Goal: Task Accomplishment & Management: Complete application form

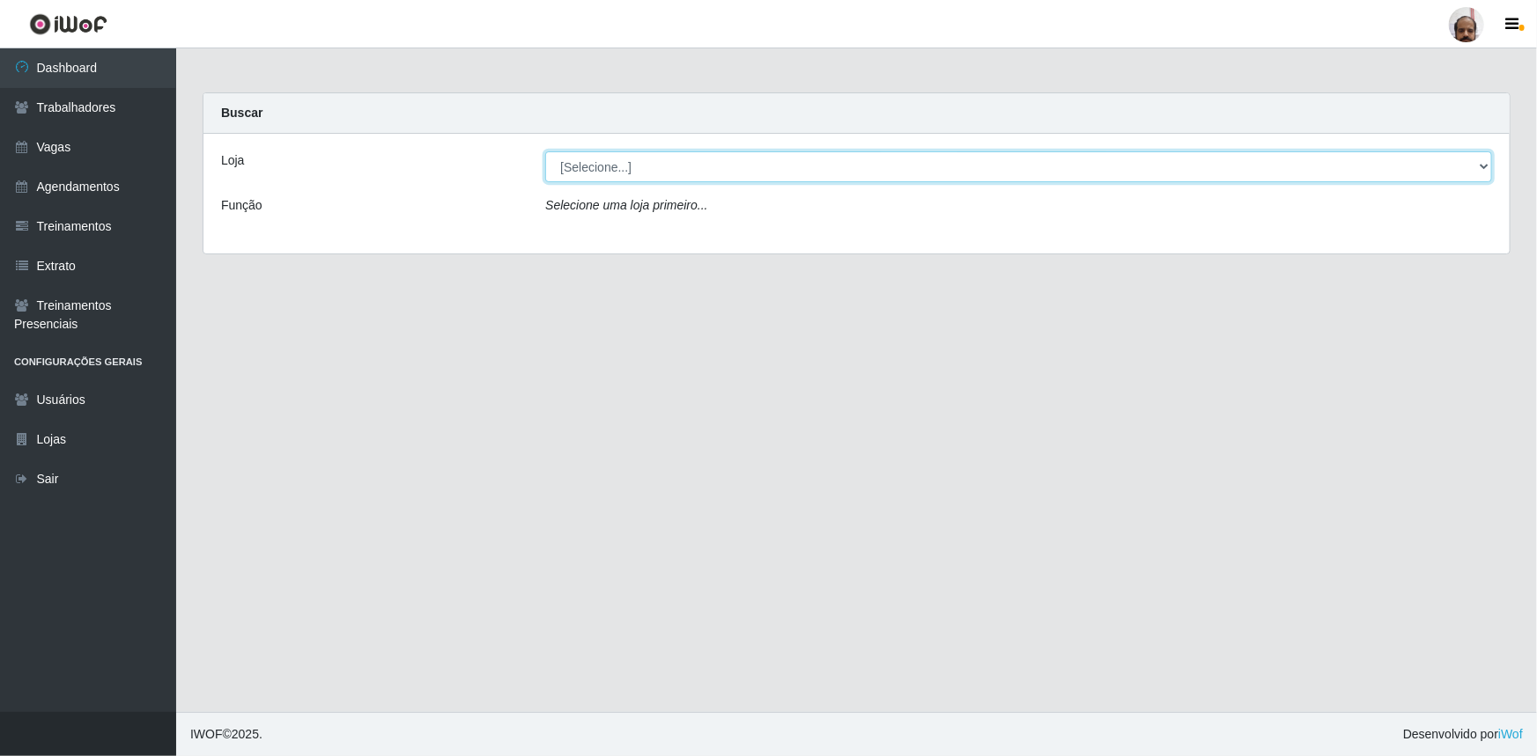
click at [1479, 157] on select "[Selecione...] Mar Vermelho - Loja 05" at bounding box center [1018, 166] width 947 height 31
select select "252"
click at [545, 151] on select "[Selecione...] Mar Vermelho - Loja 05" at bounding box center [1018, 166] width 947 height 31
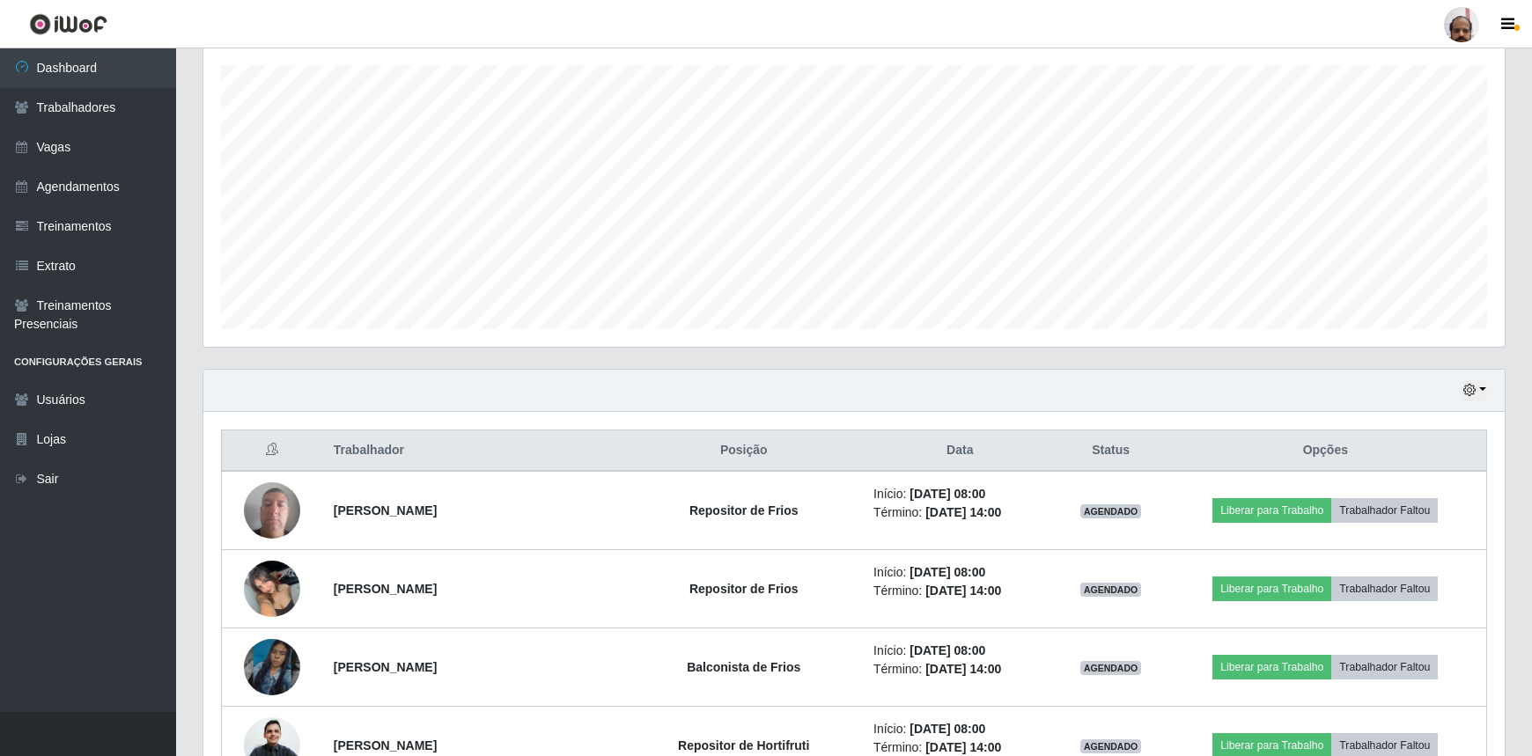
scroll to position [79, 0]
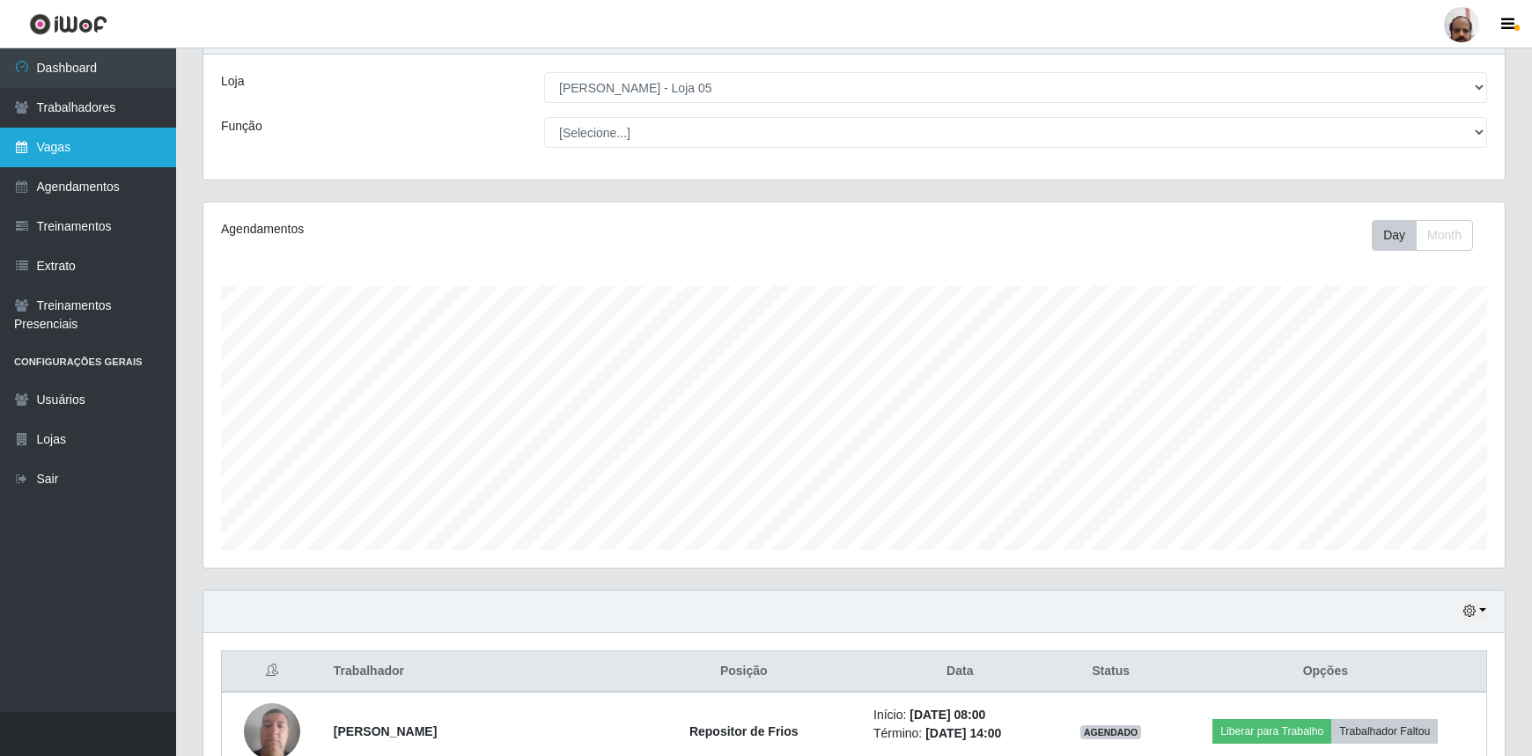
click at [64, 144] on link "Vagas" at bounding box center [88, 148] width 176 height 40
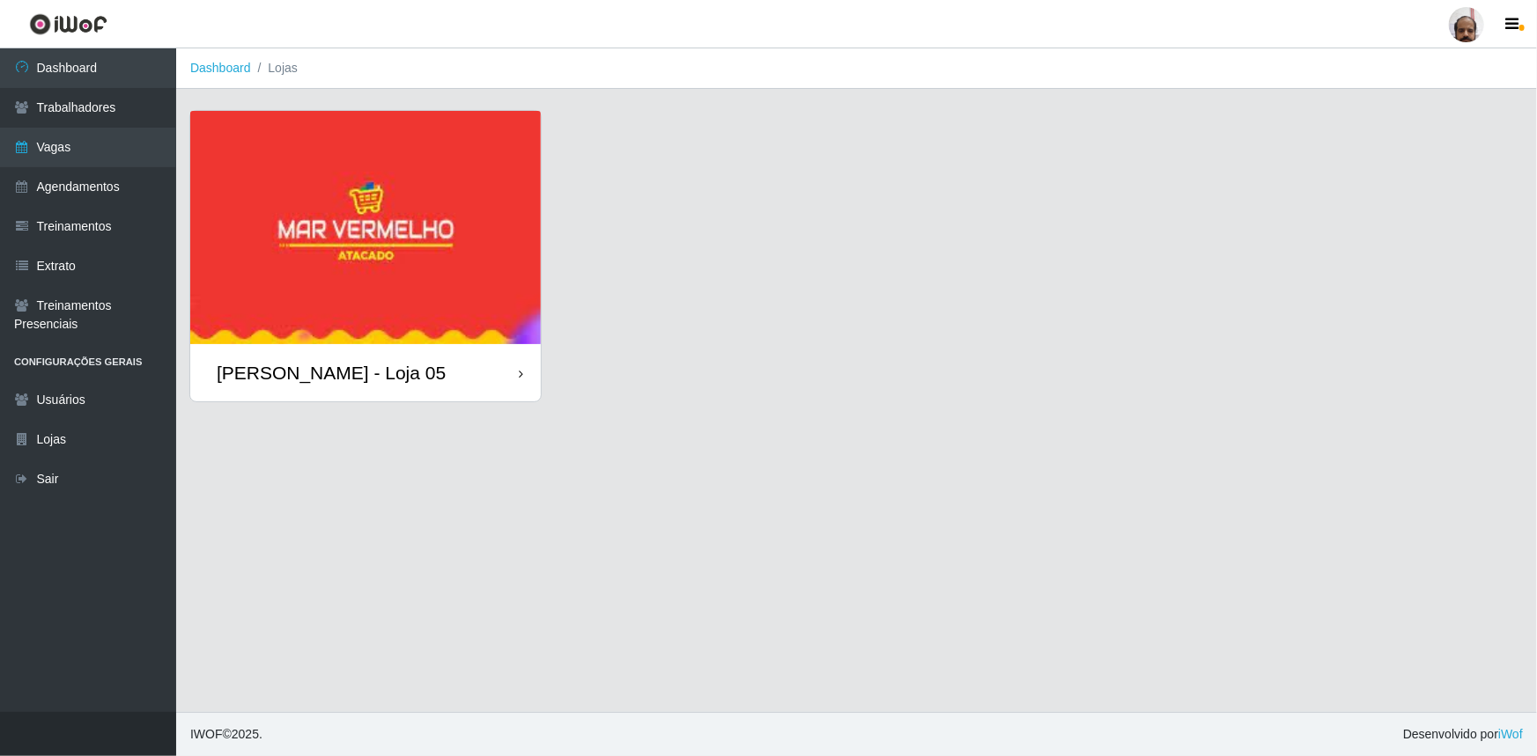
click at [306, 258] on img at bounding box center [365, 227] width 350 height 233
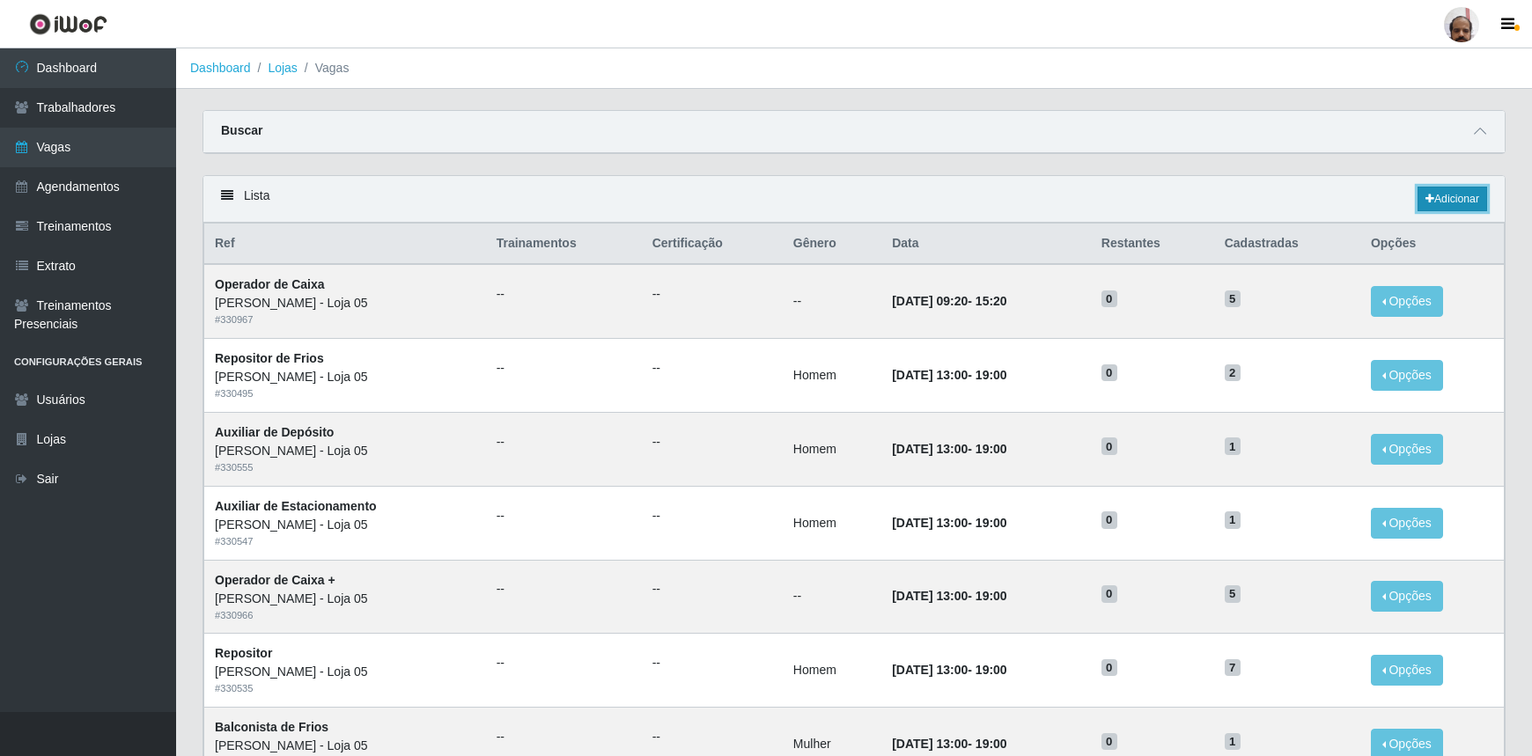
click at [1435, 202] on link "Adicionar" at bounding box center [1453, 199] width 70 height 25
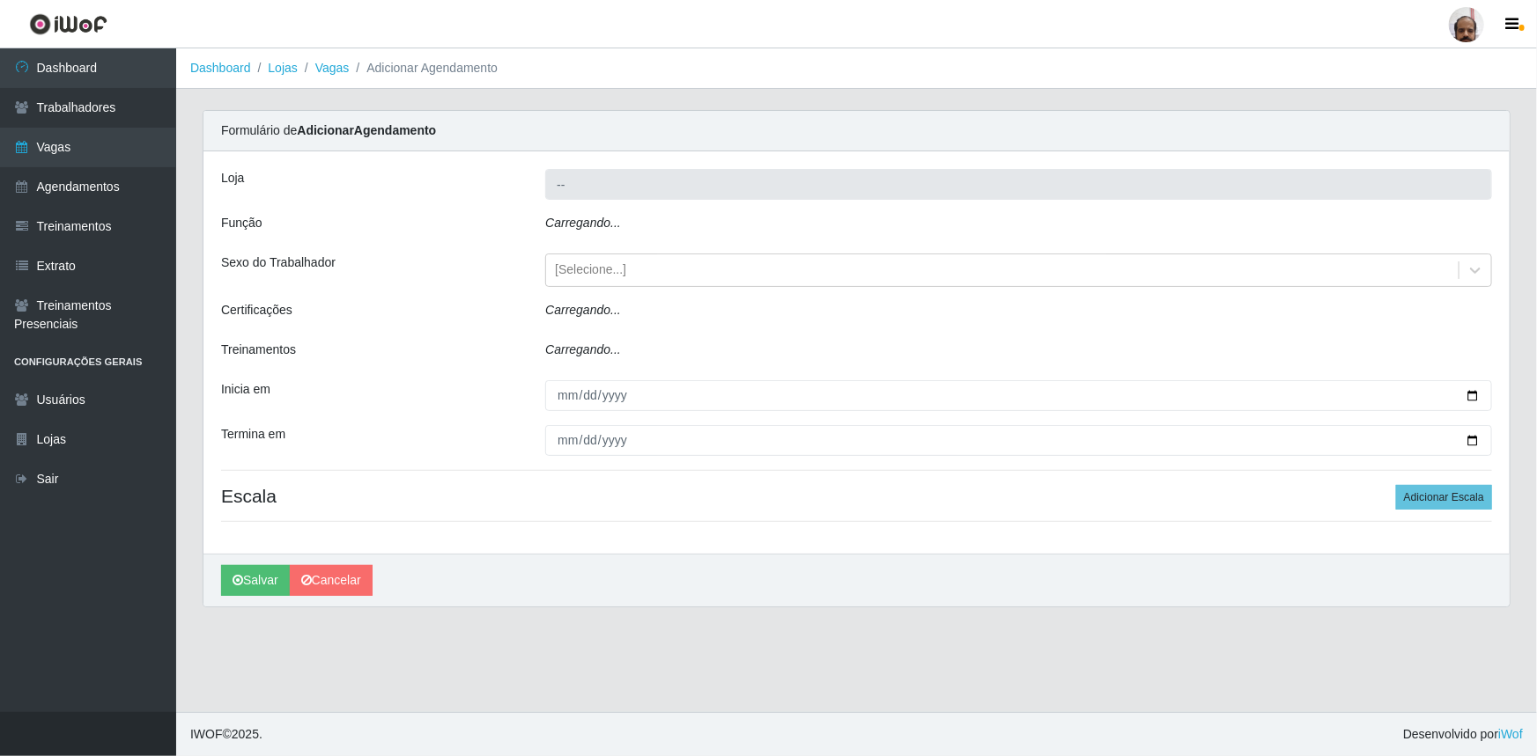
type input "[PERSON_NAME] - Loja 05"
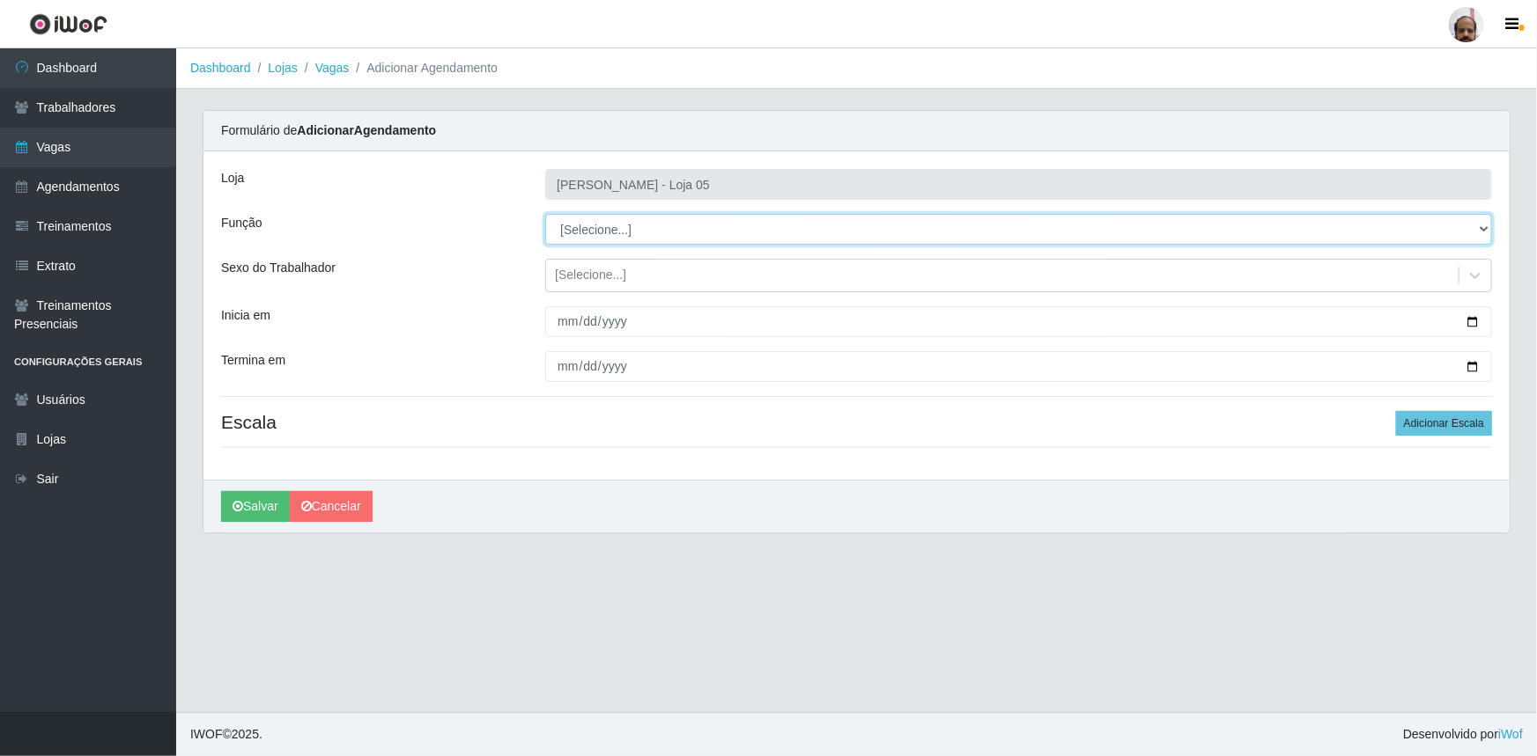
click at [1487, 230] on select "[Selecione...] ASG ASG + ASG ++ Auxiliar de Depósito Auxiliar de Depósito + Aux…" at bounding box center [1018, 229] width 947 height 31
select select "110"
click at [545, 214] on select "[Selecione...] ASG ASG + ASG ++ Auxiliar de Depósito Auxiliar de Depósito + Aux…" at bounding box center [1018, 229] width 947 height 31
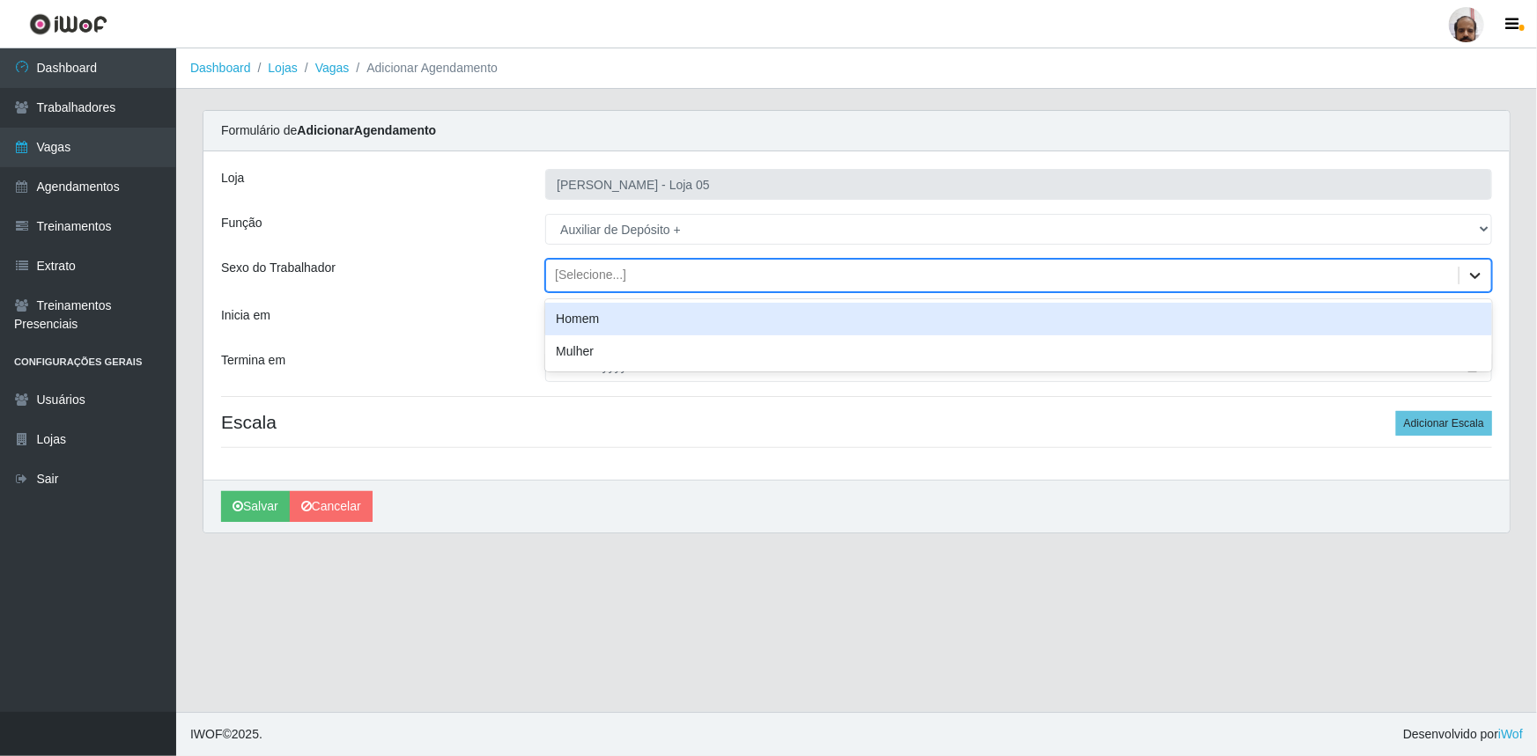
click at [1475, 278] on icon at bounding box center [1475, 276] width 11 height 6
click at [623, 323] on div "Homem" at bounding box center [1018, 319] width 947 height 33
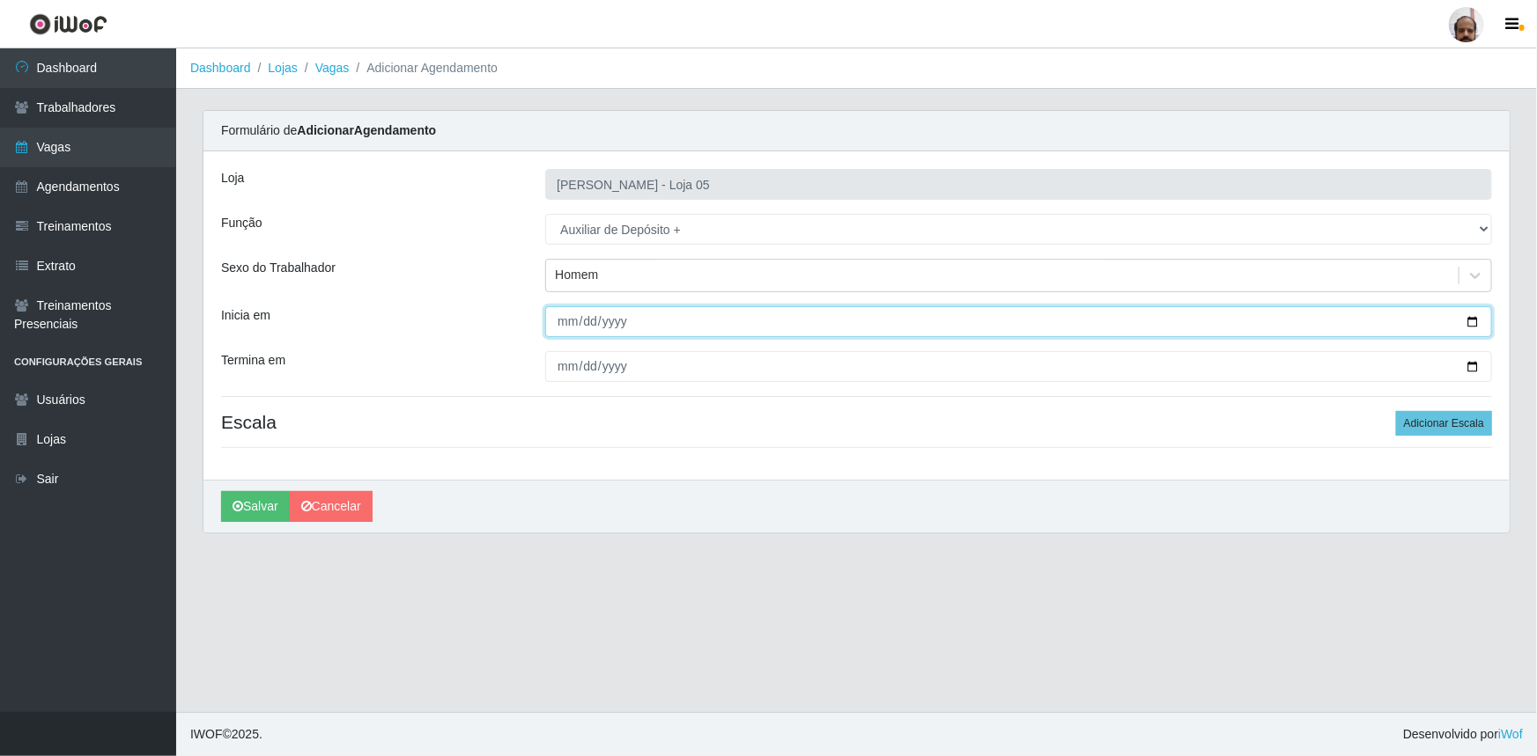
click at [1479, 324] on input "Inicia em" at bounding box center [1018, 321] width 947 height 31
type input "[DATE]"
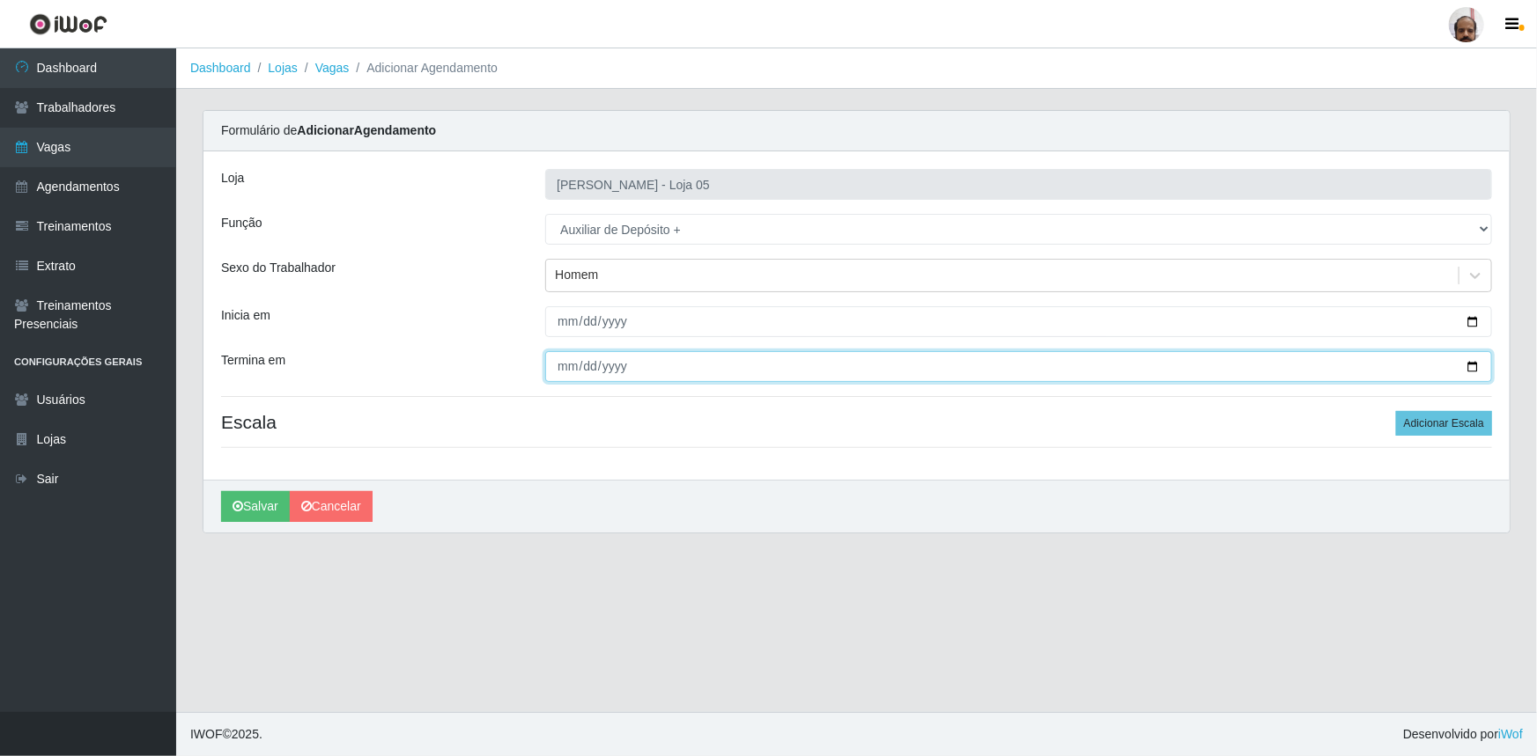
drag, startPoint x: 1474, startPoint y: 366, endPoint x: 990, endPoint y: 393, distance: 485.1
click at [1472, 366] on input "Termina em" at bounding box center [1018, 366] width 947 height 31
type input "[DATE]"
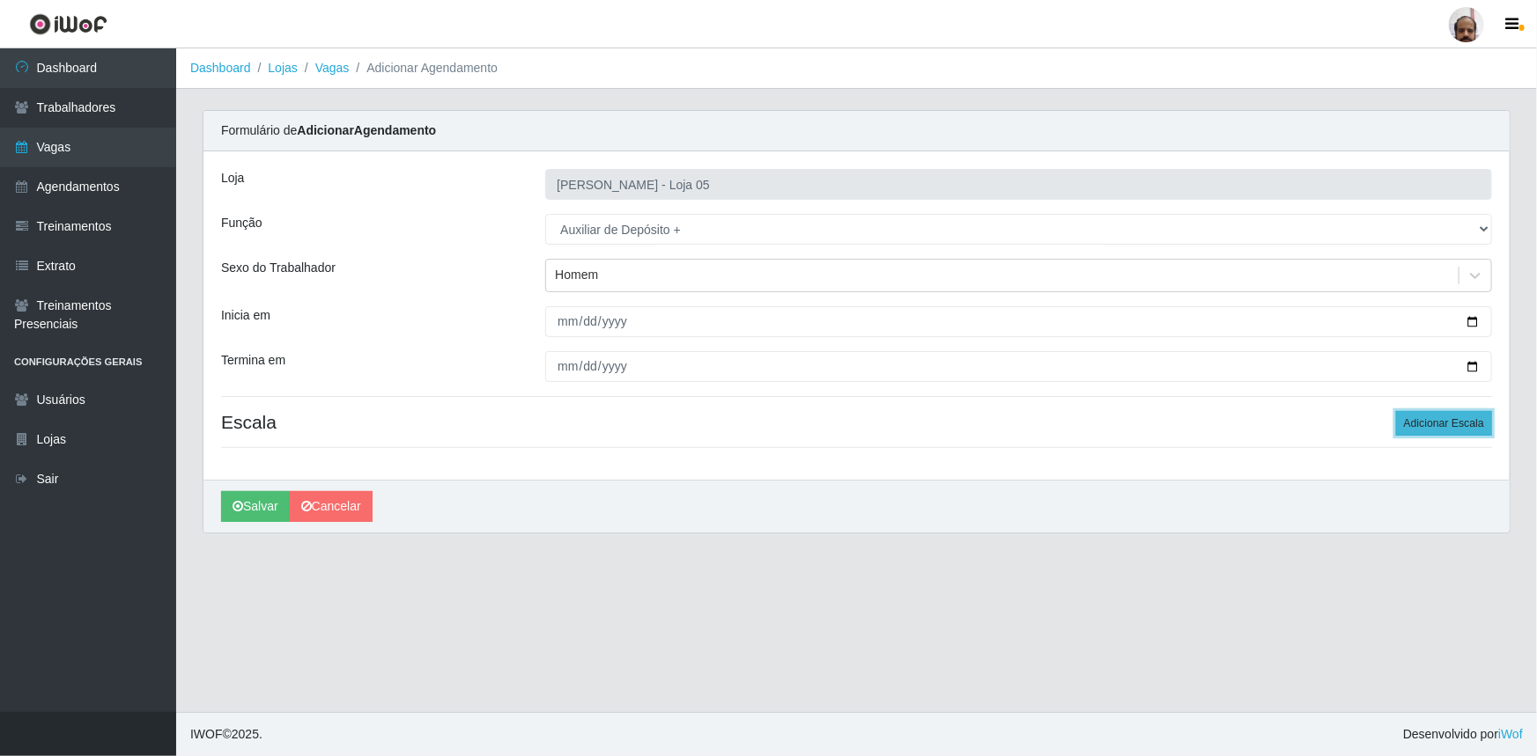
click at [1439, 428] on button "Adicionar Escala" at bounding box center [1444, 423] width 96 height 25
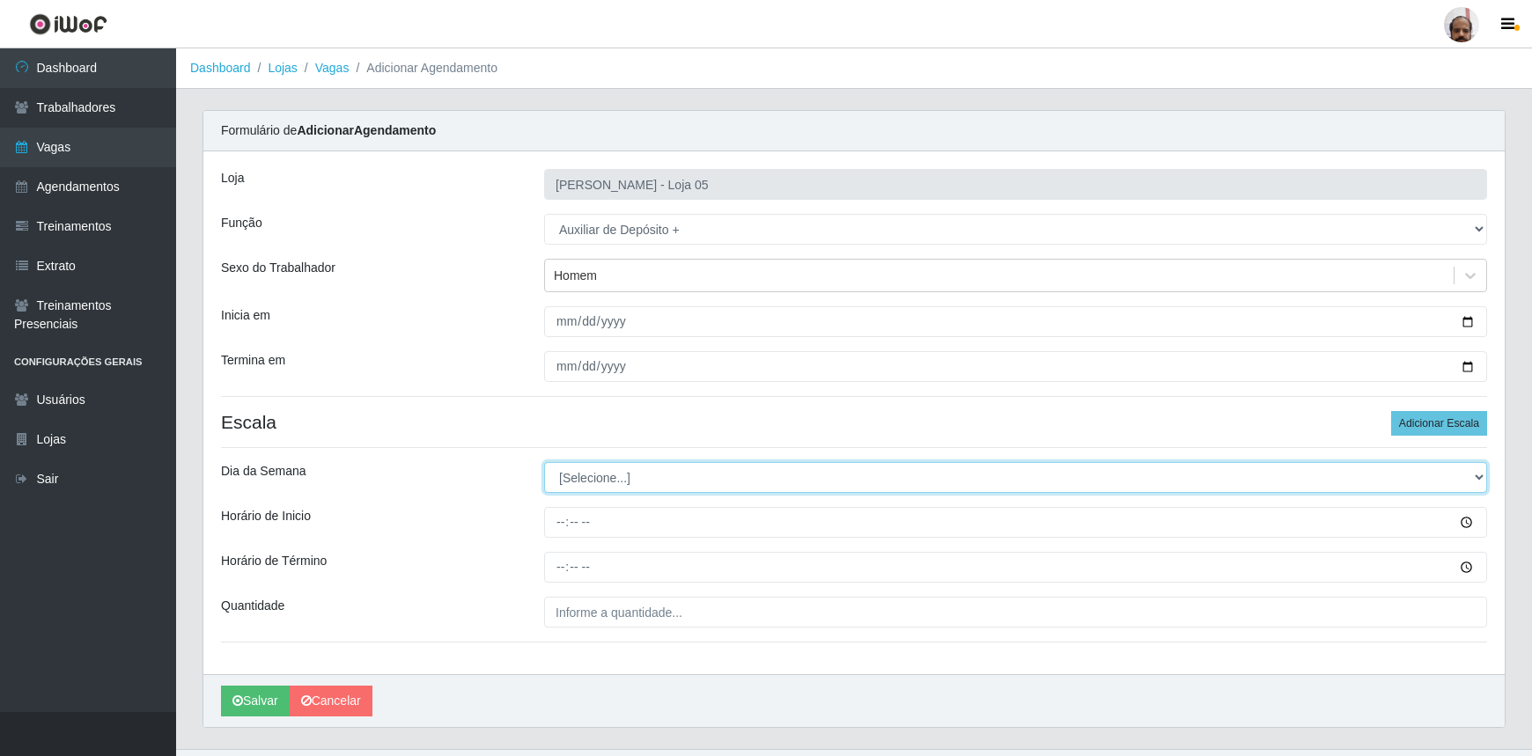
drag, startPoint x: 1475, startPoint y: 476, endPoint x: 920, endPoint y: 490, distance: 555.0
click at [1473, 476] on select "[Selecione...] Segunda Terça Quarta Quinta Sexta Sábado Domingo" at bounding box center [1015, 477] width 943 height 31
select select "5"
click at [544, 462] on select "[Selecione...] Segunda Terça Quarta Quinta Sexta Sábado Domingo" at bounding box center [1015, 477] width 943 height 31
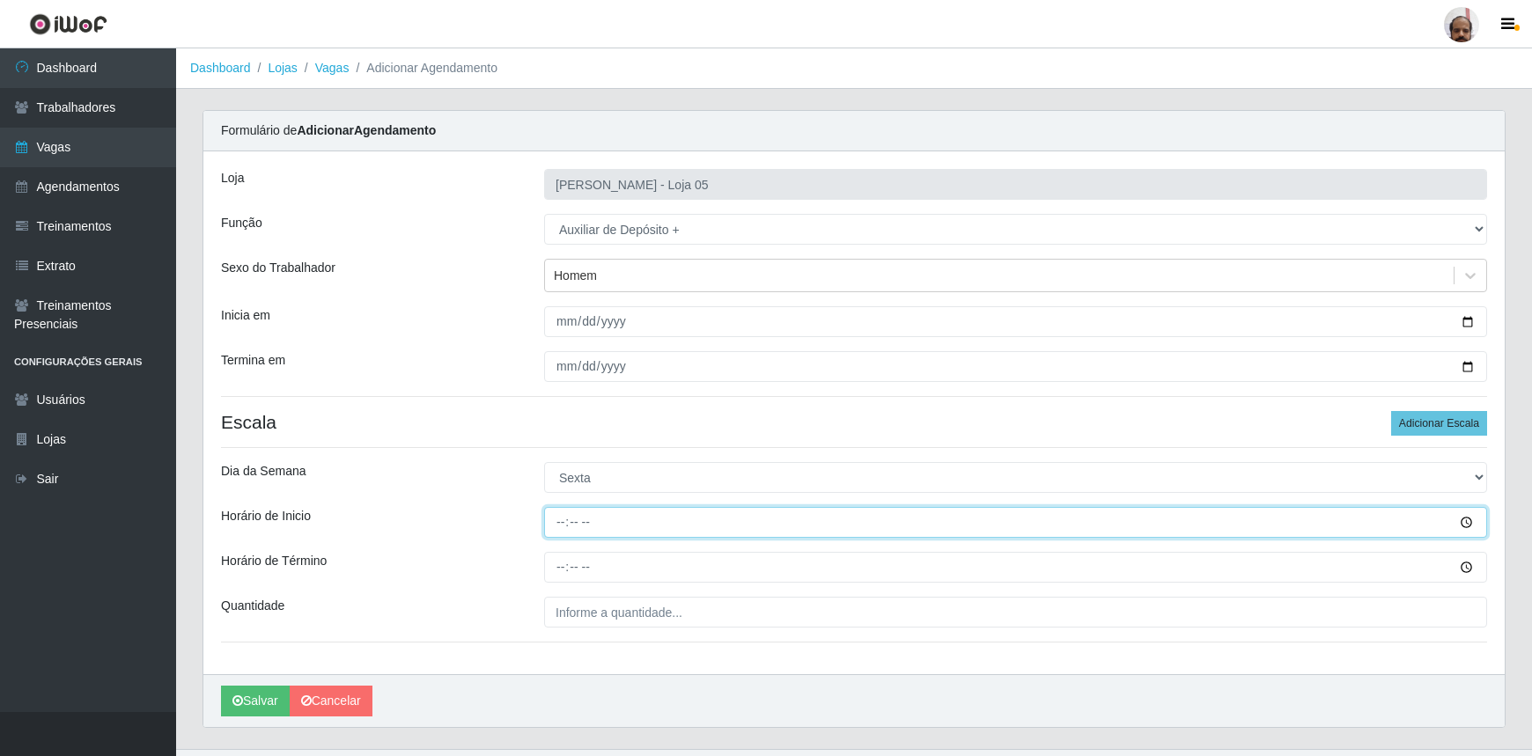
click at [567, 523] on input "Horário de Inicio" at bounding box center [1015, 522] width 943 height 31
type input "23:00"
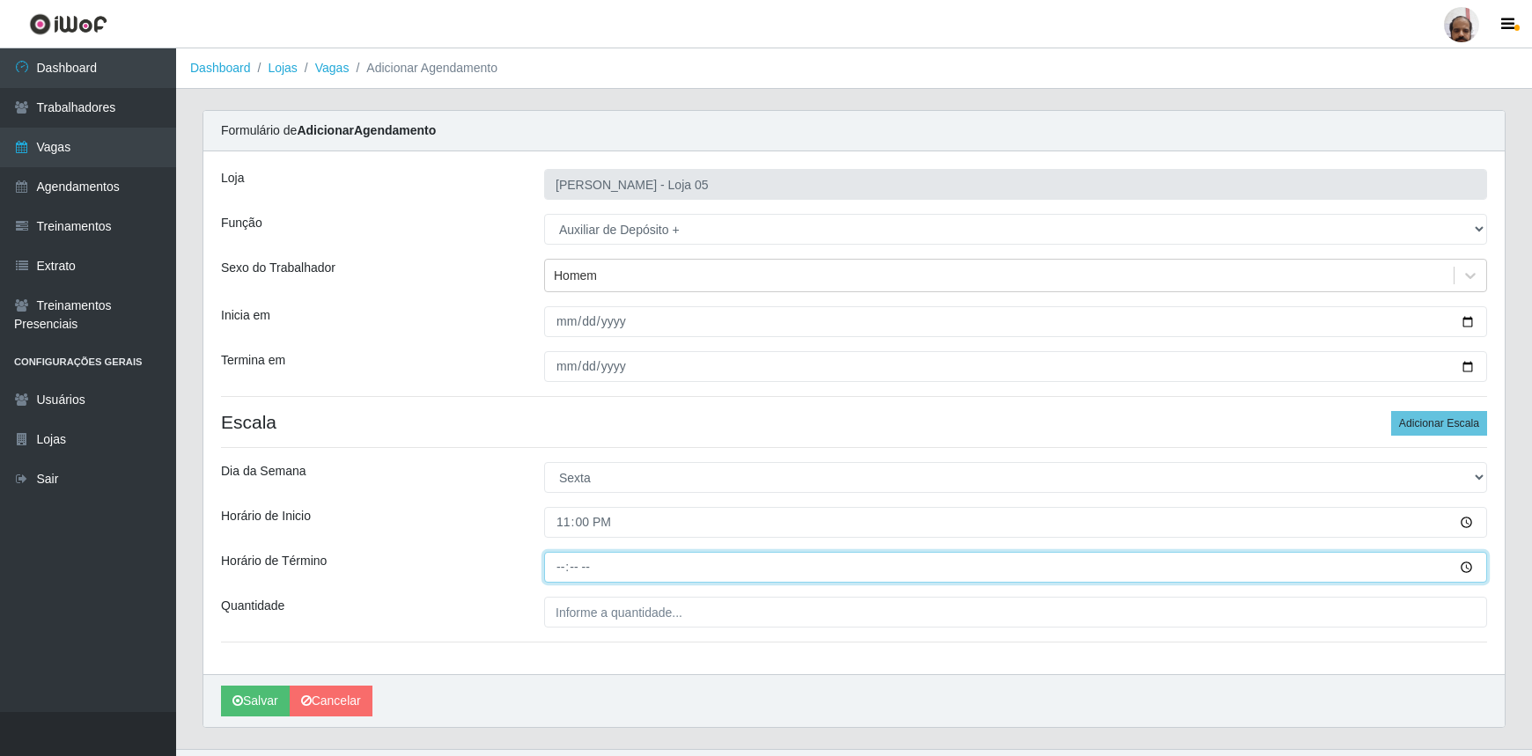
click at [559, 571] on input "Horário de Término" at bounding box center [1015, 567] width 943 height 31
type input "05:00"
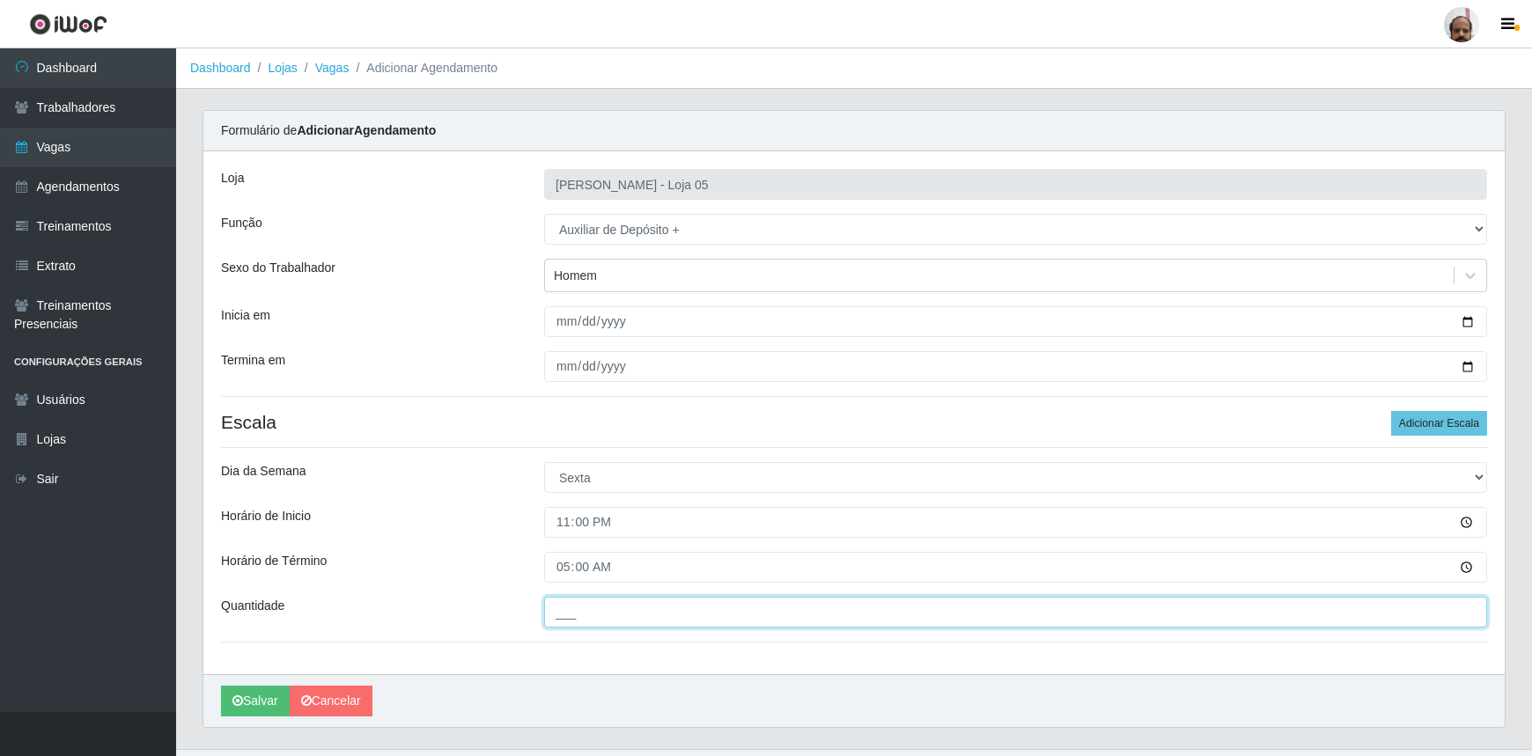
drag, startPoint x: 678, startPoint y: 616, endPoint x: 673, endPoint y: 608, distance: 10.3
click at [677, 612] on input "___" at bounding box center [1015, 612] width 943 height 31
type input "4__"
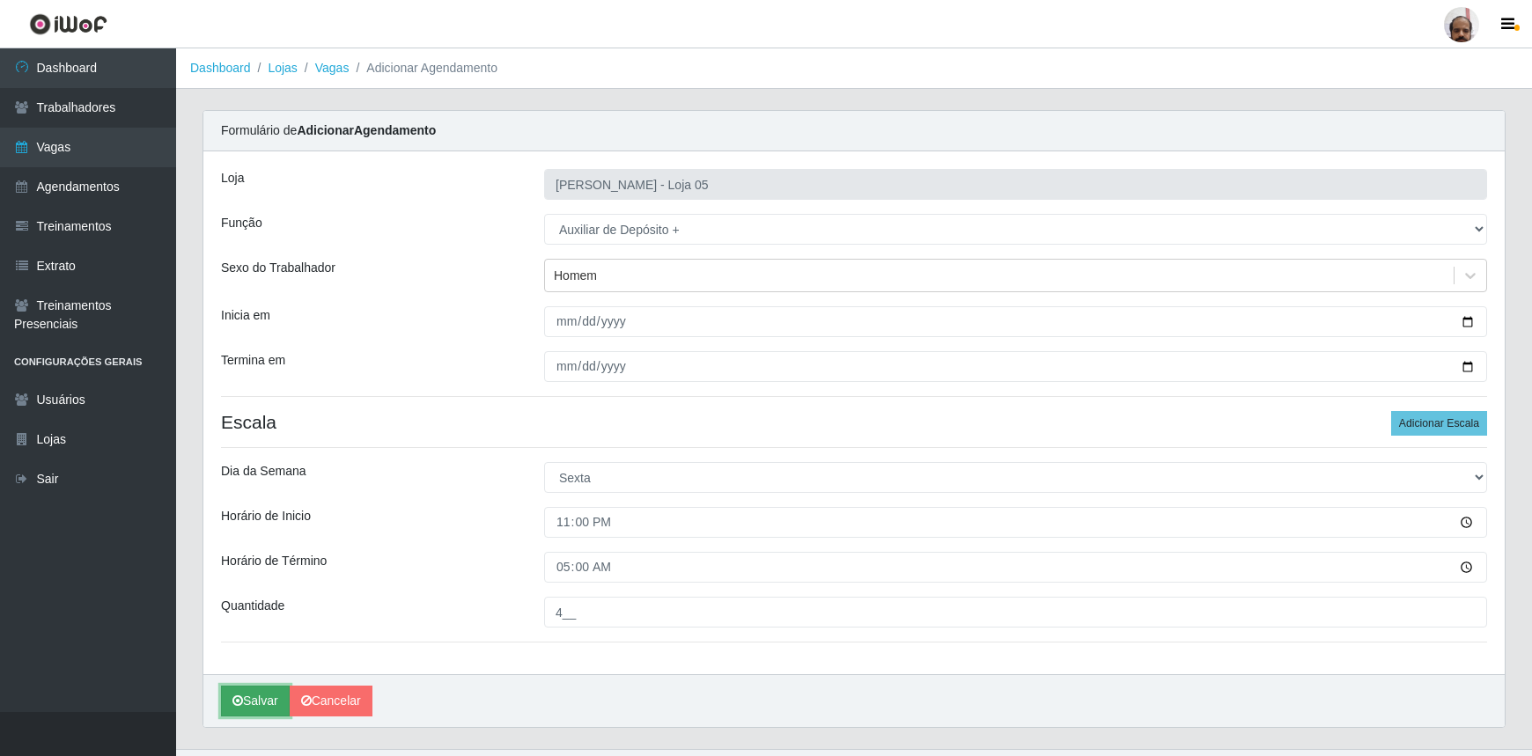
click at [241, 708] on button "Salvar" at bounding box center [255, 701] width 69 height 31
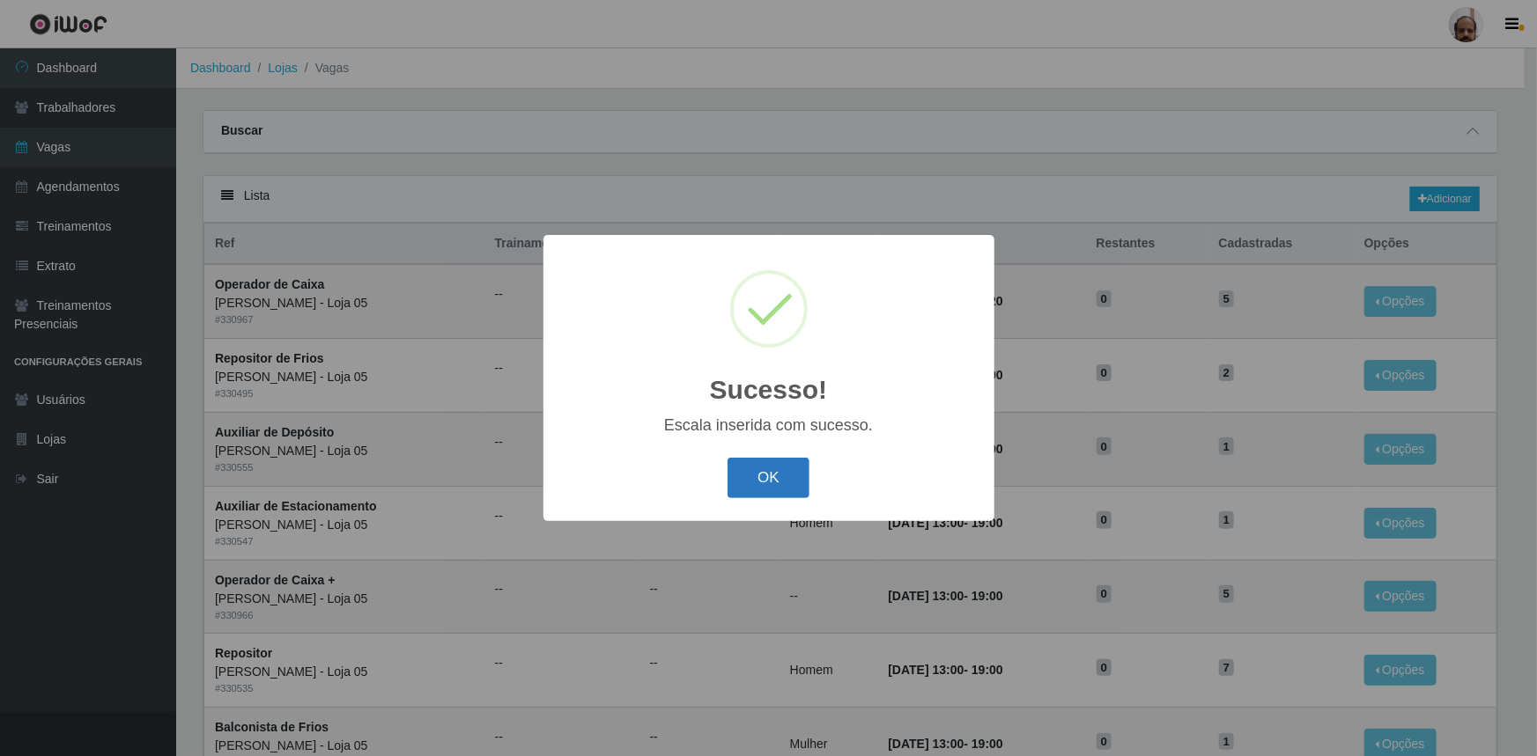
click at [770, 496] on button "OK" at bounding box center [768, 478] width 82 height 41
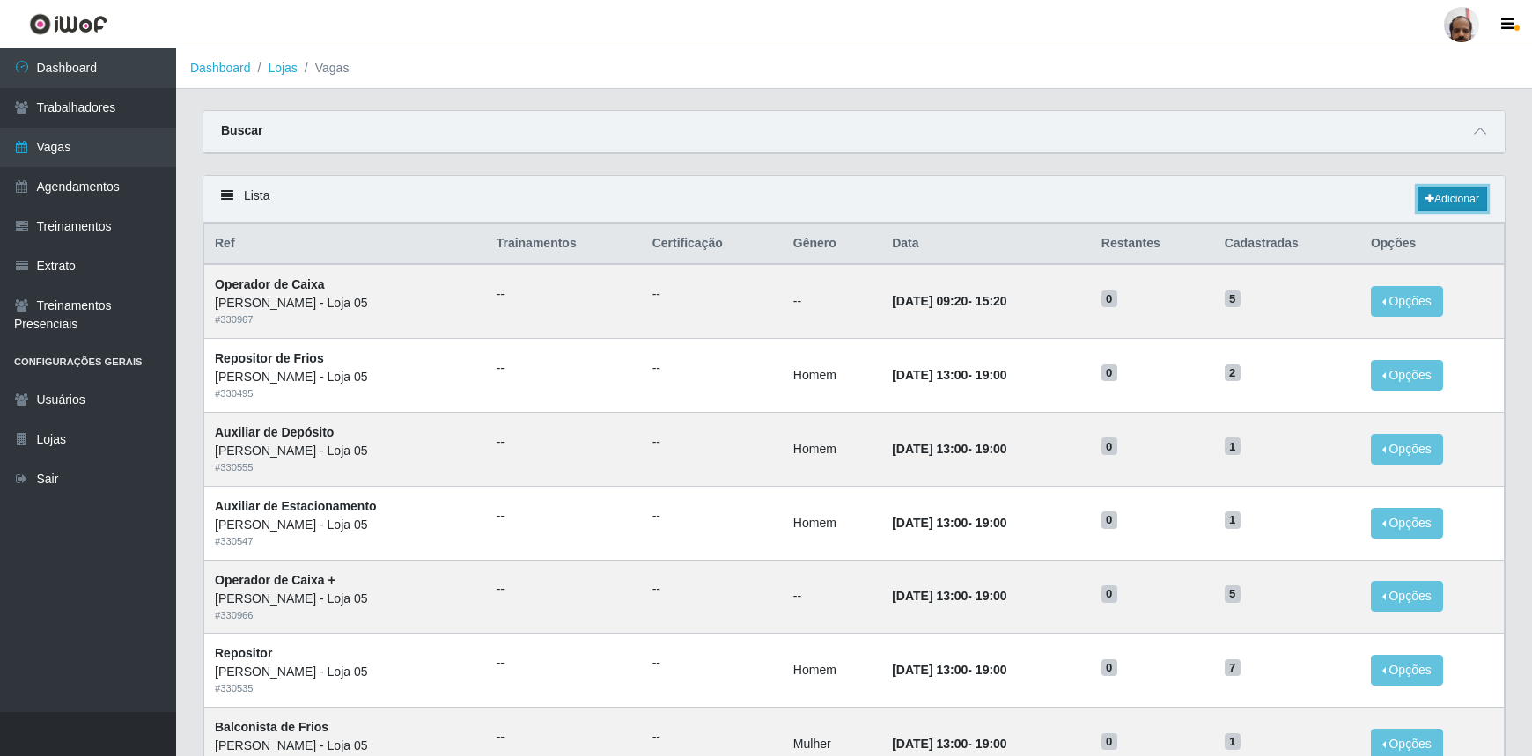
click at [1463, 190] on link "Adicionar" at bounding box center [1453, 199] width 70 height 25
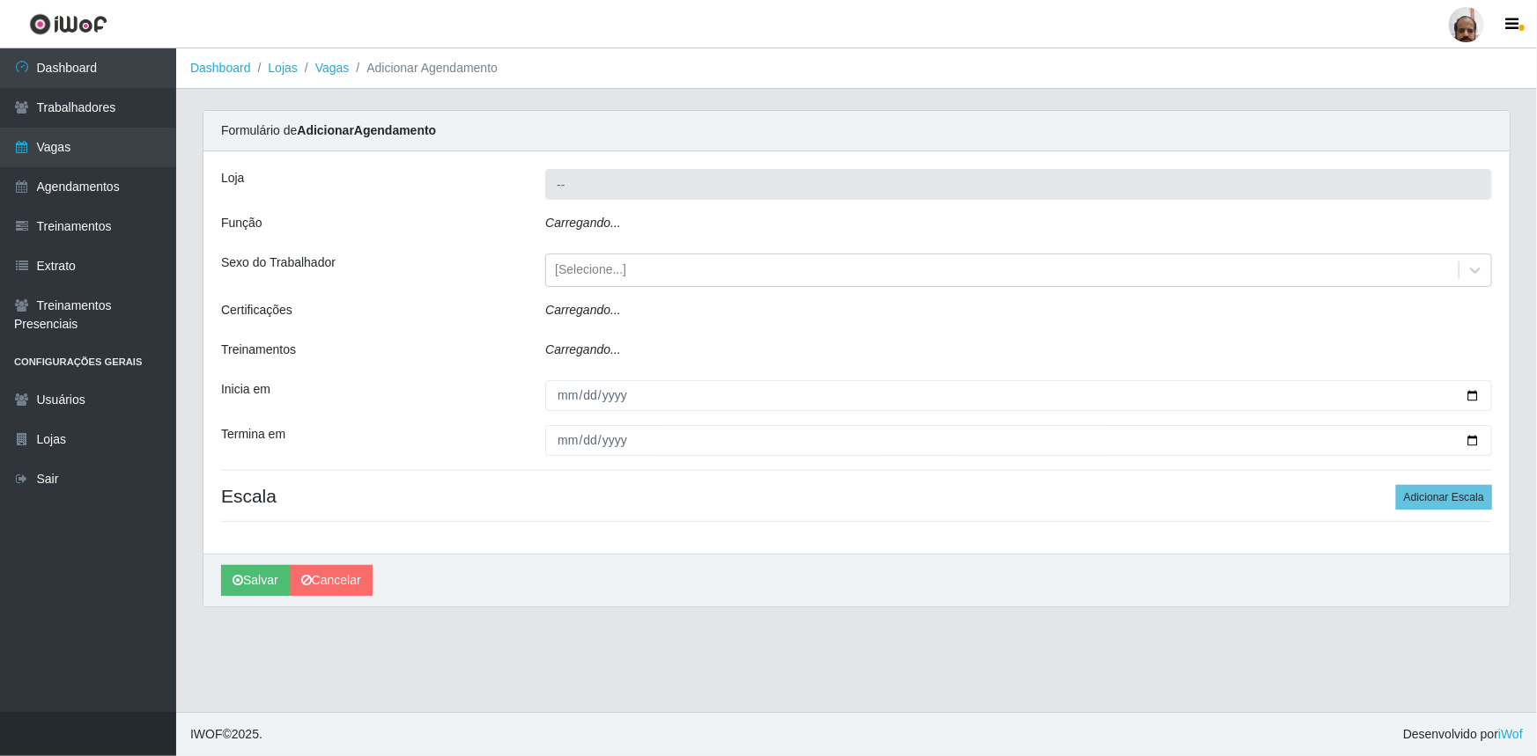
type input "[PERSON_NAME] - Loja 05"
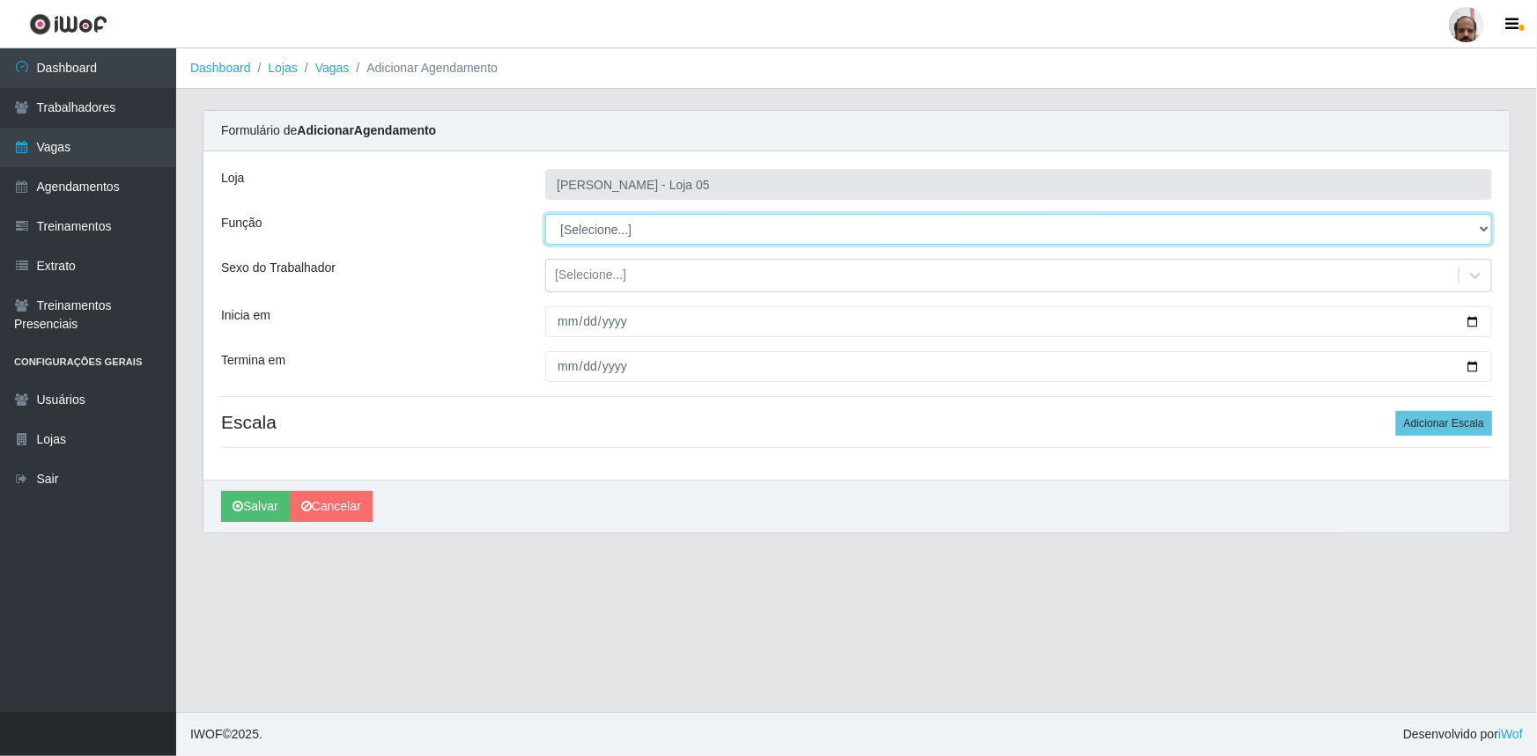
click at [1482, 226] on select "[Selecione...] ASG ASG + ASG ++ Auxiliar de Depósito Auxiliar de Depósito + Aux…" at bounding box center [1018, 229] width 947 height 31
select select "110"
click at [545, 214] on select "[Selecione...] ASG ASG + ASG ++ Auxiliar de Depósito Auxiliar de Depósito + Aux…" at bounding box center [1018, 229] width 947 height 31
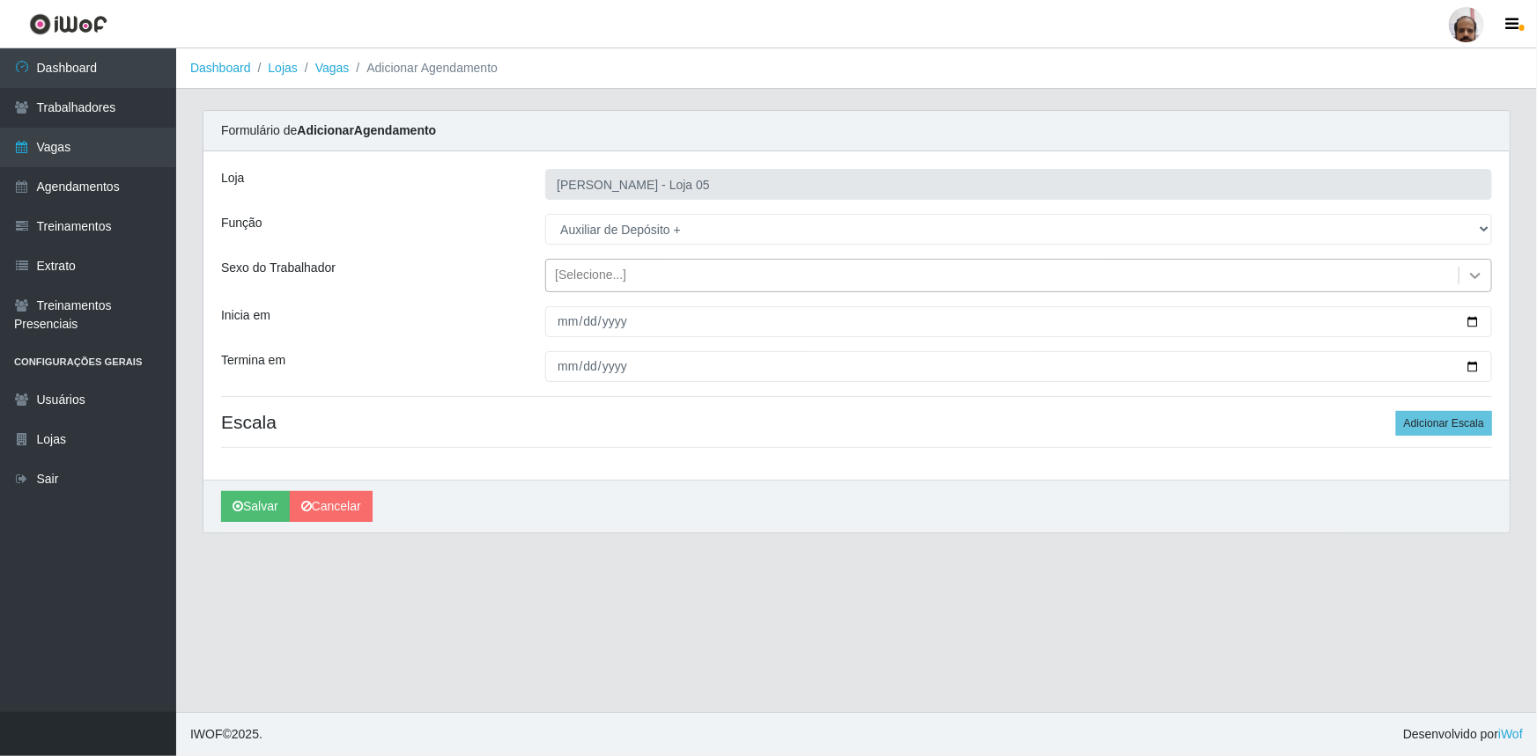
click at [1478, 282] on icon at bounding box center [1475, 276] width 18 height 18
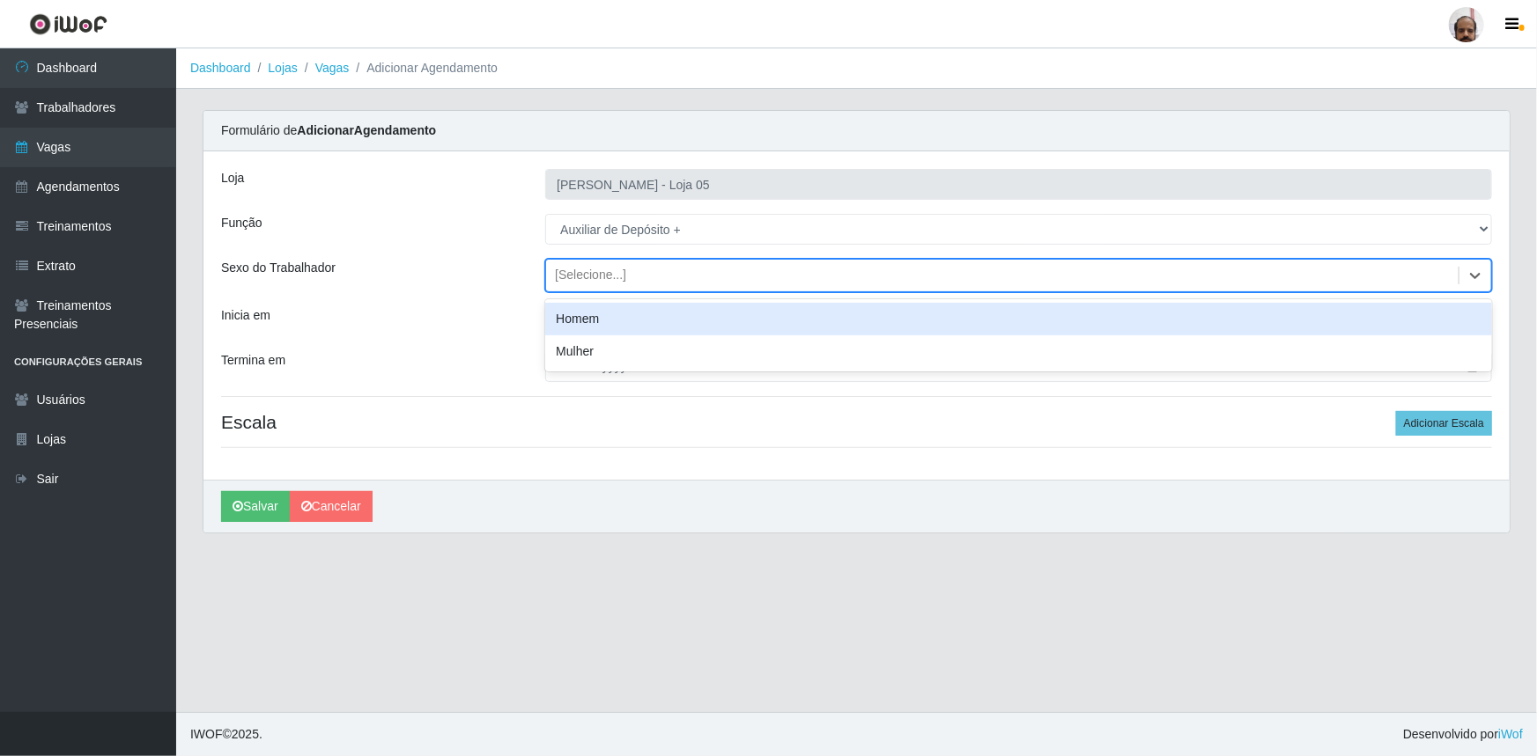
click at [579, 320] on div "Homem" at bounding box center [1018, 319] width 947 height 33
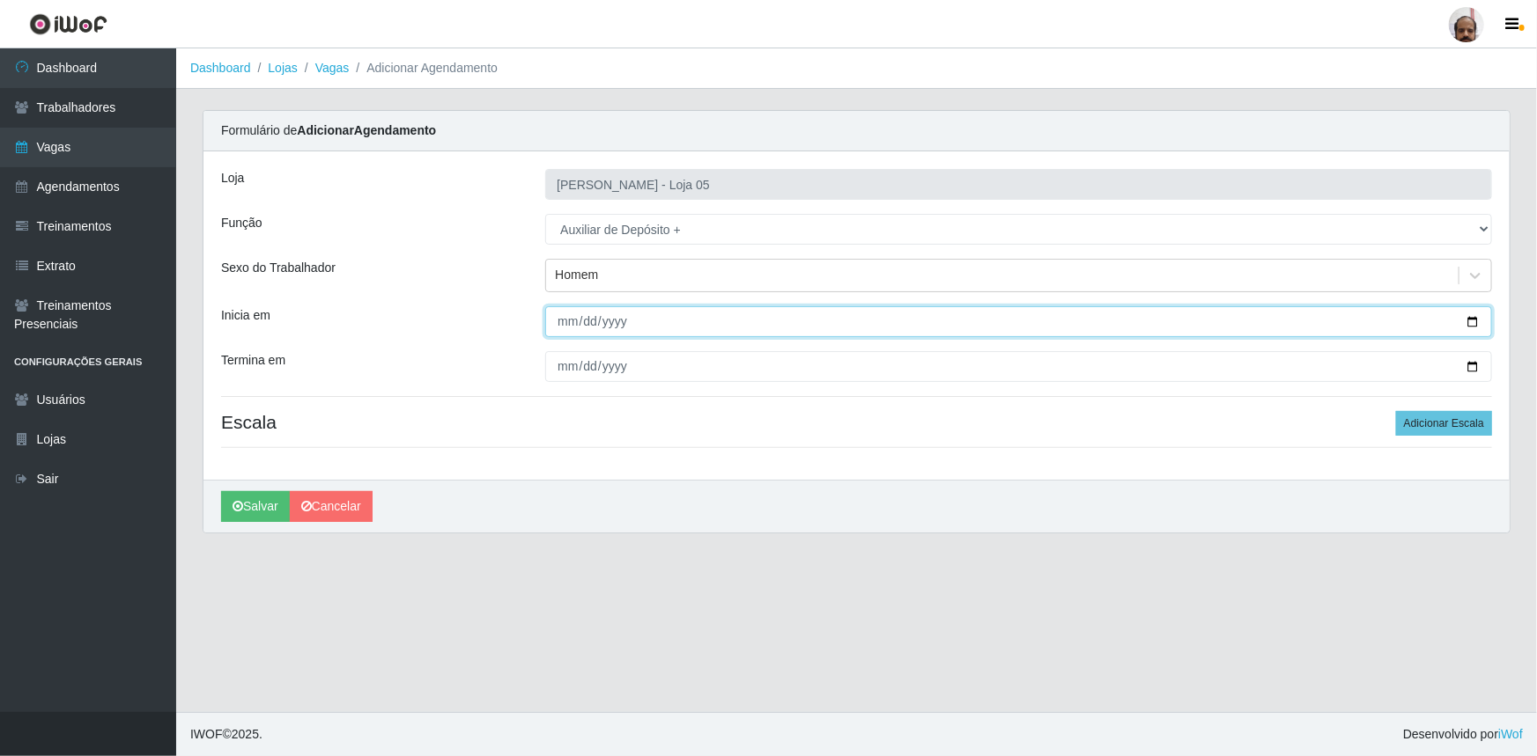
click at [1472, 318] on input "Inicia em" at bounding box center [1018, 321] width 947 height 31
type input "[DATE]"
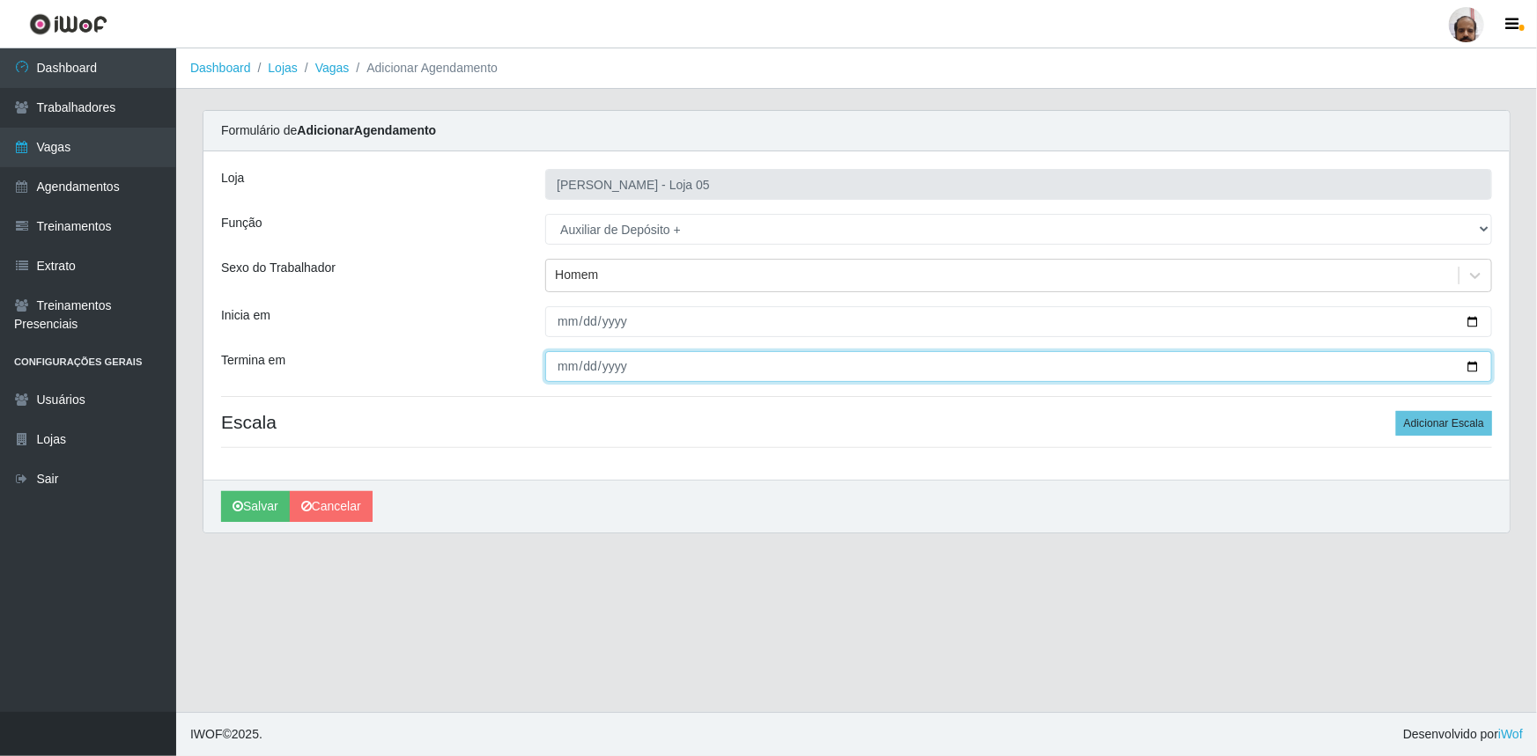
click at [1466, 366] on input "Termina em" at bounding box center [1018, 366] width 947 height 31
type input "[DATE]"
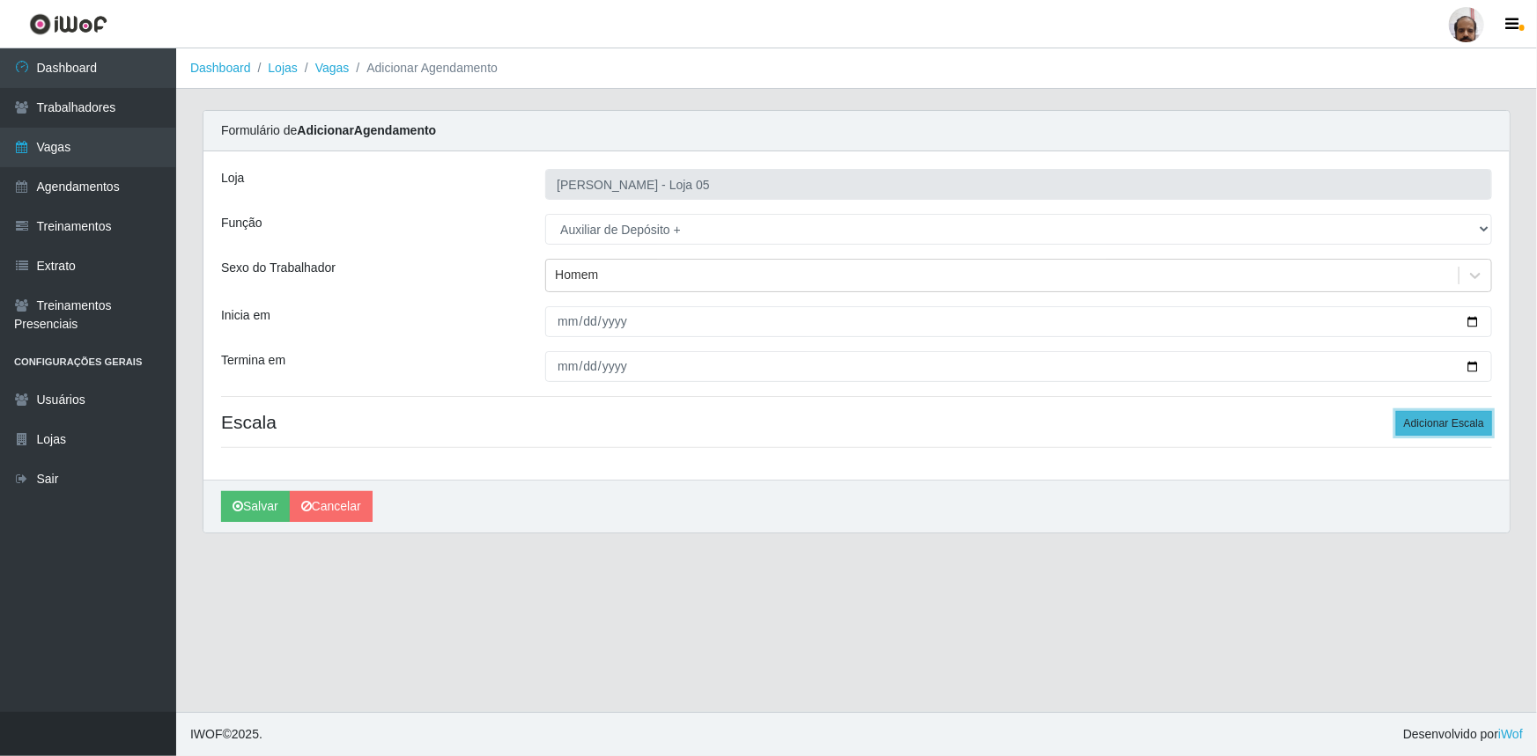
click at [1433, 414] on button "Adicionar Escala" at bounding box center [1444, 423] width 96 height 25
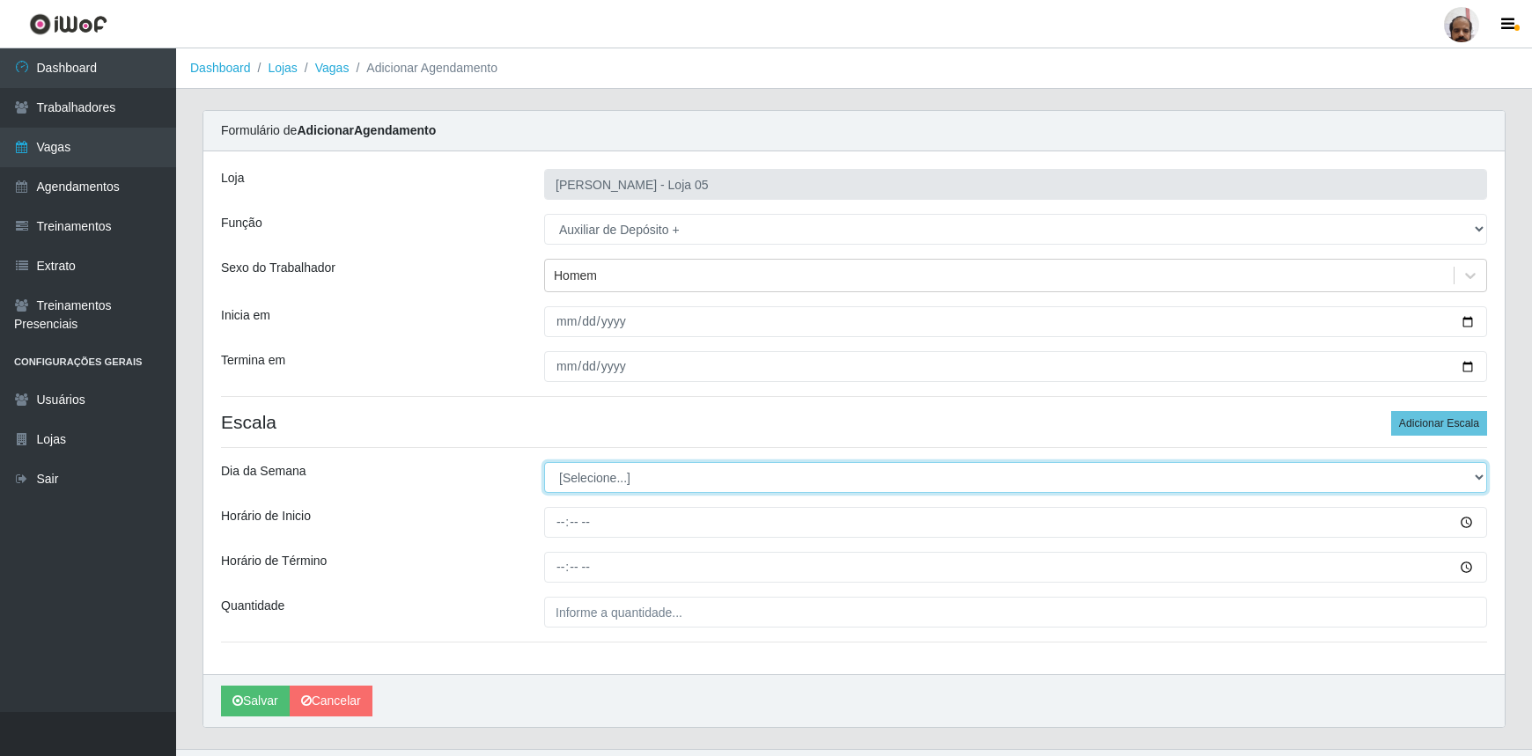
drag, startPoint x: 1479, startPoint y: 476, endPoint x: 1451, endPoint y: 478, distance: 27.4
click at [1478, 476] on select "[Selecione...] Segunda Terça Quarta Quinta Sexta Sábado Domingo" at bounding box center [1015, 477] width 943 height 31
select select "6"
click at [544, 462] on select "[Selecione...] Segunda Terça Quarta Quinta Sexta Sábado Domingo" at bounding box center [1015, 477] width 943 height 31
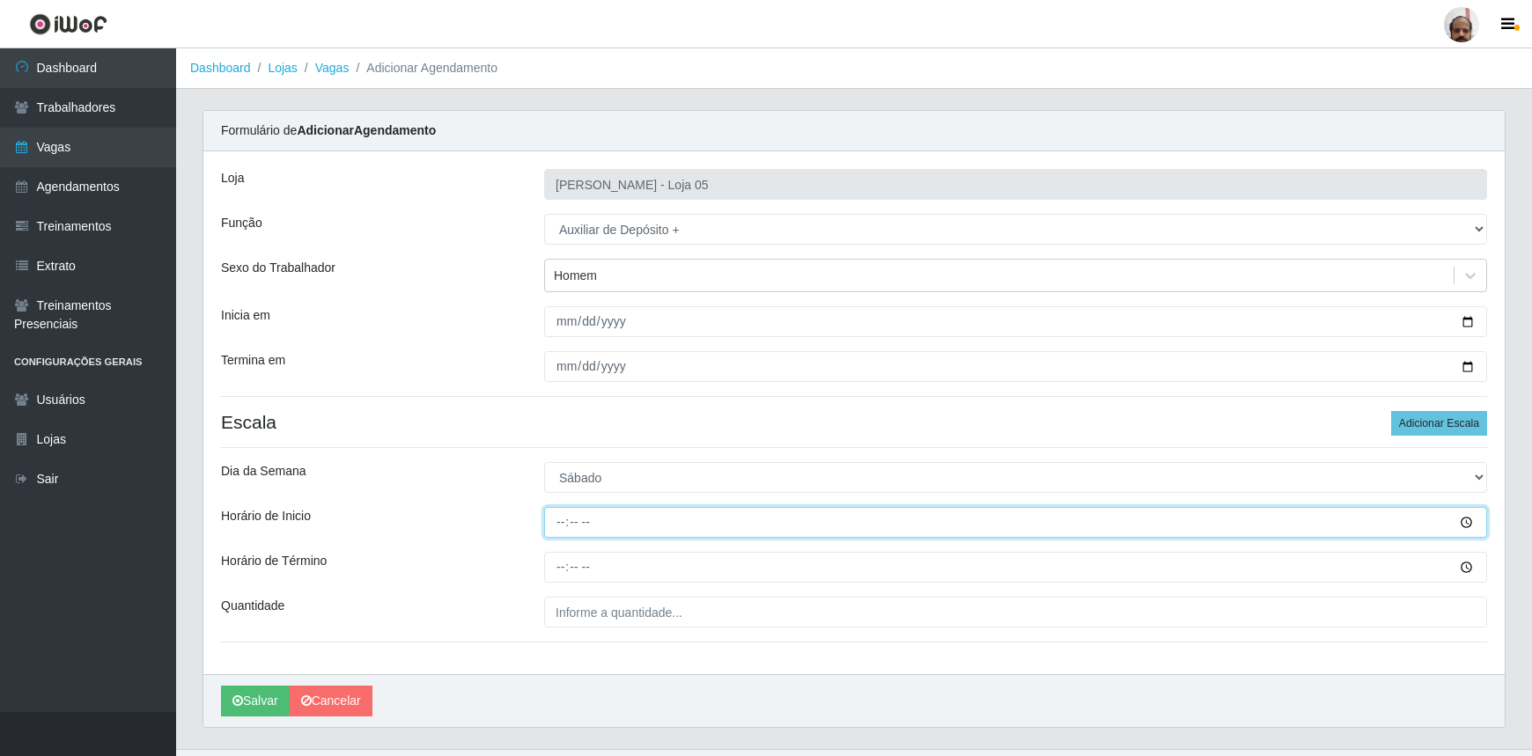
click at [561, 525] on input "Horário de Inicio" at bounding box center [1015, 522] width 943 height 31
type input "23:00"
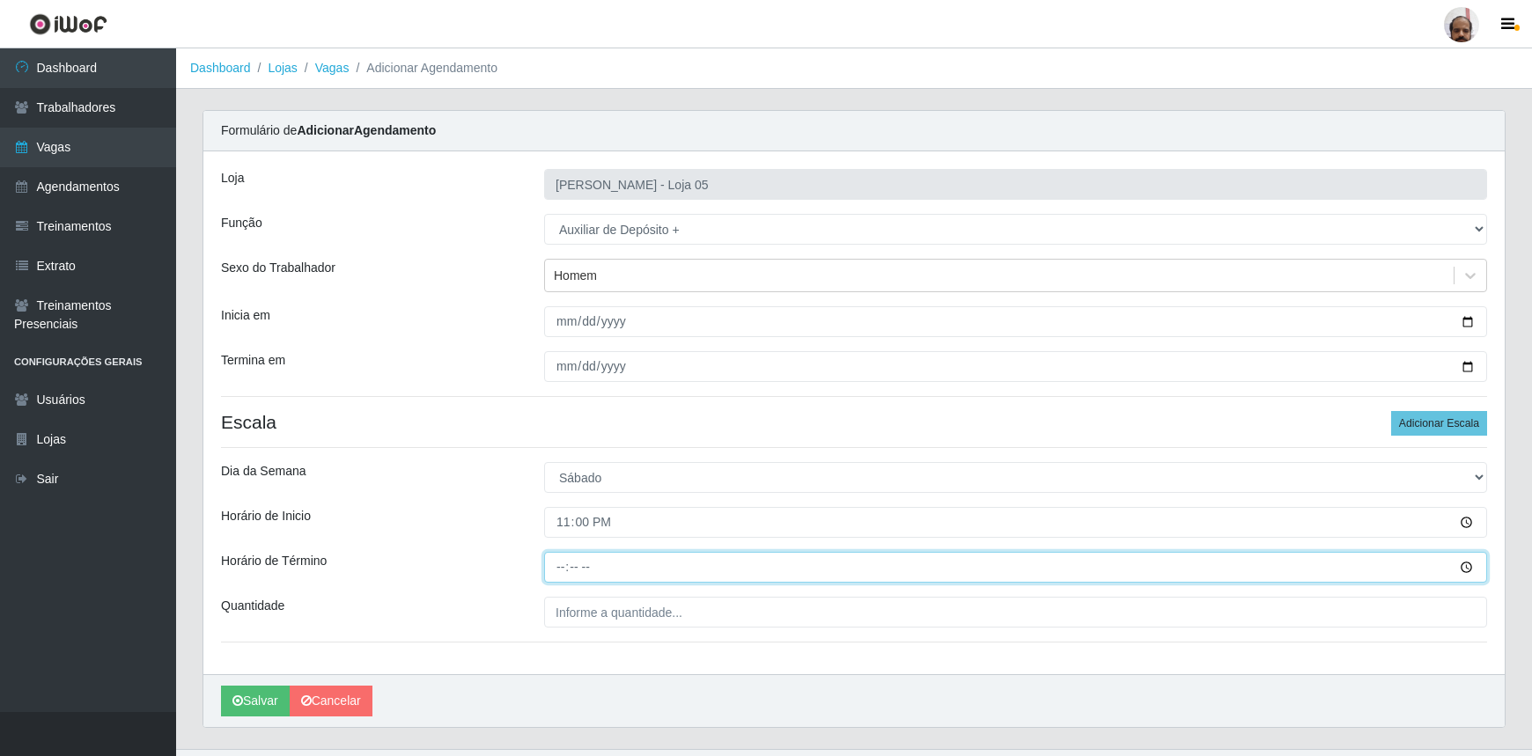
click at [558, 562] on input "Horário de Término" at bounding box center [1015, 567] width 943 height 31
type input "05:00"
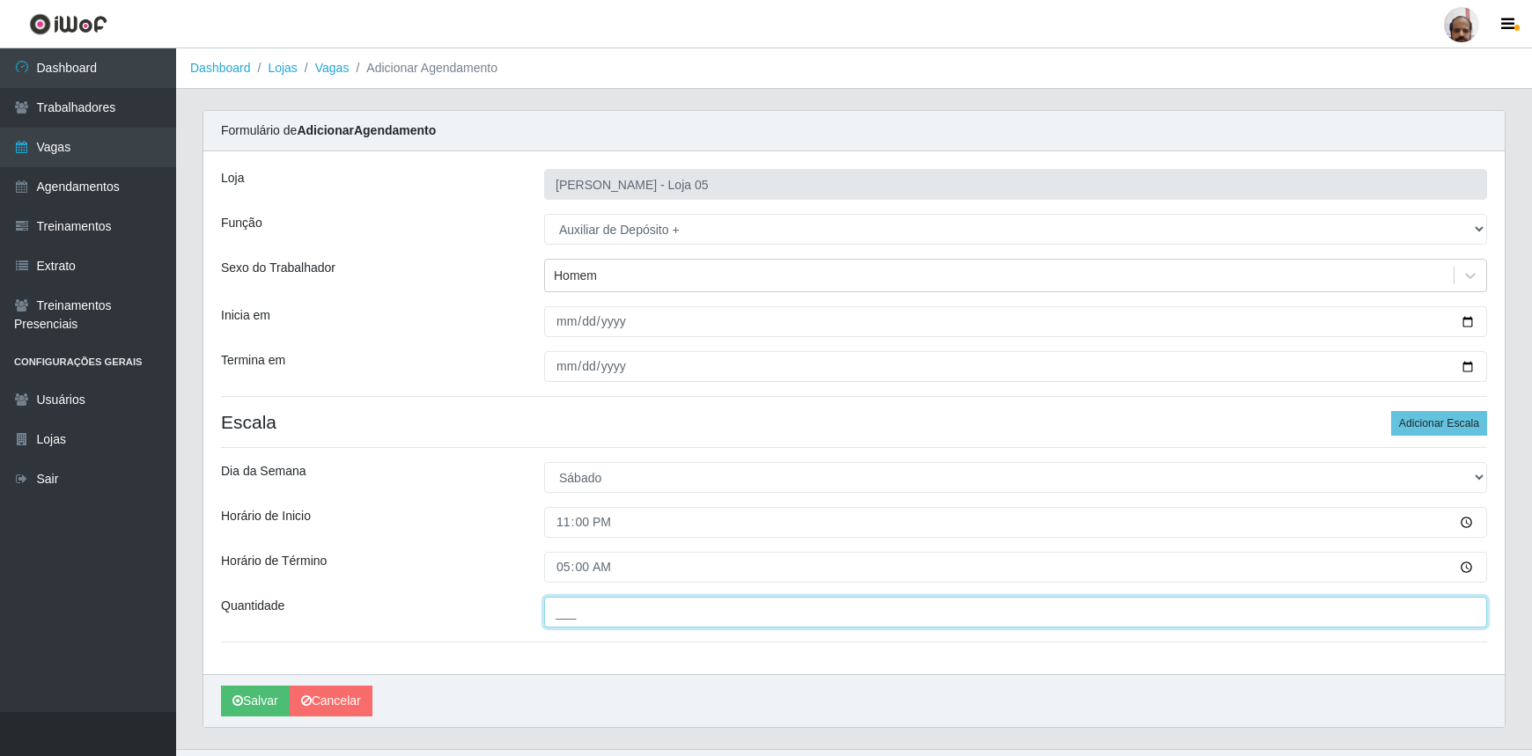
click at [599, 613] on input "___" at bounding box center [1015, 612] width 943 height 31
type input "4__"
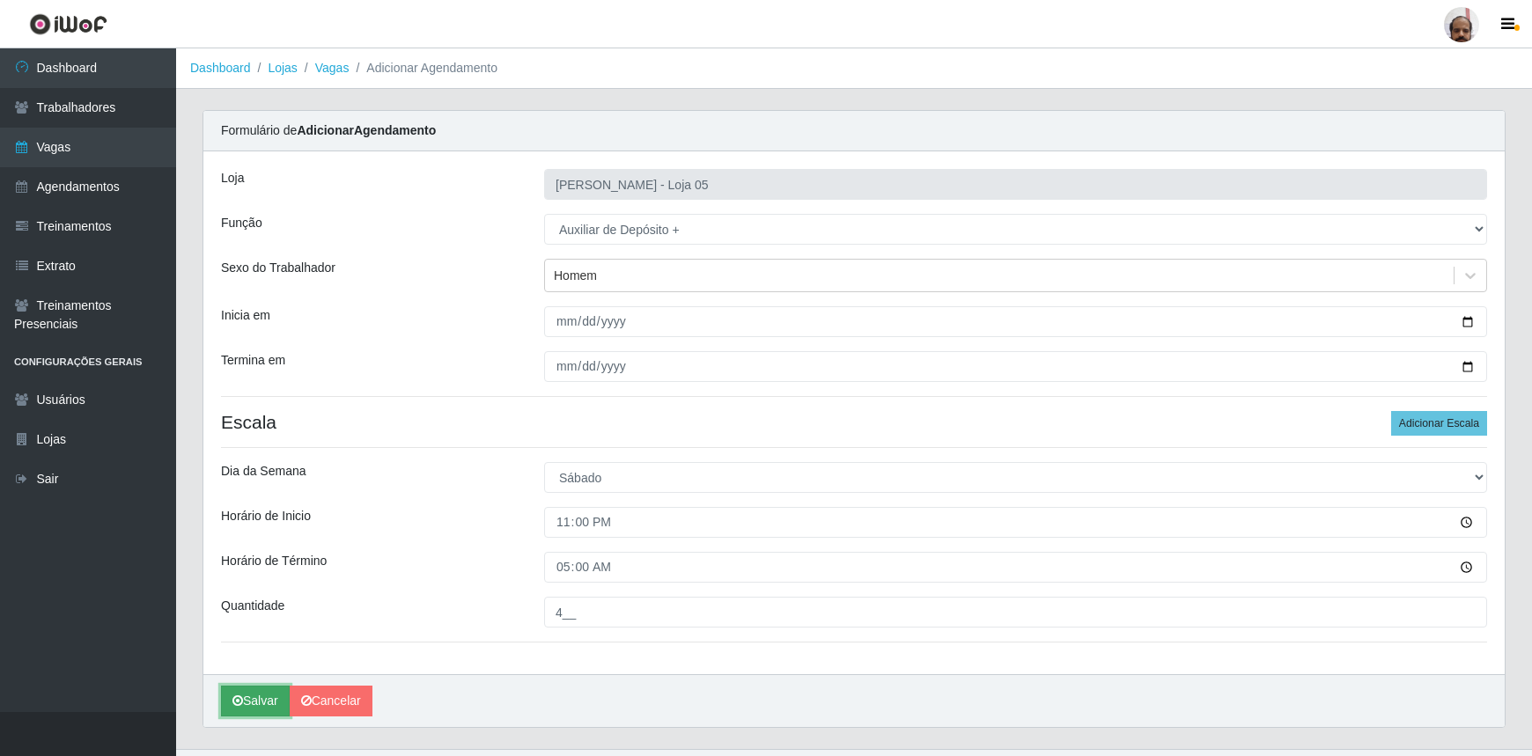
click at [250, 704] on button "Salvar" at bounding box center [255, 701] width 69 height 31
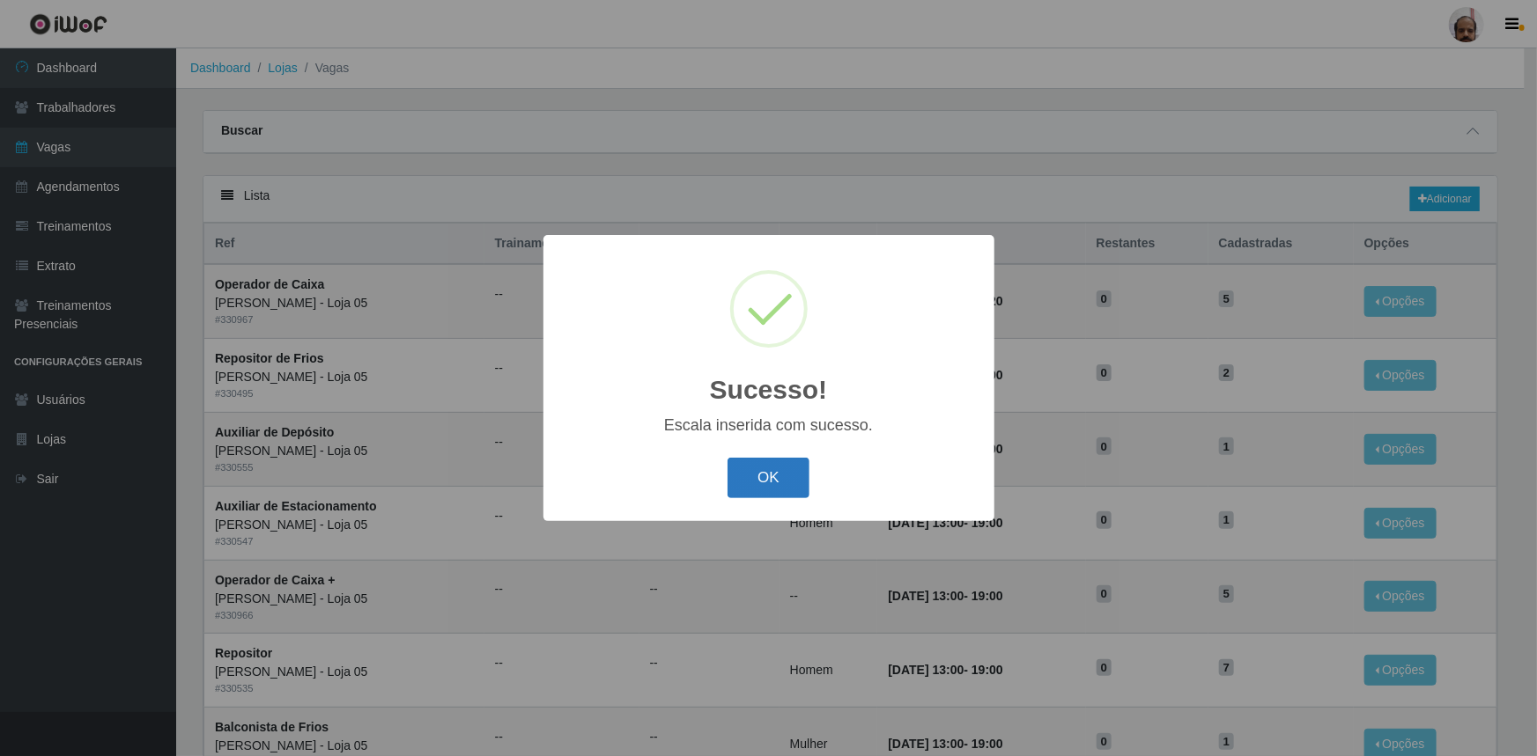
click at [792, 479] on button "OK" at bounding box center [768, 478] width 82 height 41
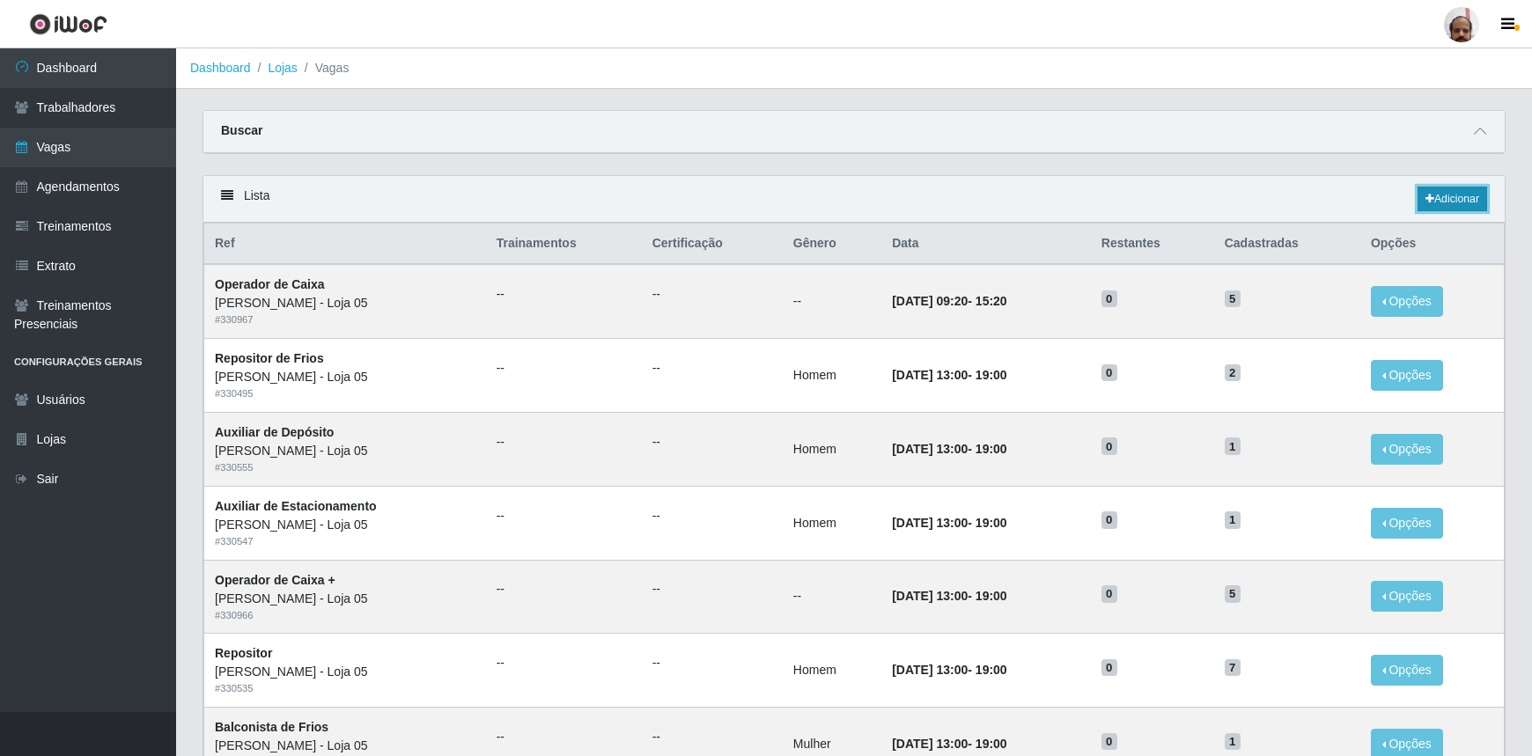
click at [1438, 193] on link "Adicionar" at bounding box center [1453, 199] width 70 height 25
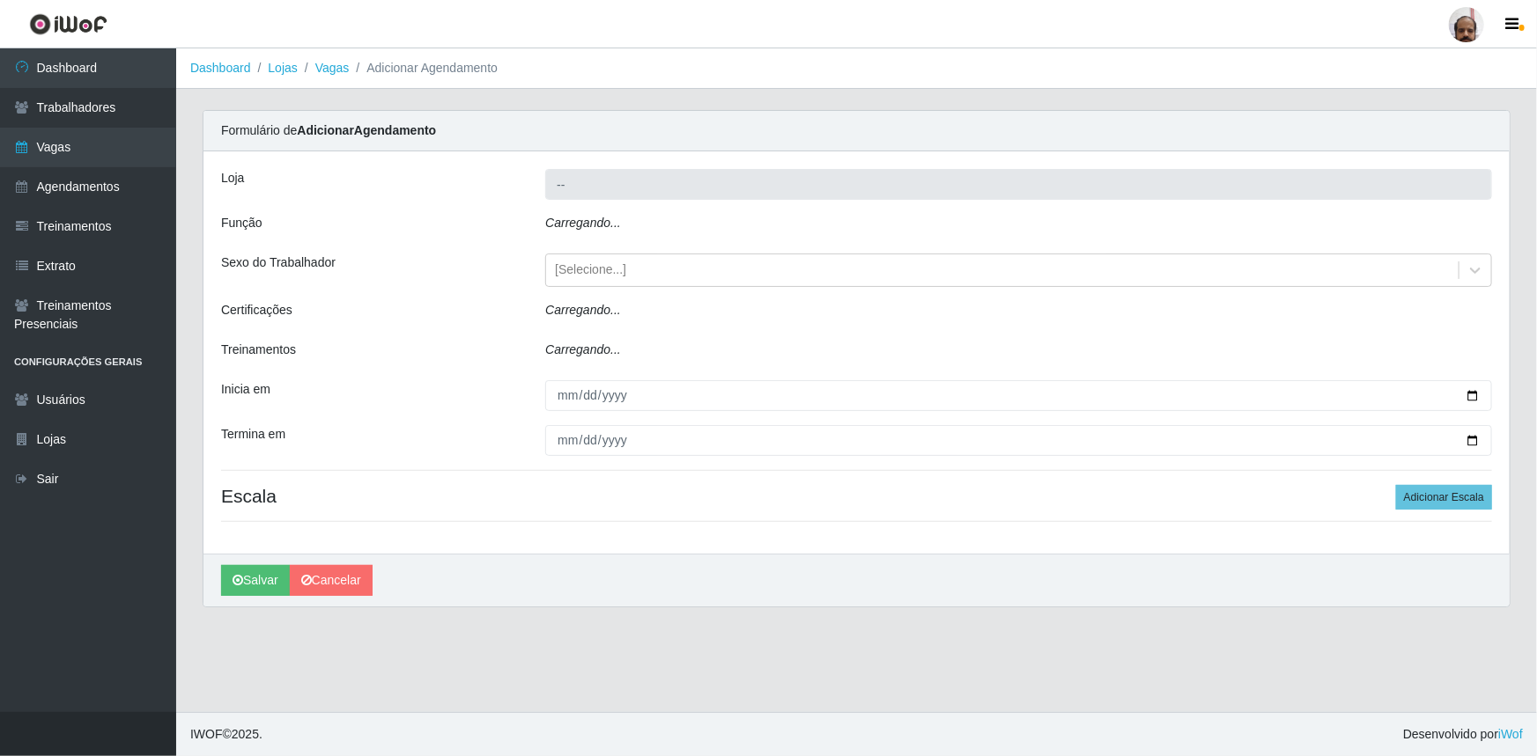
type input "[PERSON_NAME] - Loja 05"
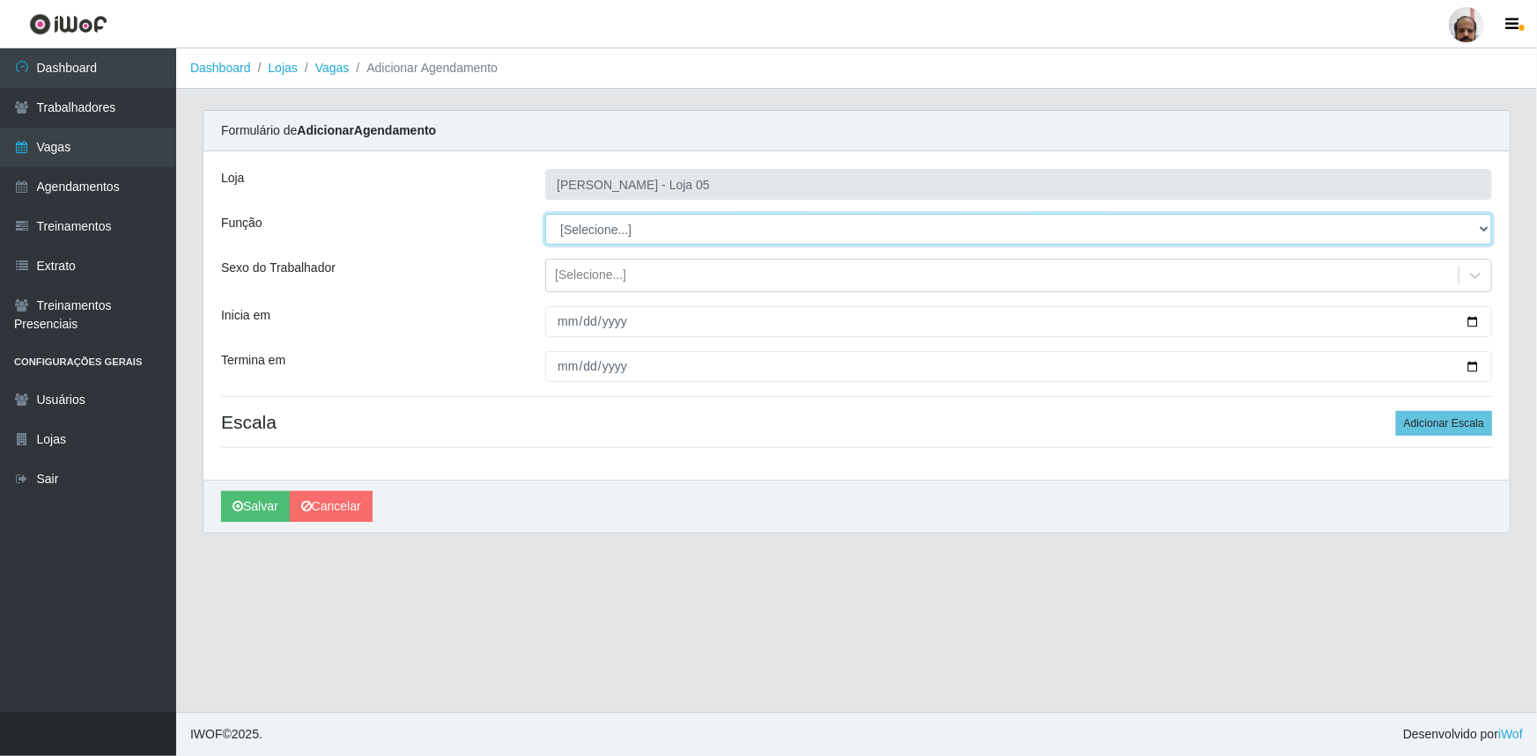
click at [1482, 225] on select "[Selecione...] ASG ASG + ASG ++ Auxiliar de Depósito Auxiliar de Depósito + Aux…" at bounding box center [1018, 229] width 947 height 31
select select "82"
click at [545, 214] on select "[Selecione...] ASG ASG + ASG ++ Auxiliar de Depósito Auxiliar de Depósito + Aux…" at bounding box center [1018, 229] width 947 height 31
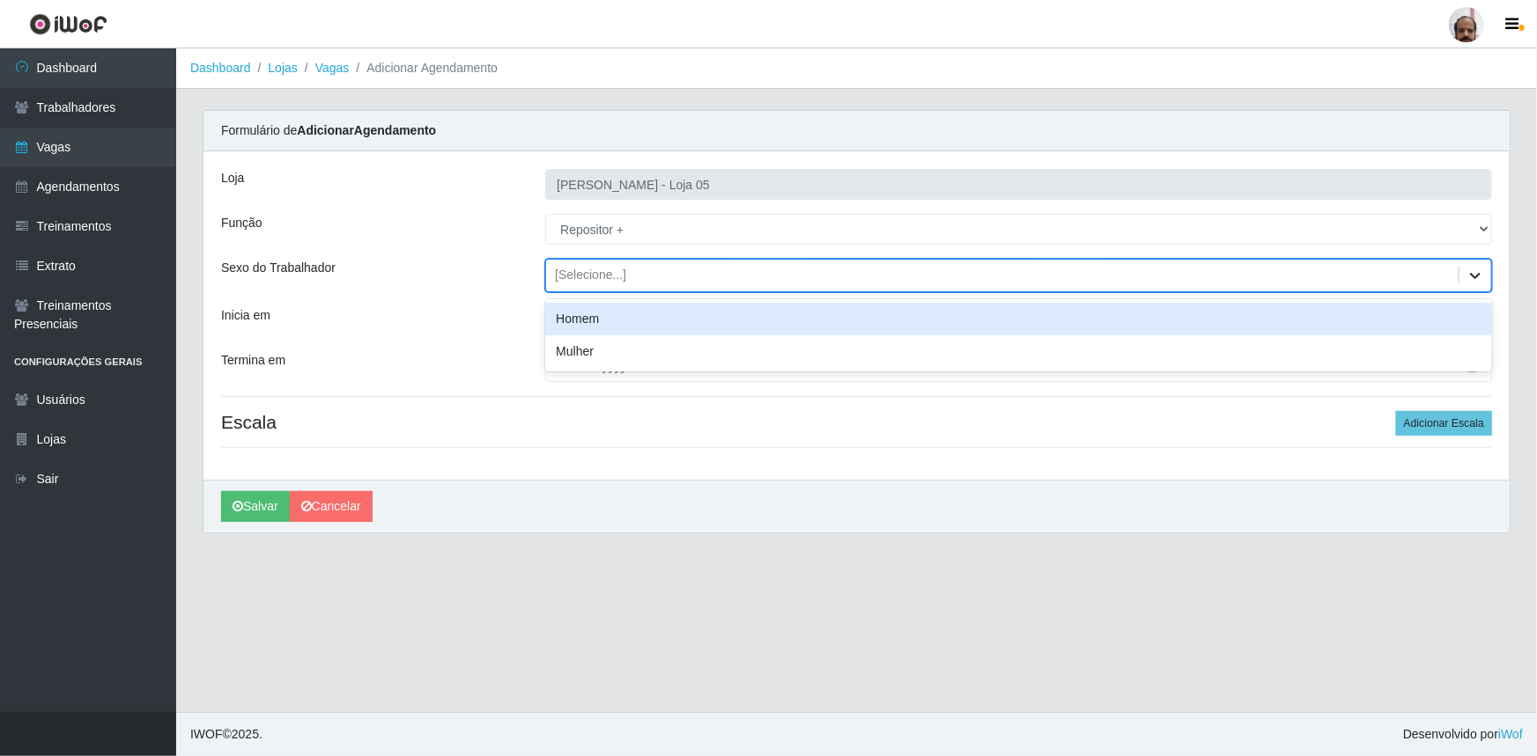
click at [1472, 281] on icon at bounding box center [1475, 276] width 18 height 18
click at [628, 318] on div "Homem" at bounding box center [1018, 319] width 947 height 33
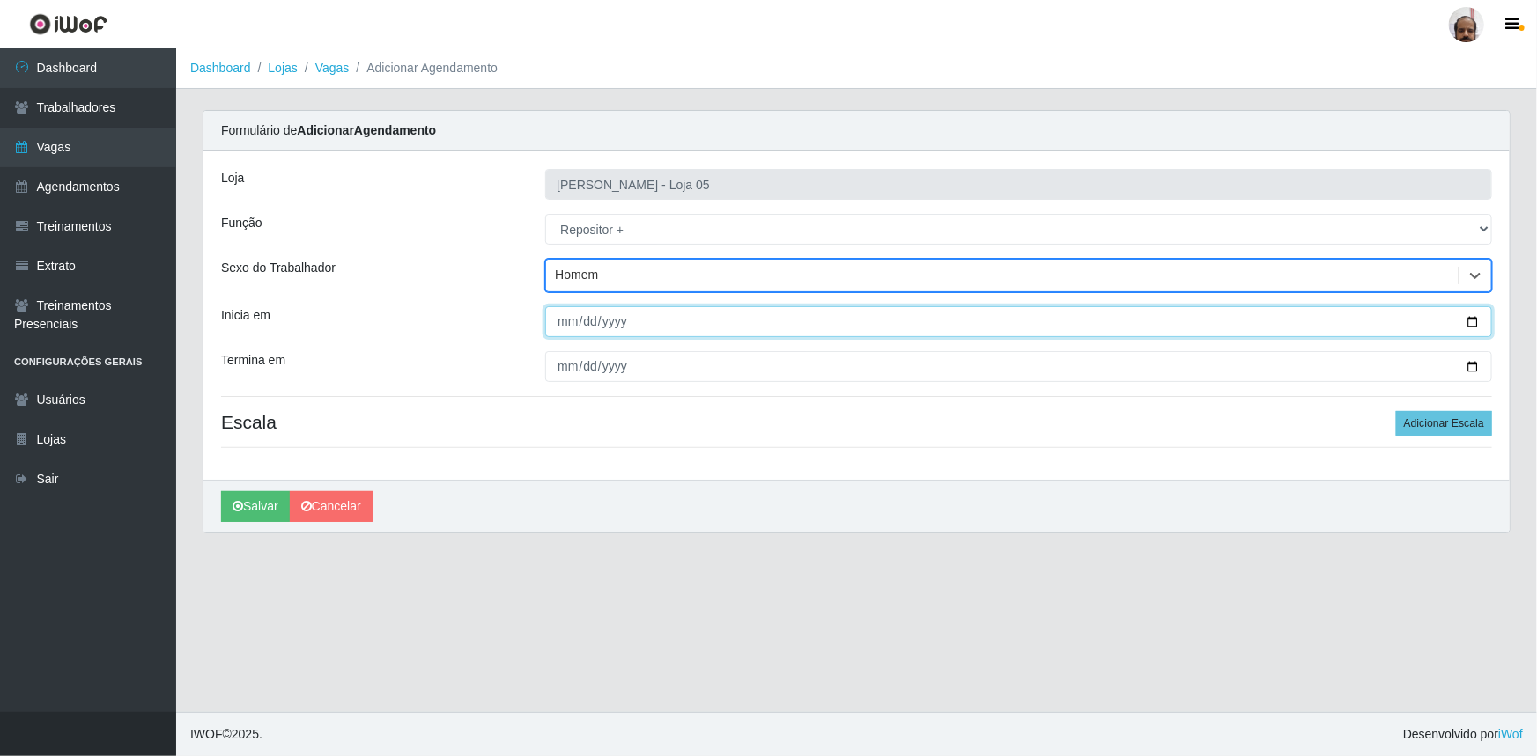
click at [558, 321] on input "Inicia em" at bounding box center [1018, 321] width 947 height 31
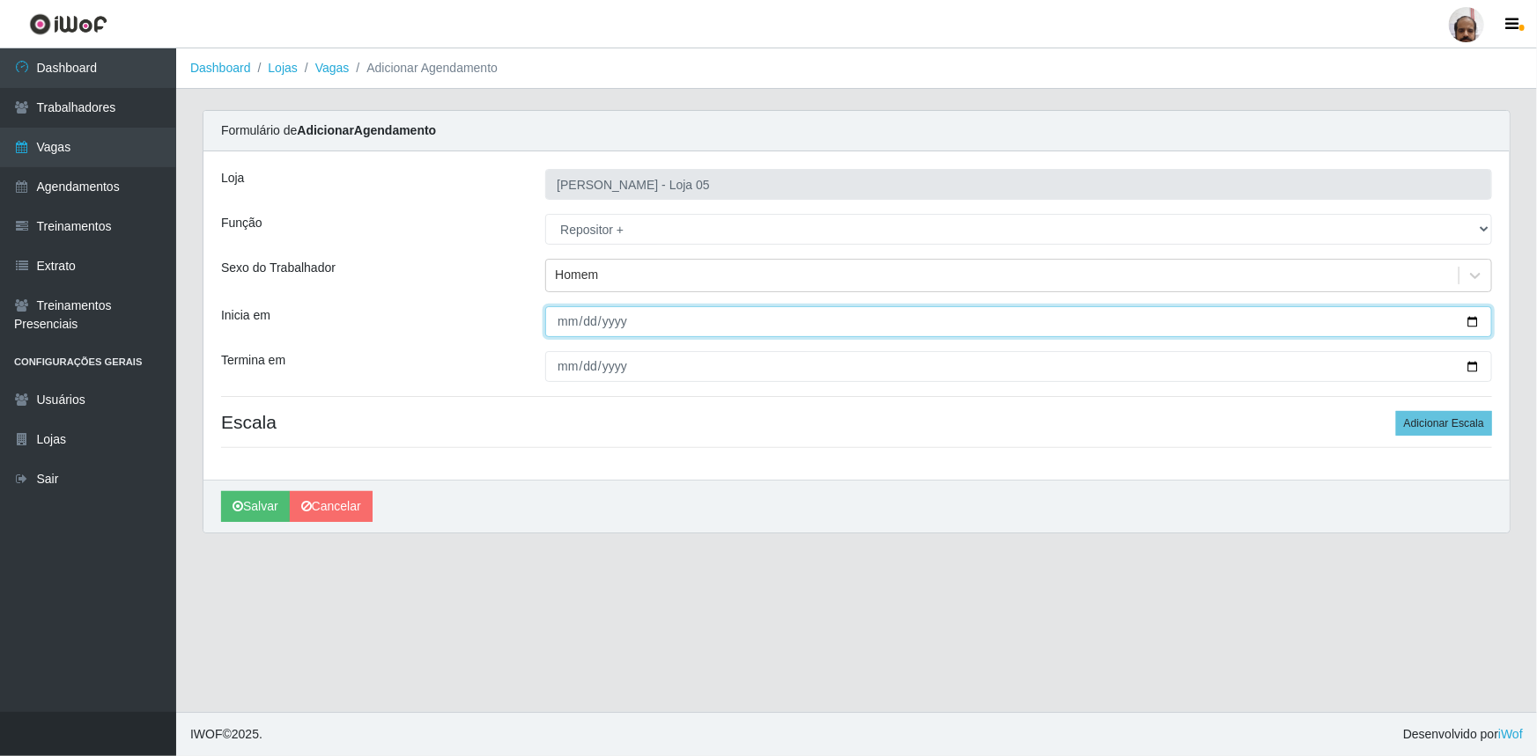
click at [1469, 322] on input "Inicia em" at bounding box center [1018, 321] width 947 height 31
type input "[DATE]"
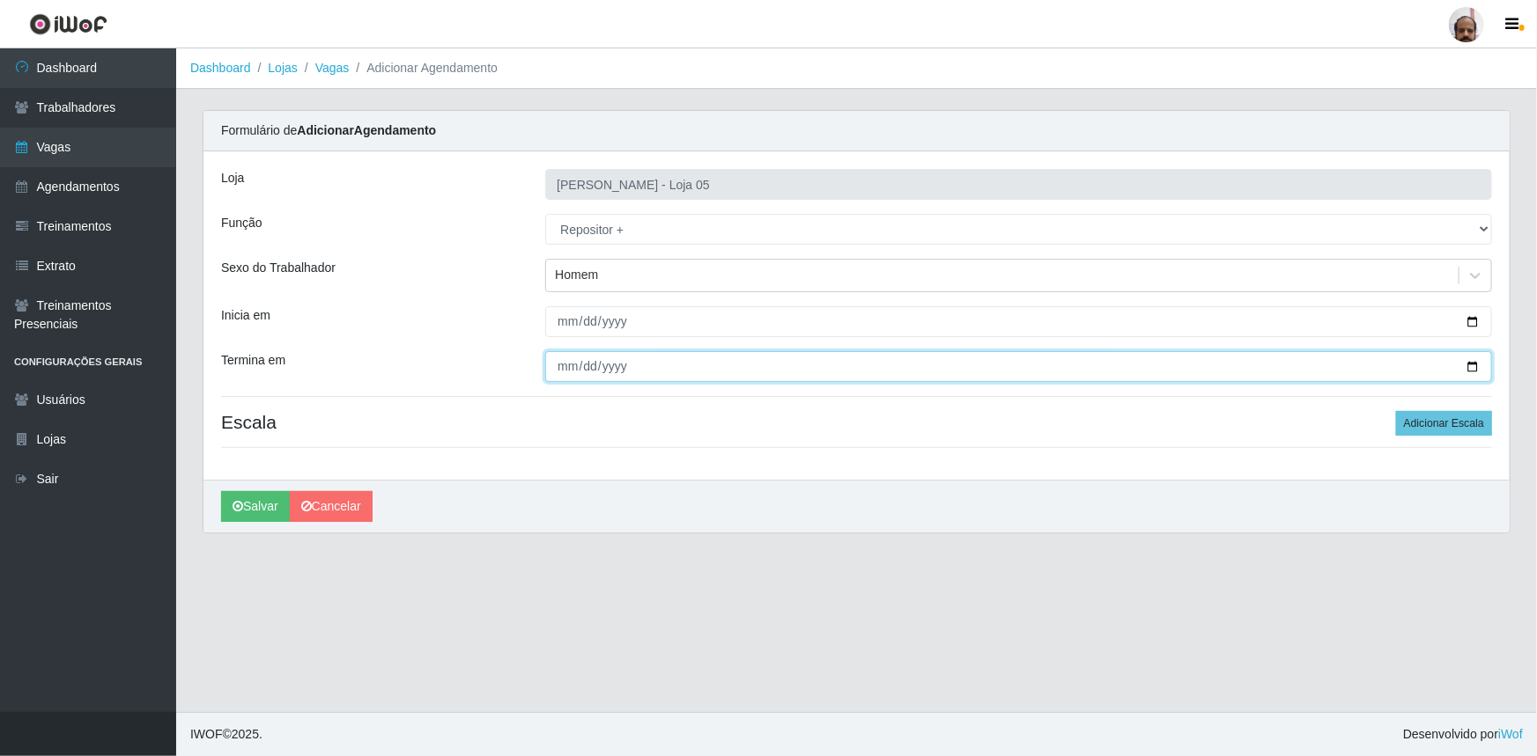
click at [1477, 365] on input "Termina em" at bounding box center [1018, 366] width 947 height 31
type input "[DATE]"
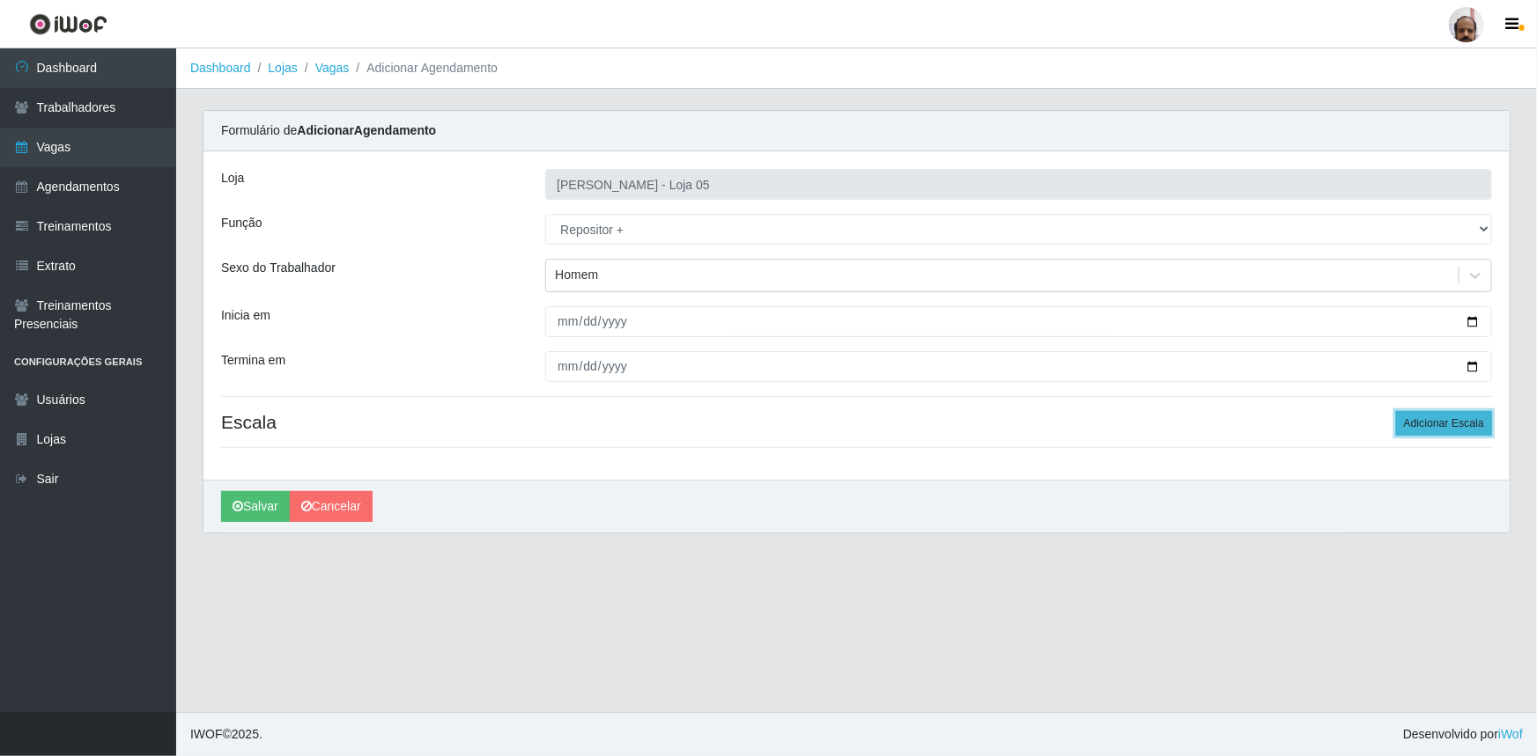
click at [1442, 427] on button "Adicionar Escala" at bounding box center [1444, 423] width 96 height 25
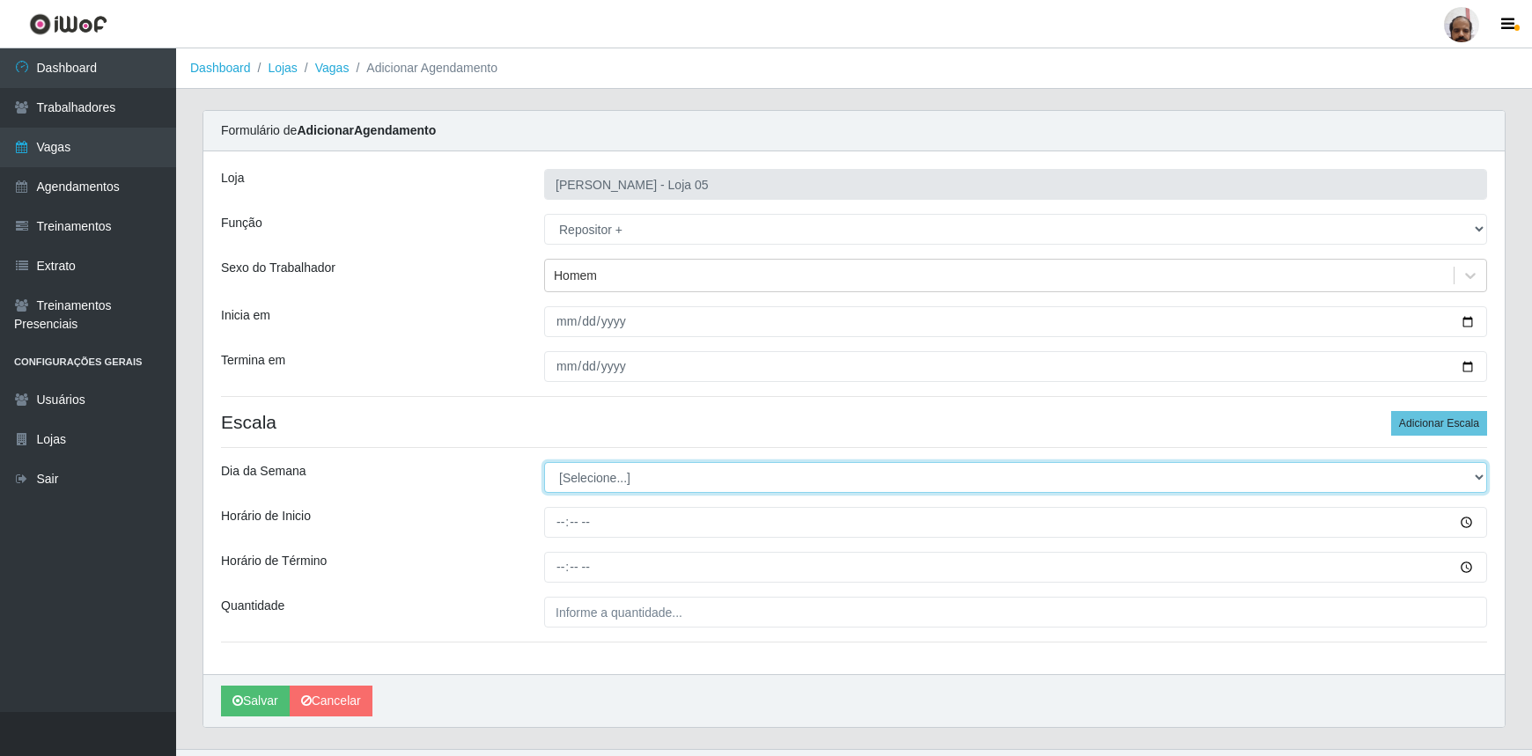
drag, startPoint x: 1478, startPoint y: 473, endPoint x: 1398, endPoint y: 466, distance: 80.4
click at [1477, 472] on select "[Selecione...] Segunda Terça Quarta Quinta Sexta Sábado Domingo" at bounding box center [1015, 477] width 943 height 31
select select "5"
click at [544, 462] on select "[Selecione...] Segunda Terça Quarta Quinta Sexta Sábado Domingo" at bounding box center [1015, 477] width 943 height 31
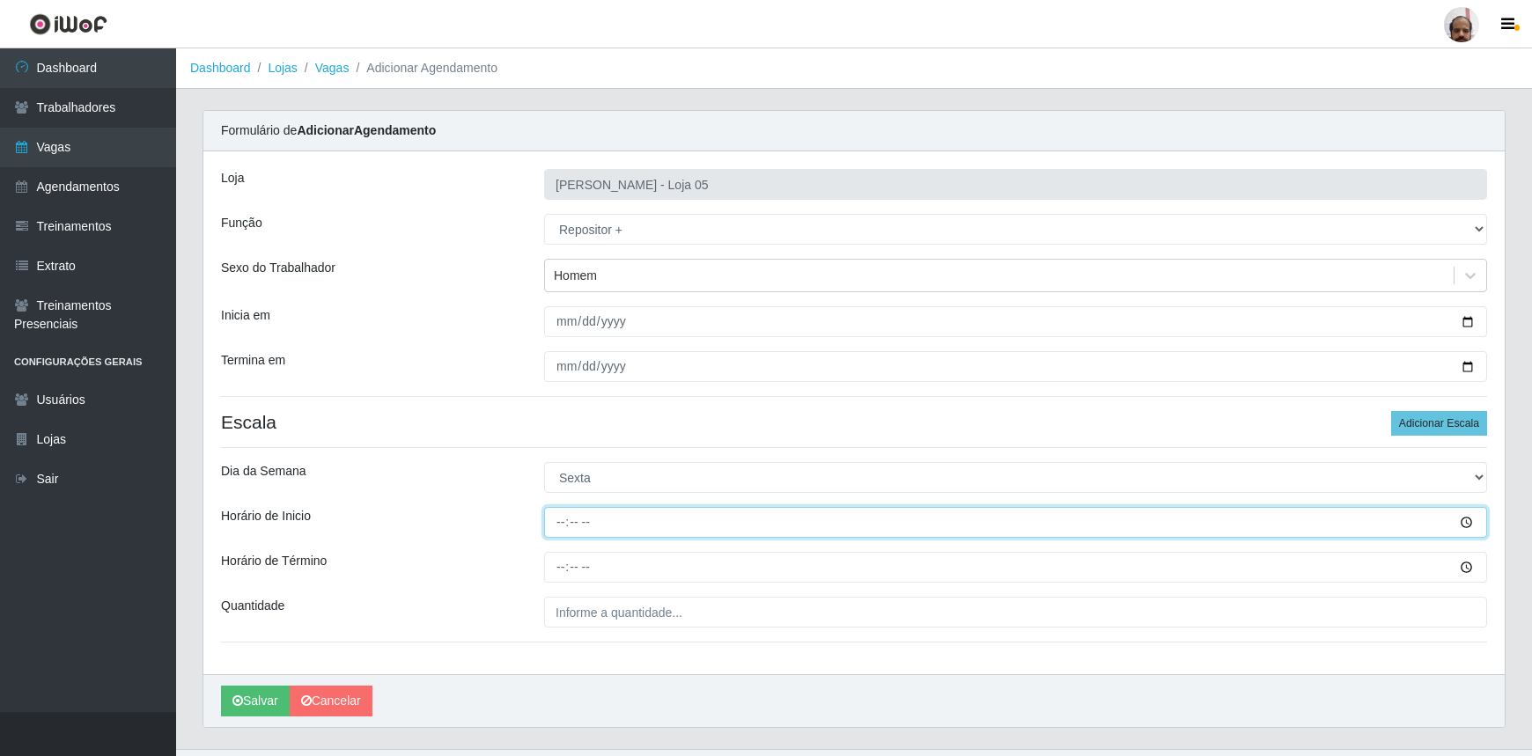
click at [551, 520] on input "Horário de Inicio" at bounding box center [1015, 522] width 943 height 31
type input "23:00"
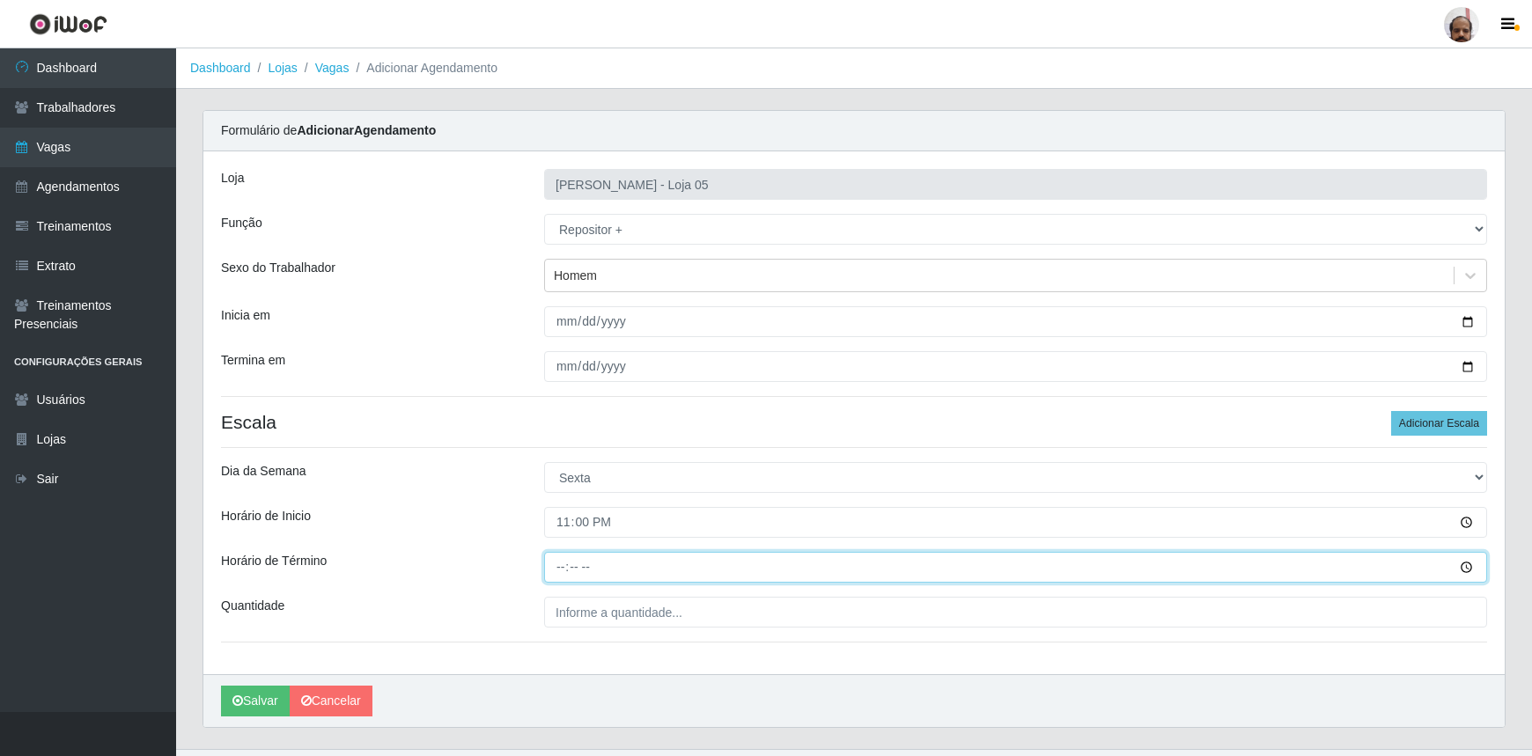
click at [552, 564] on input "Horário de Término" at bounding box center [1015, 567] width 943 height 31
type input "05:00"
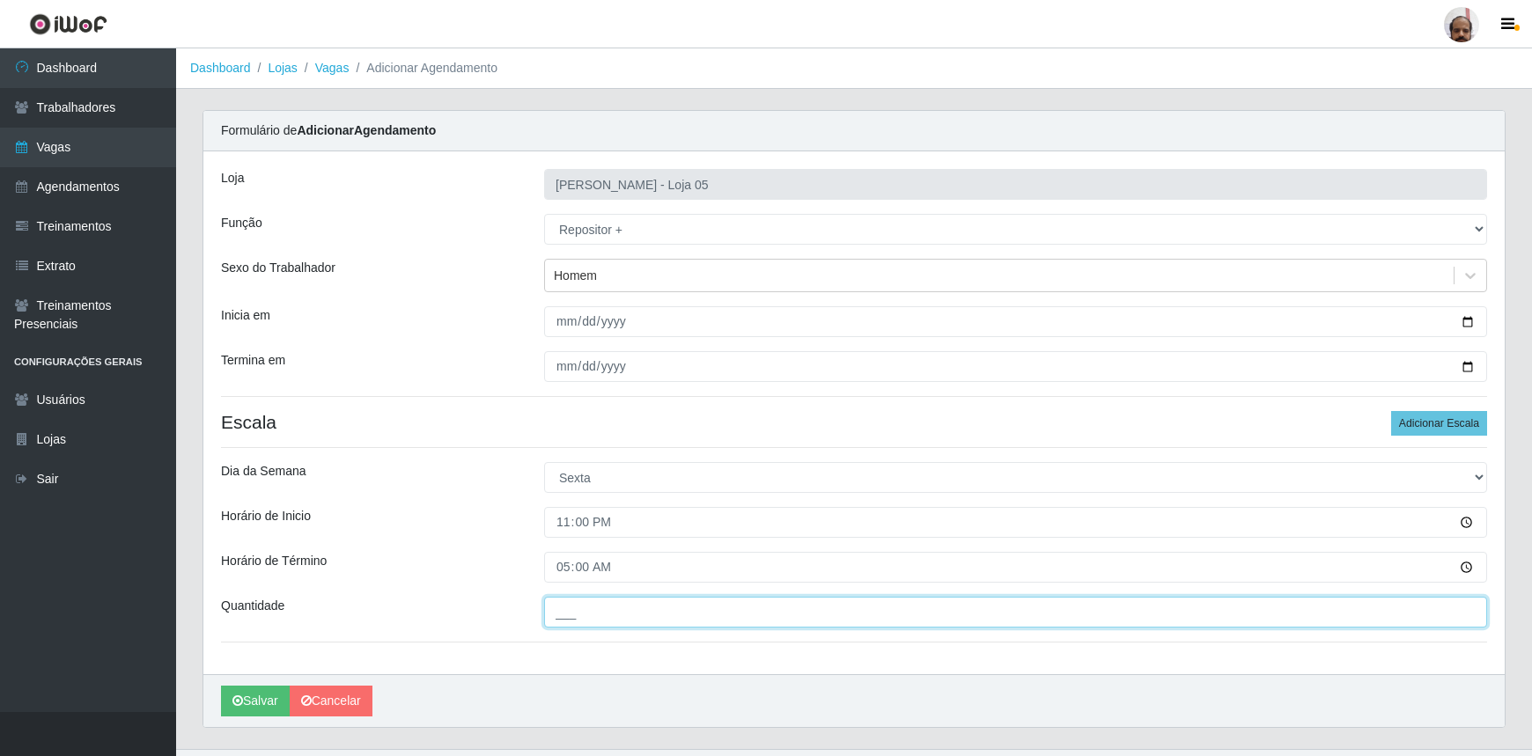
click at [583, 617] on input "___" at bounding box center [1015, 612] width 943 height 31
type input "3__"
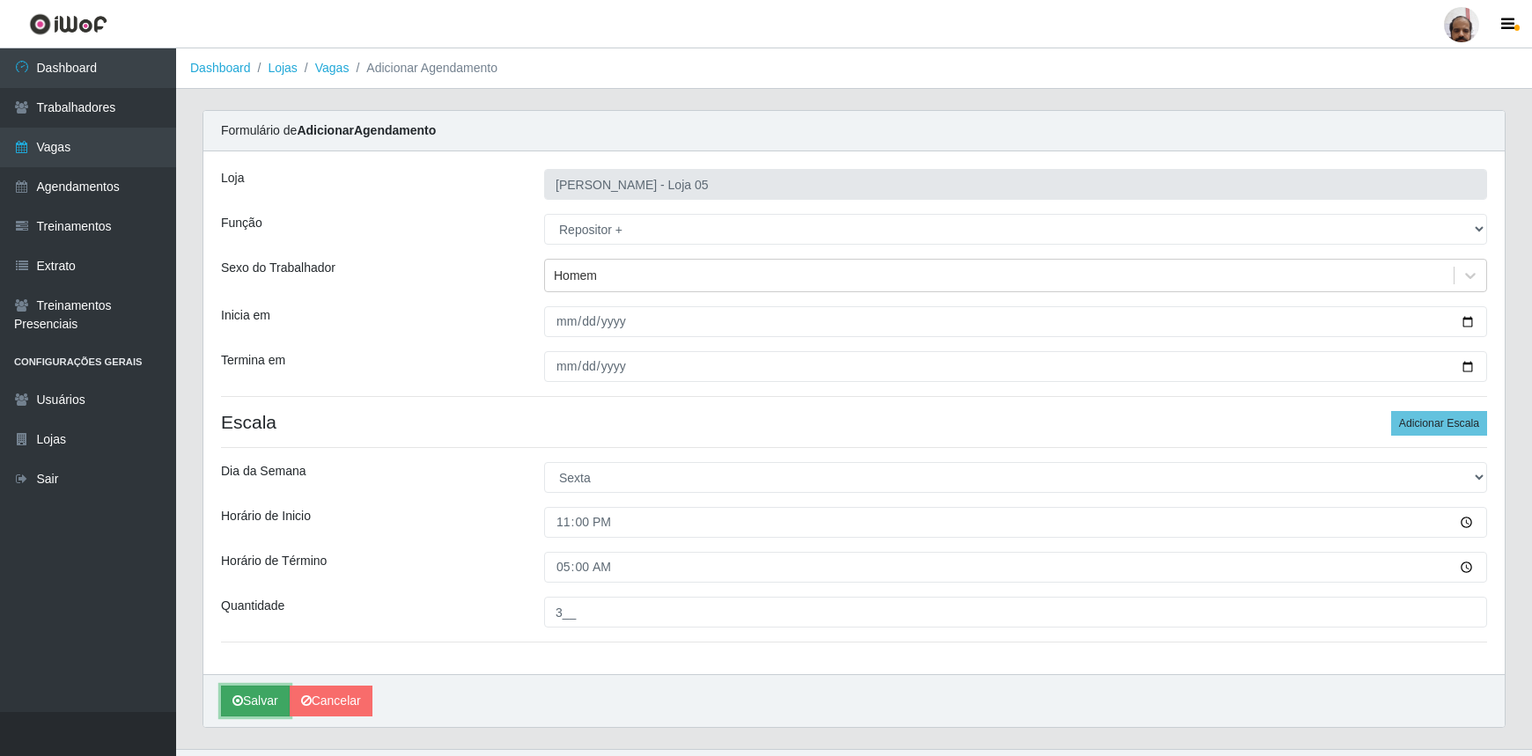
click at [251, 704] on button "Salvar" at bounding box center [255, 701] width 69 height 31
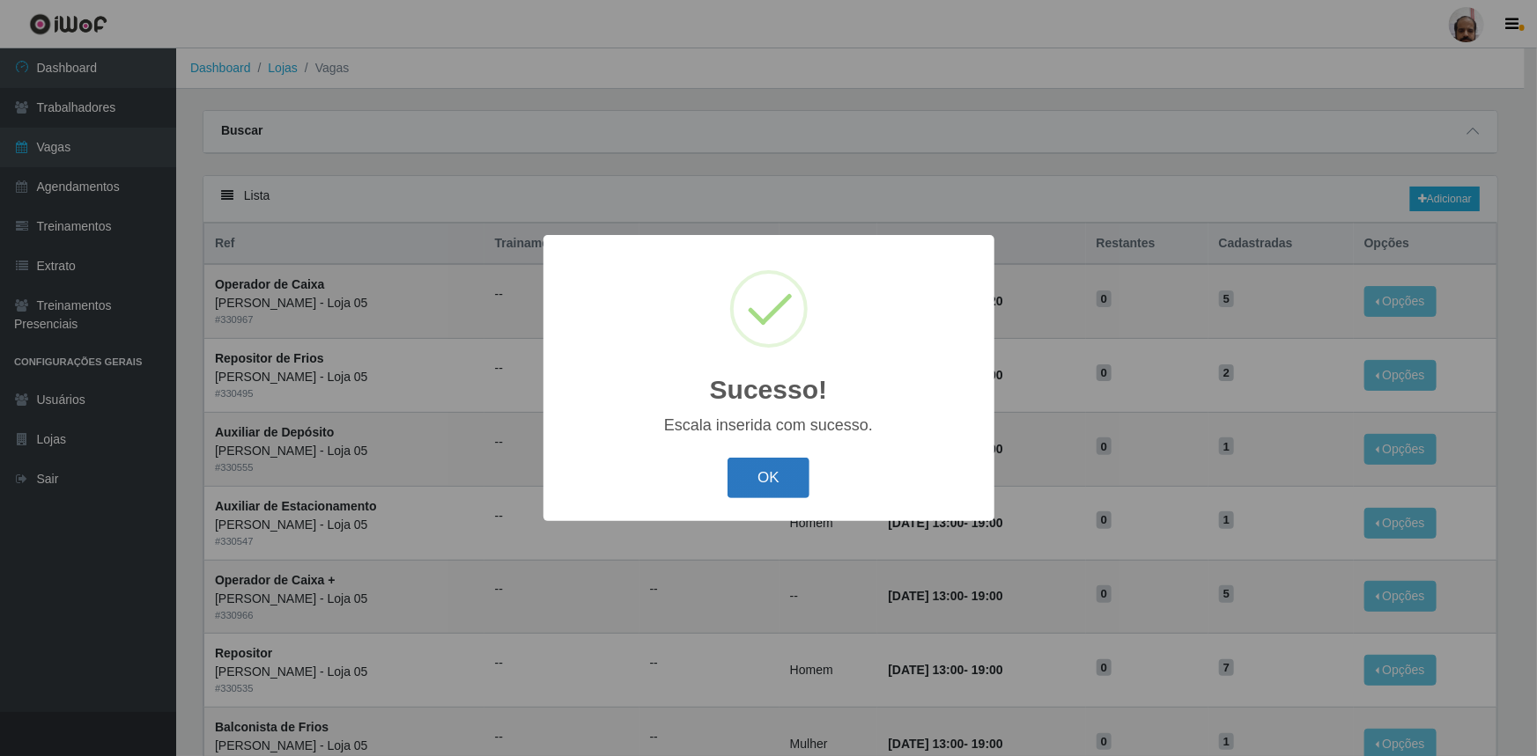
click at [743, 475] on button "OK" at bounding box center [768, 478] width 82 height 41
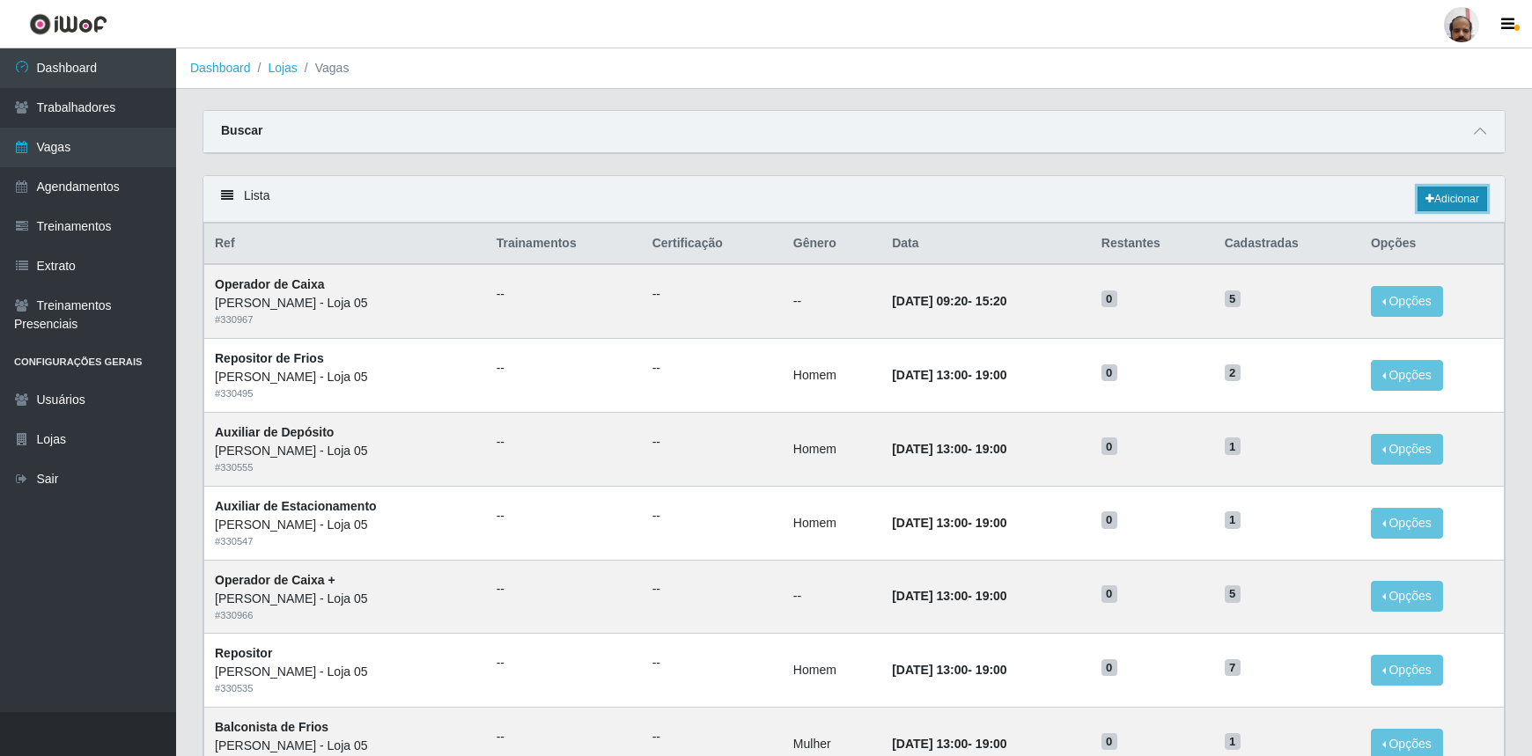
click at [1457, 196] on link "Adicionar" at bounding box center [1453, 199] width 70 height 25
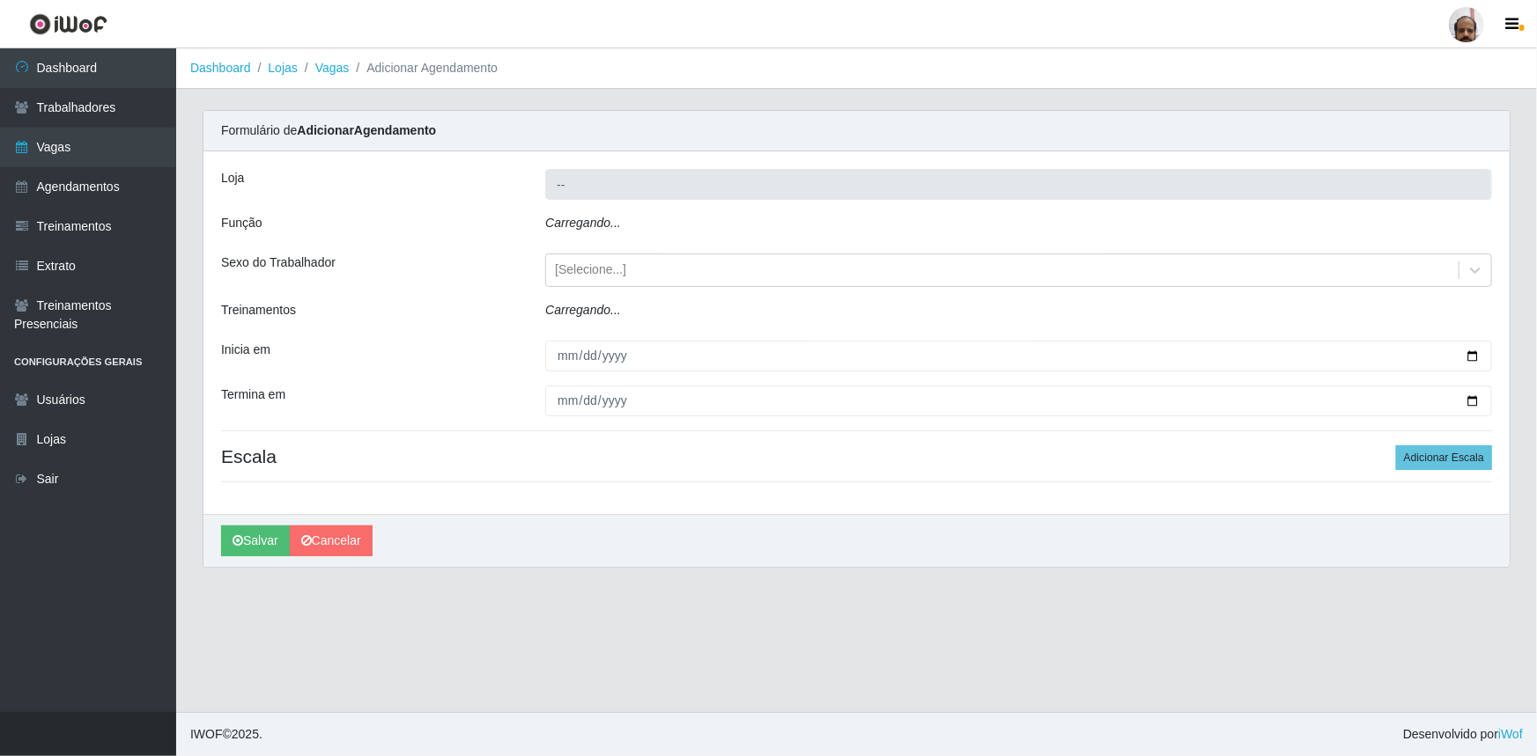
type input "[PERSON_NAME] - Loja 05"
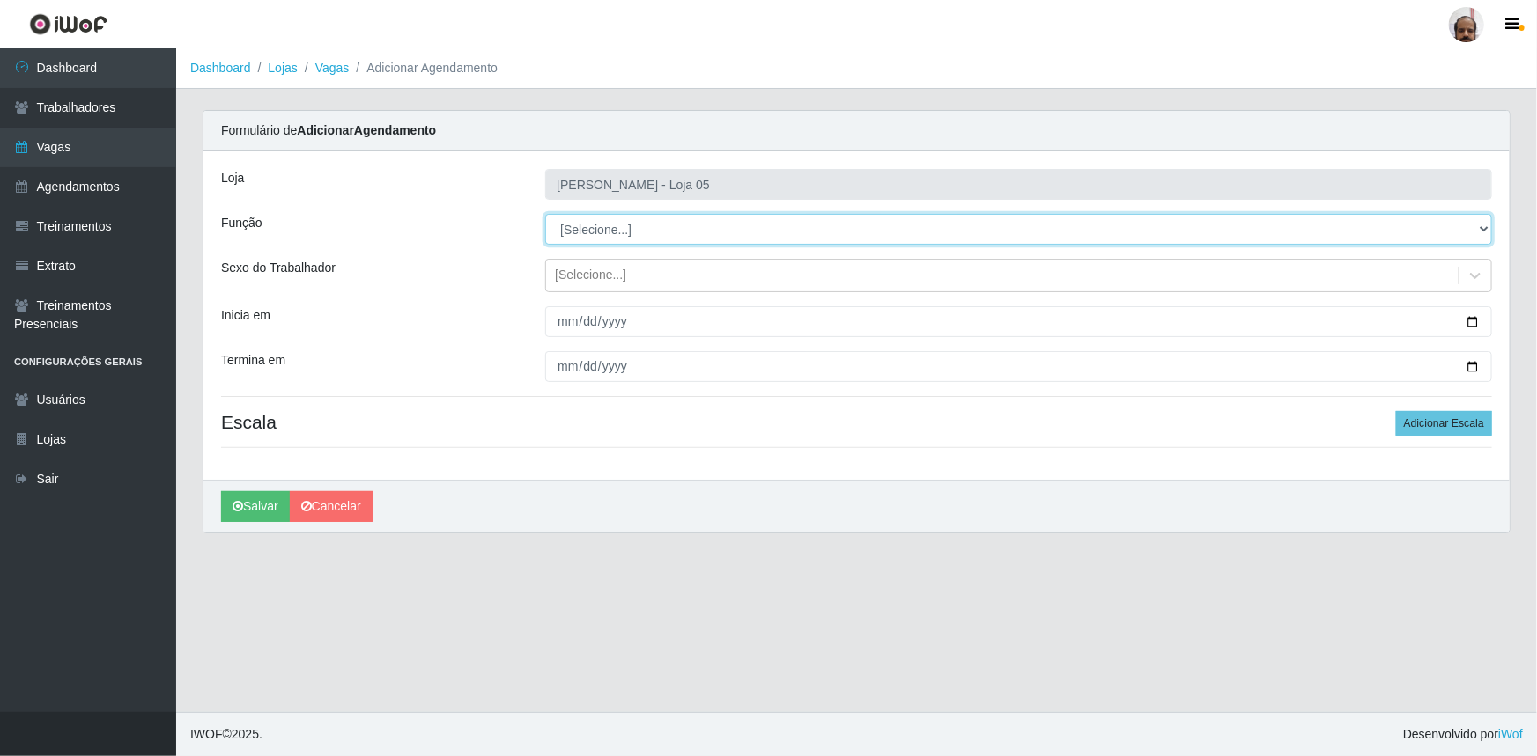
click at [1484, 230] on select "[Selecione...] ASG ASG + ASG ++ Auxiliar de Depósito Auxiliar de Depósito + Aux…" at bounding box center [1018, 229] width 947 height 31
select select "82"
click at [545, 214] on select "[Selecione...] ASG ASG + ASG ++ Auxiliar de Depósito Auxiliar de Depósito + Aux…" at bounding box center [1018, 229] width 947 height 31
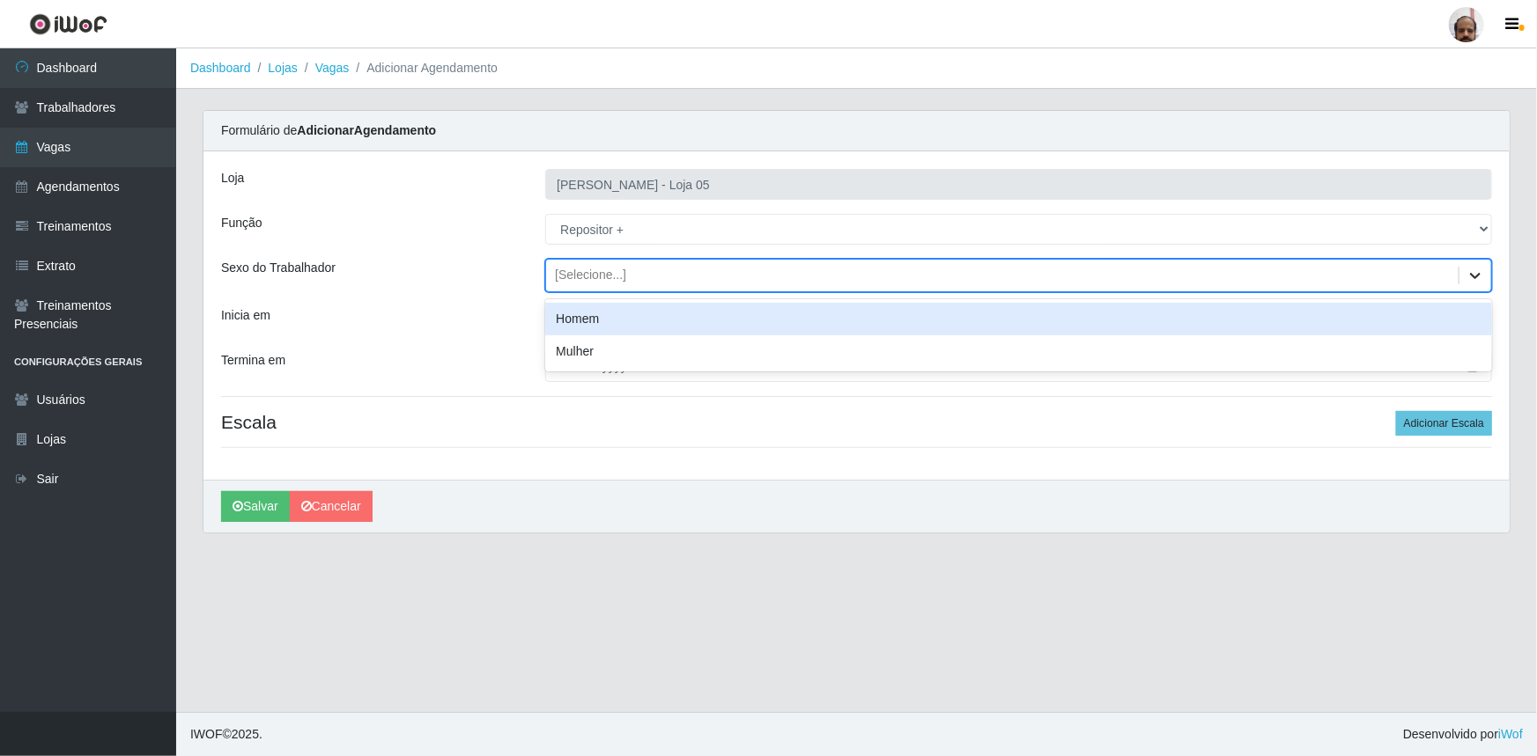
click at [1465, 279] on div at bounding box center [1475, 276] width 32 height 32
click at [602, 320] on div "Homem" at bounding box center [1018, 319] width 947 height 33
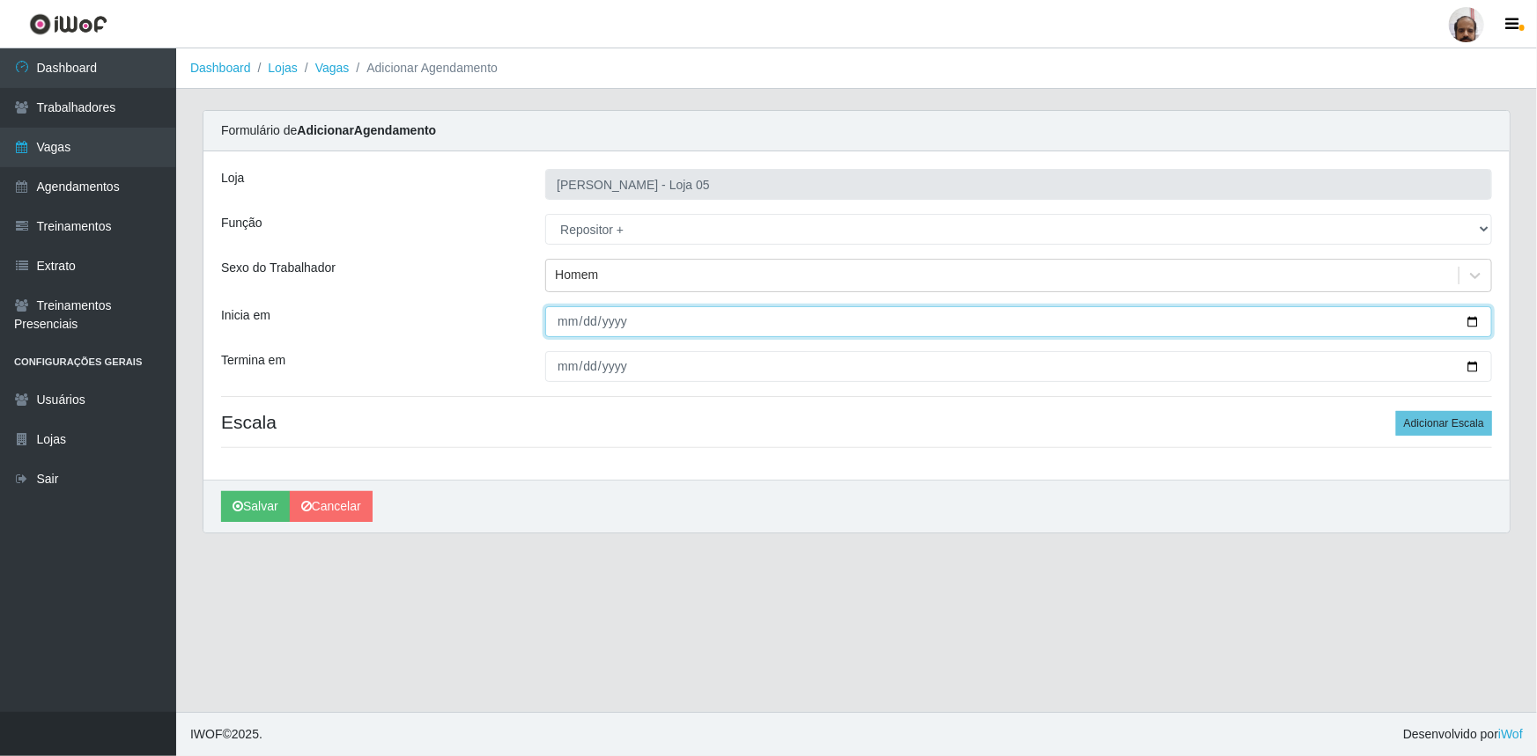
click at [561, 323] on input "Inicia em" at bounding box center [1018, 321] width 947 height 31
click at [1479, 326] on input "Inicia em" at bounding box center [1018, 321] width 947 height 31
type input "[DATE]"
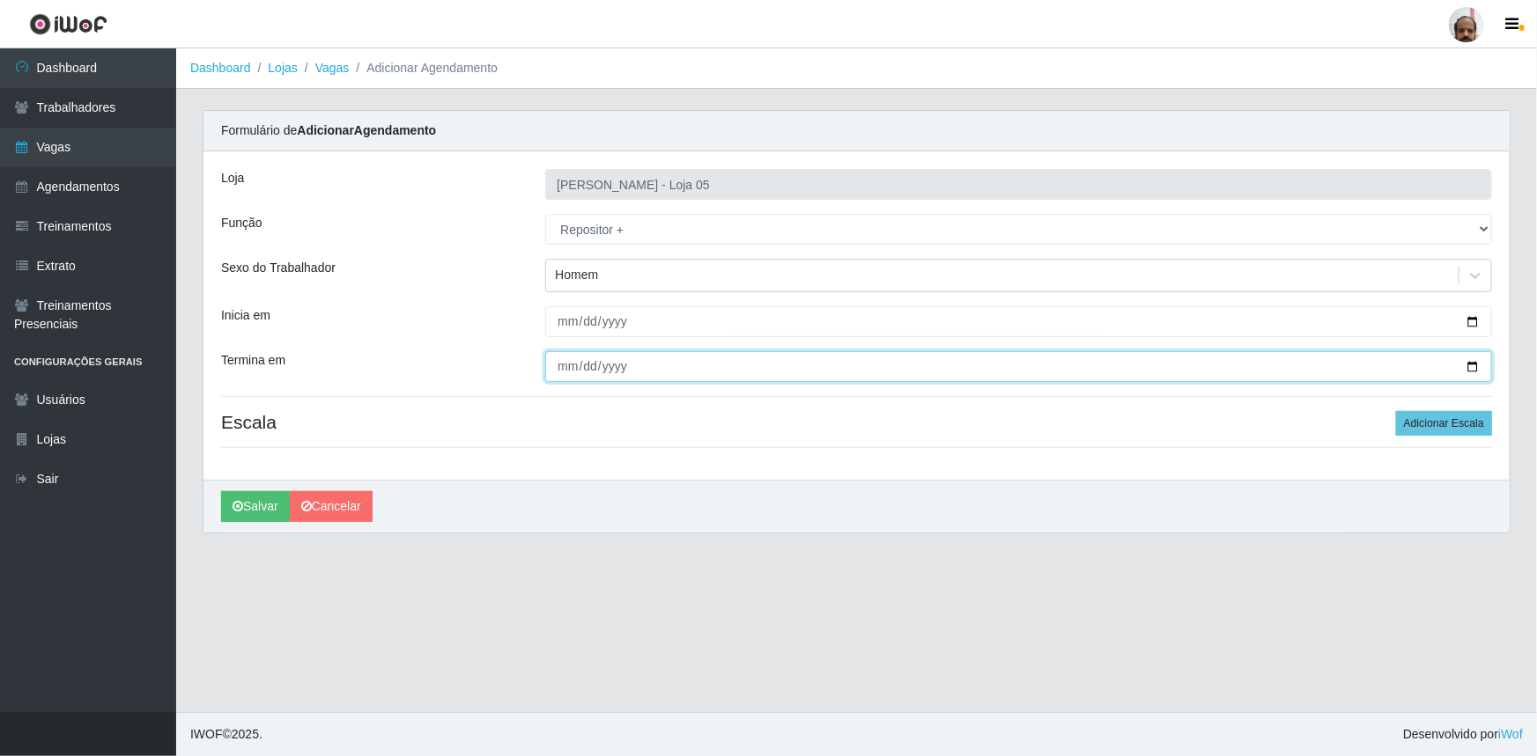
click at [1467, 362] on input "Termina em" at bounding box center [1018, 366] width 947 height 31
type input "[DATE]"
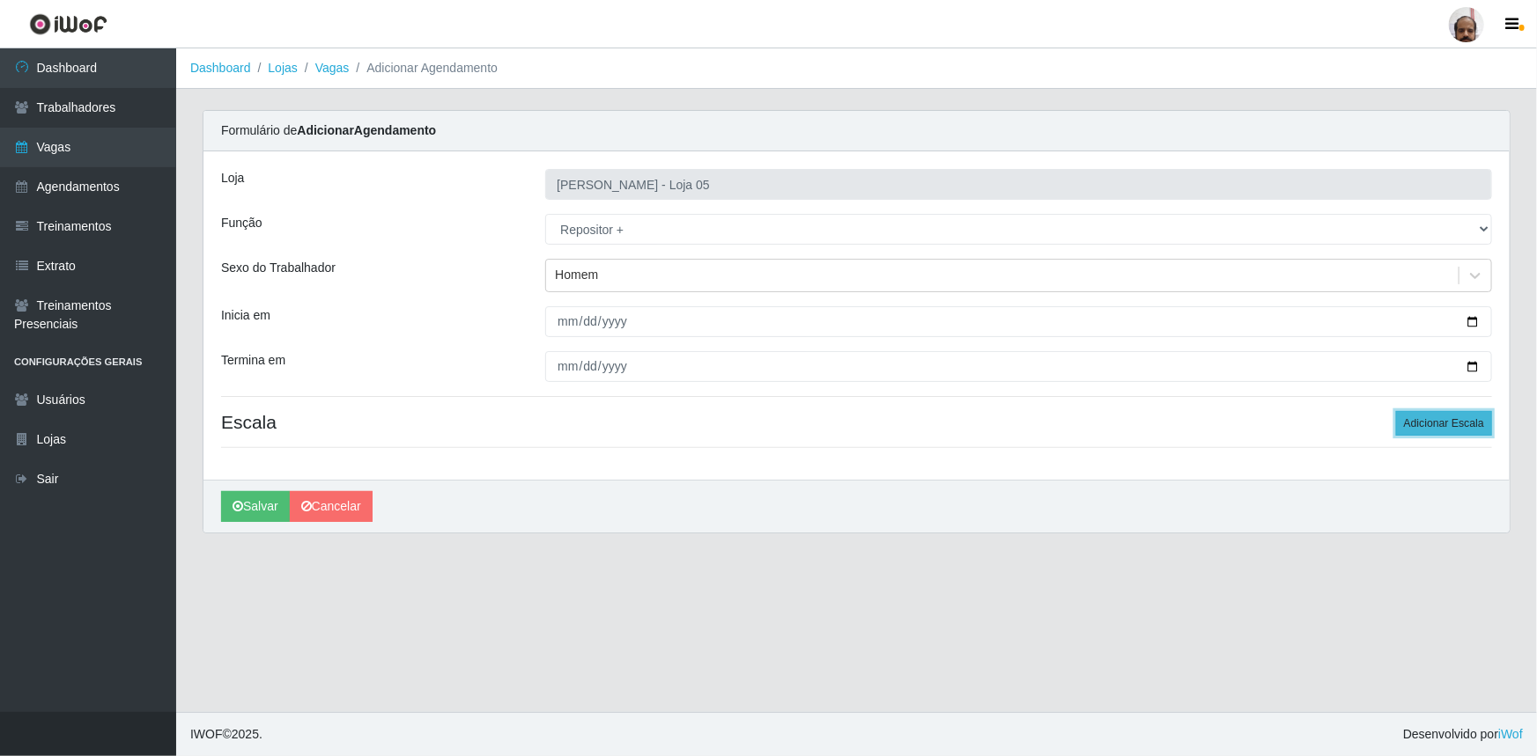
click at [1437, 427] on button "Adicionar Escala" at bounding box center [1444, 423] width 96 height 25
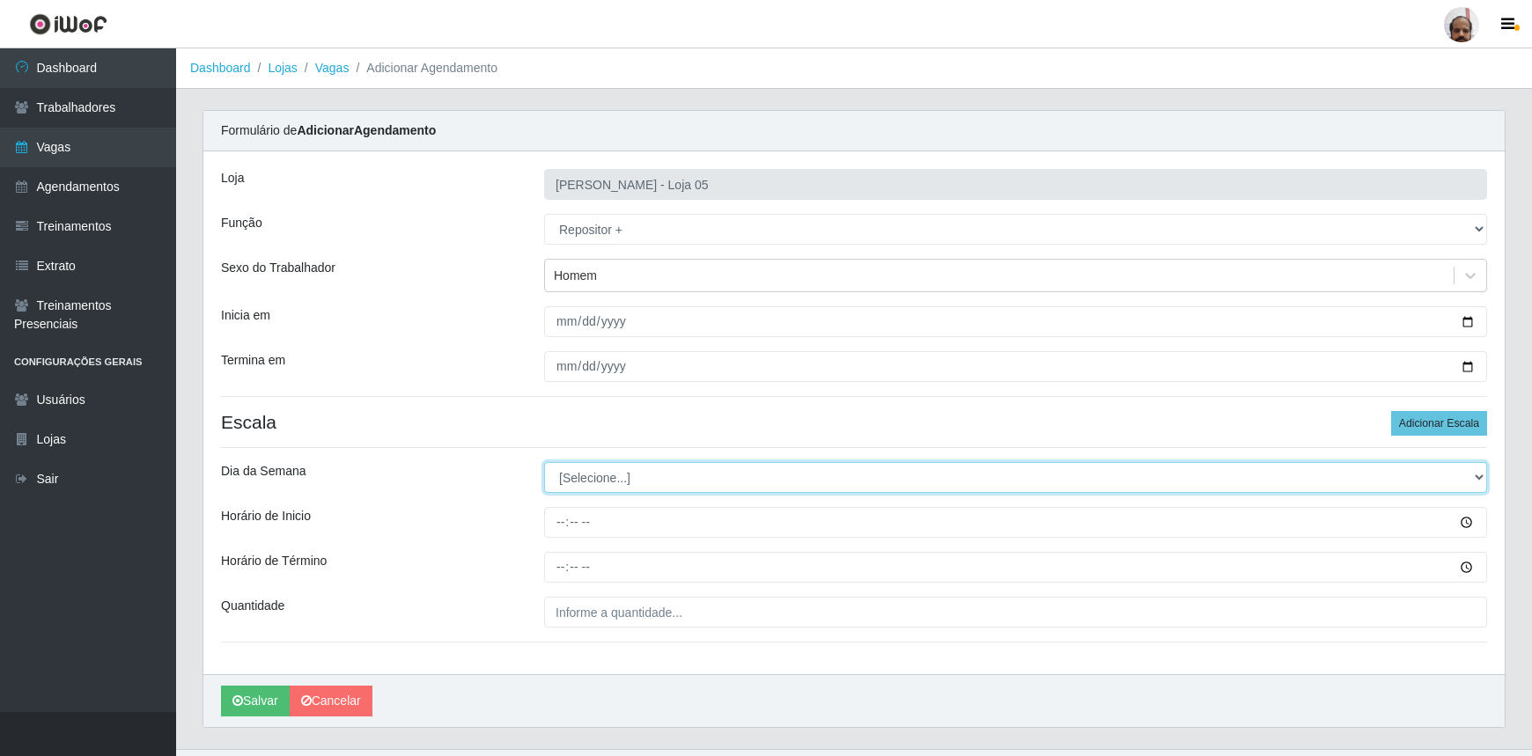
click at [1478, 475] on select "[Selecione...] Segunda Terça Quarta Quinta Sexta Sábado Domingo" at bounding box center [1015, 477] width 943 height 31
select select "6"
click at [544, 462] on select "[Selecione...] Segunda Terça Quarta Quinta Sexta Sábado Domingo" at bounding box center [1015, 477] width 943 height 31
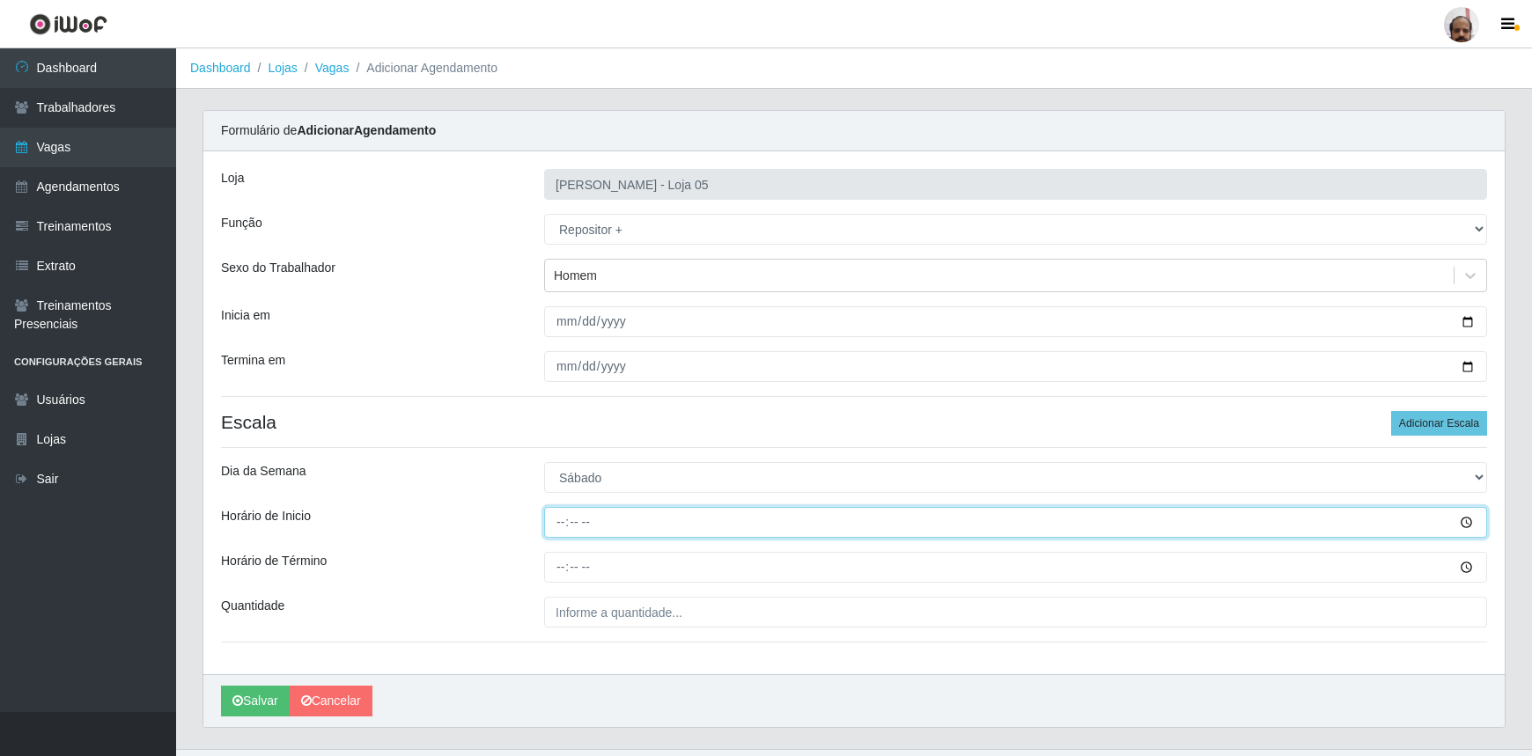
drag, startPoint x: 557, startPoint y: 521, endPoint x: 568, endPoint y: 511, distance: 14.9
click at [564, 520] on input "Horário de Inicio" at bounding box center [1015, 522] width 943 height 31
type input "23:00"
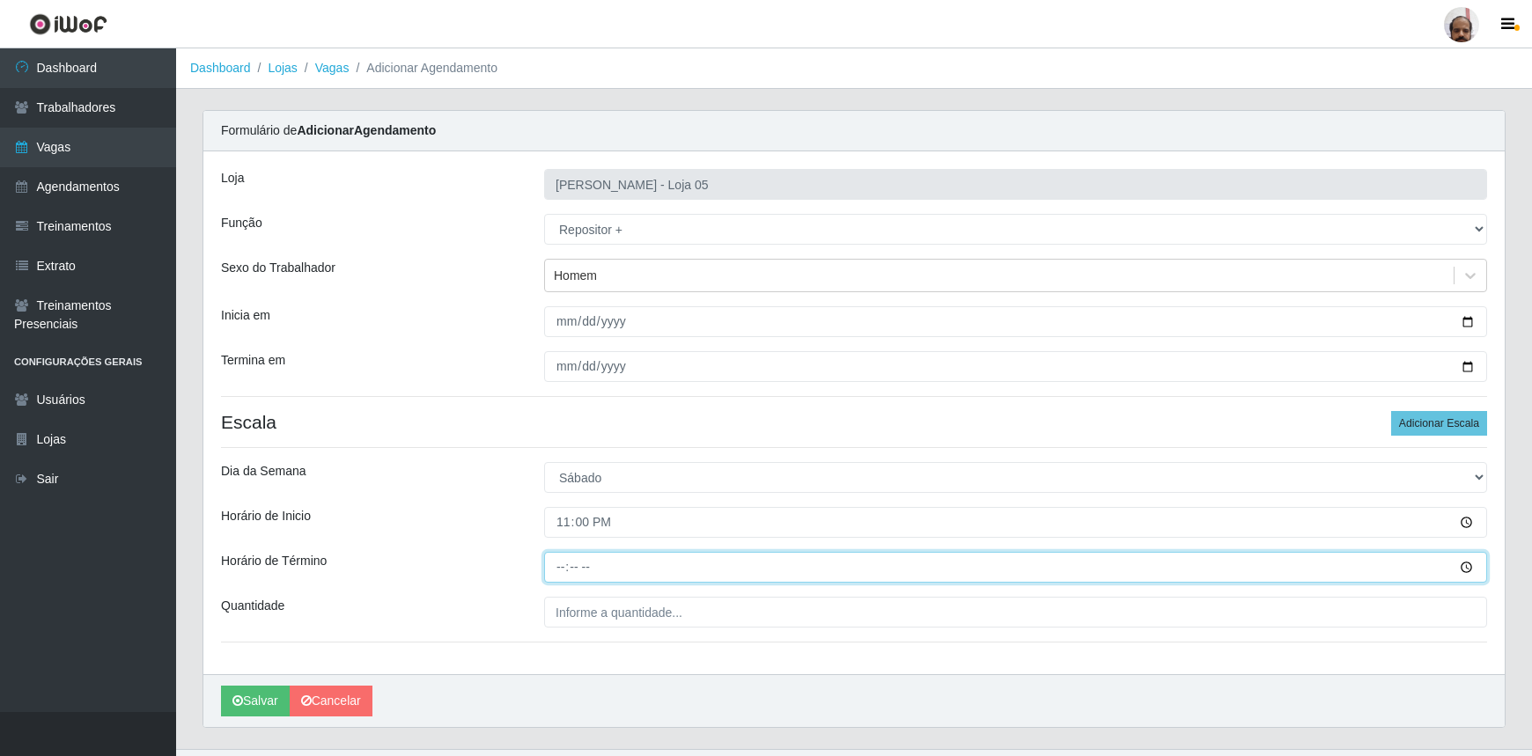
click at [566, 569] on input "Horário de Término" at bounding box center [1015, 567] width 943 height 31
type input "05:00"
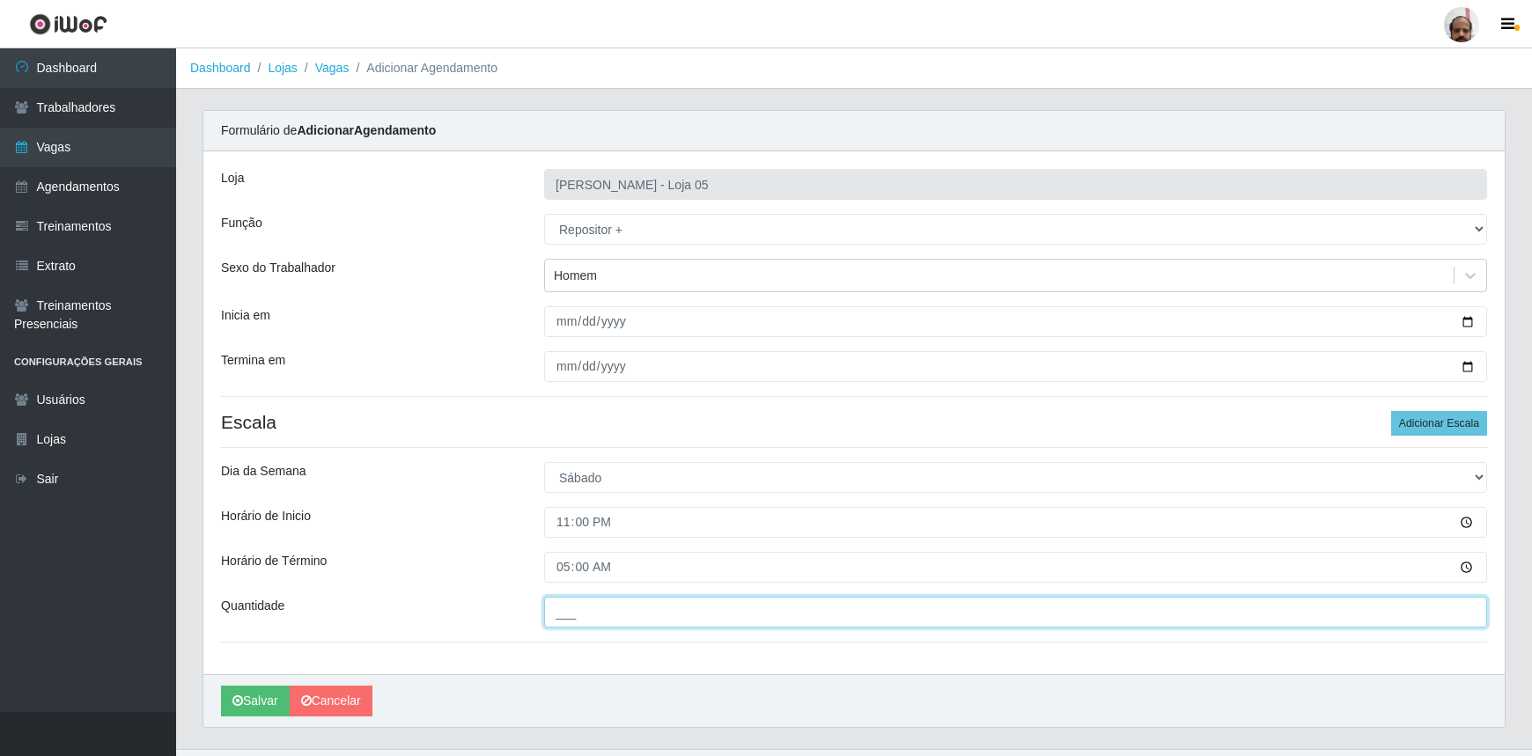
click at [615, 615] on input "___" at bounding box center [1015, 612] width 943 height 31
type input "3__"
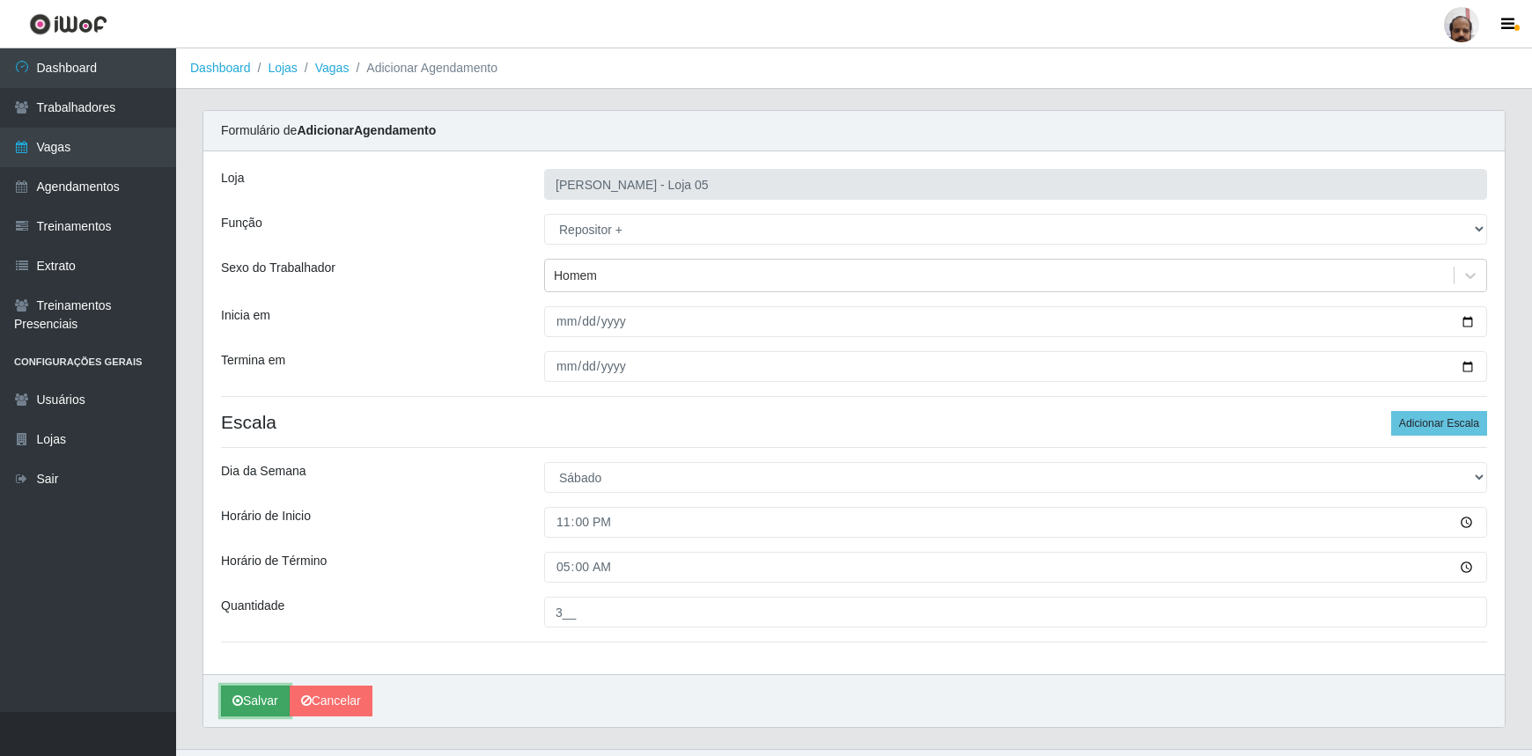
click at [266, 704] on button "Salvar" at bounding box center [255, 701] width 69 height 31
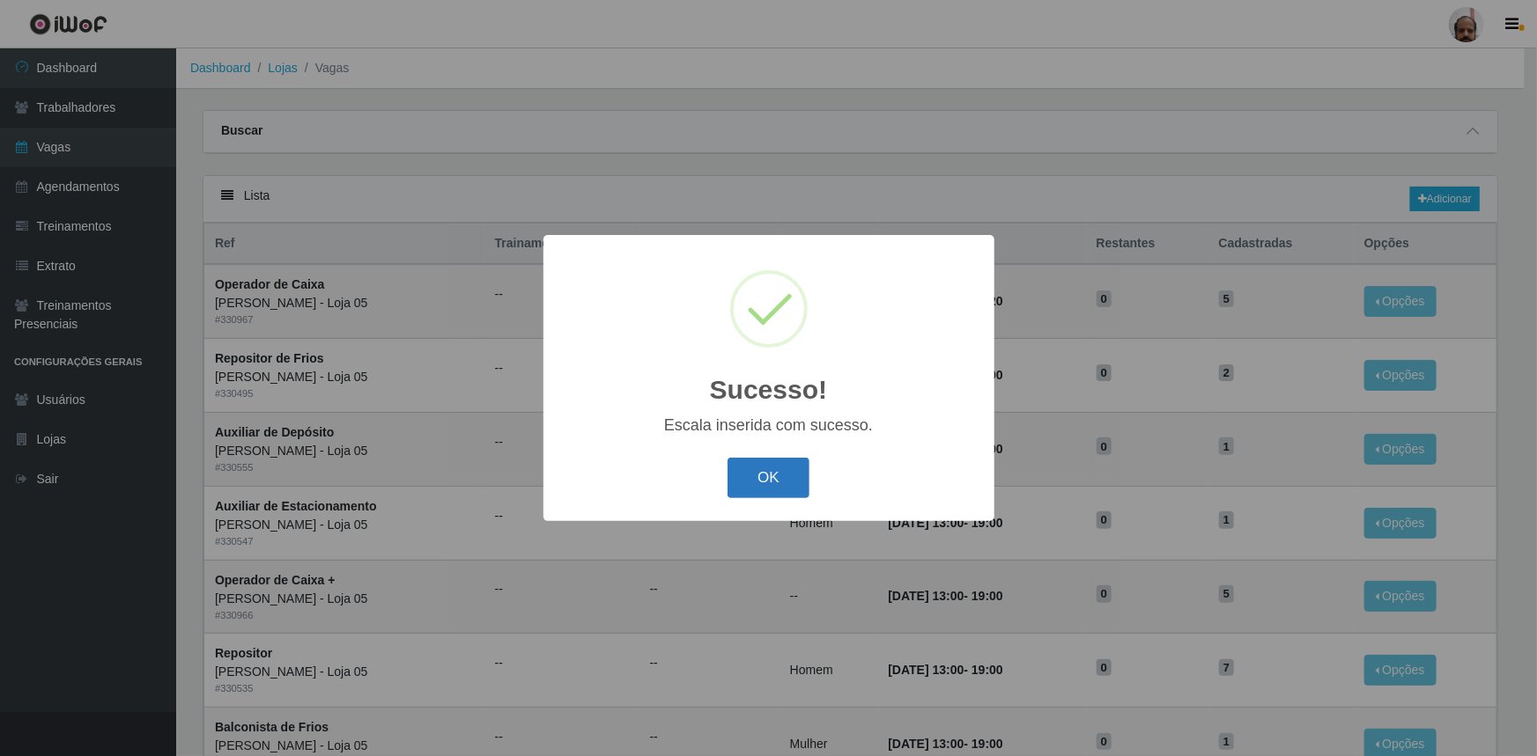
click at [775, 461] on button "OK" at bounding box center [768, 478] width 82 height 41
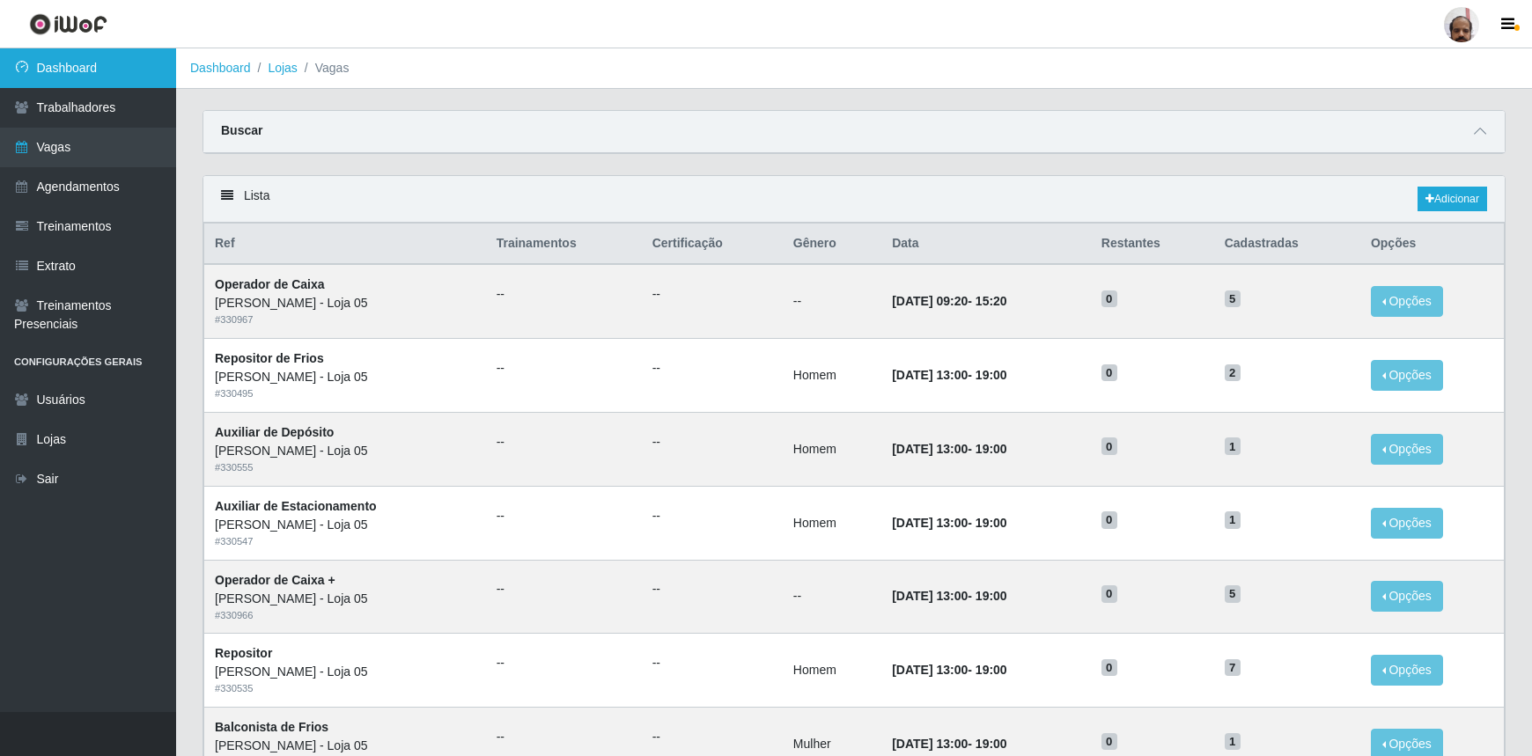
click at [93, 64] on link "Dashboard" at bounding box center [88, 68] width 176 height 40
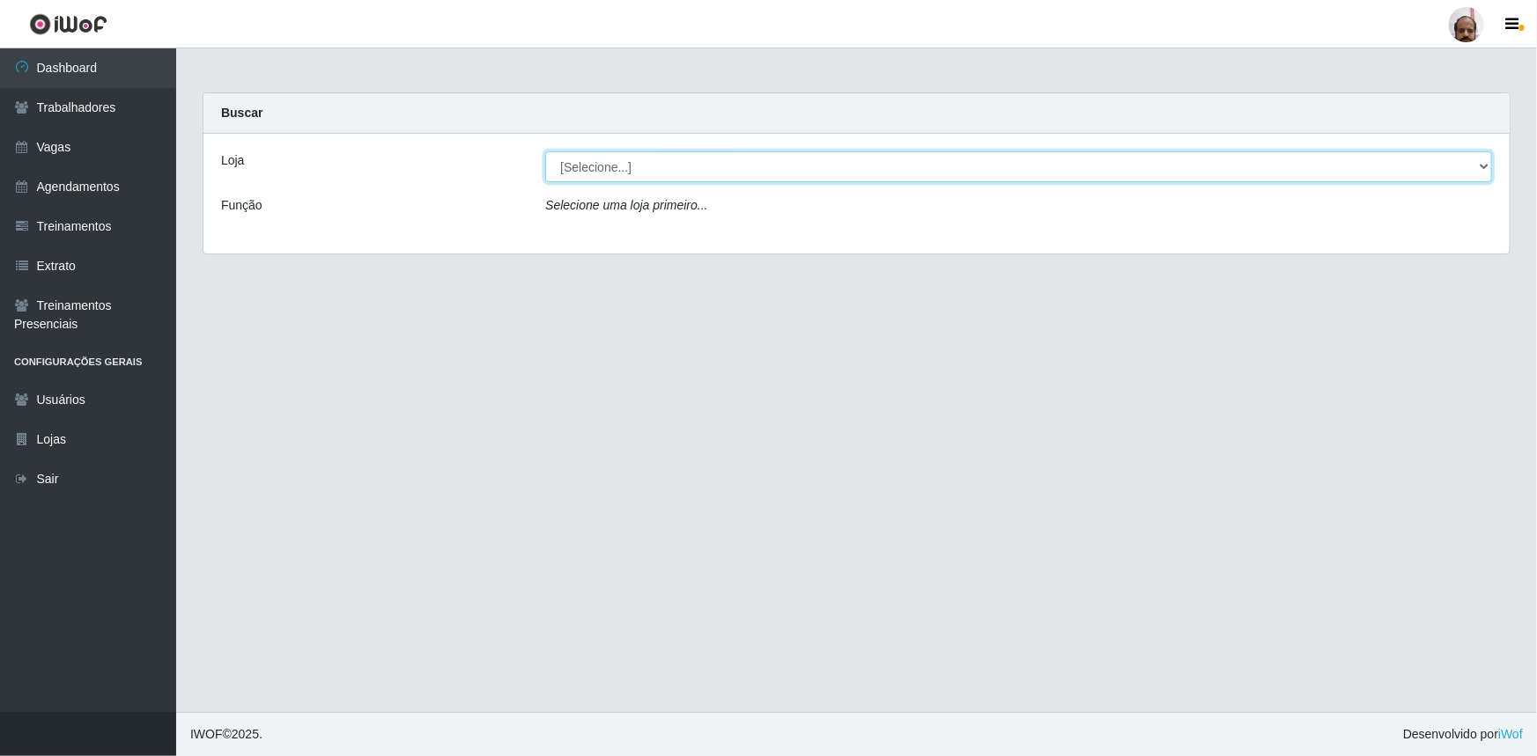
click at [1480, 166] on select "[Selecione...] Mar Vermelho - Loja 05" at bounding box center [1018, 166] width 947 height 31
select select "252"
click at [545, 151] on select "[Selecione...] Mar Vermelho - Loja 05" at bounding box center [1018, 166] width 947 height 31
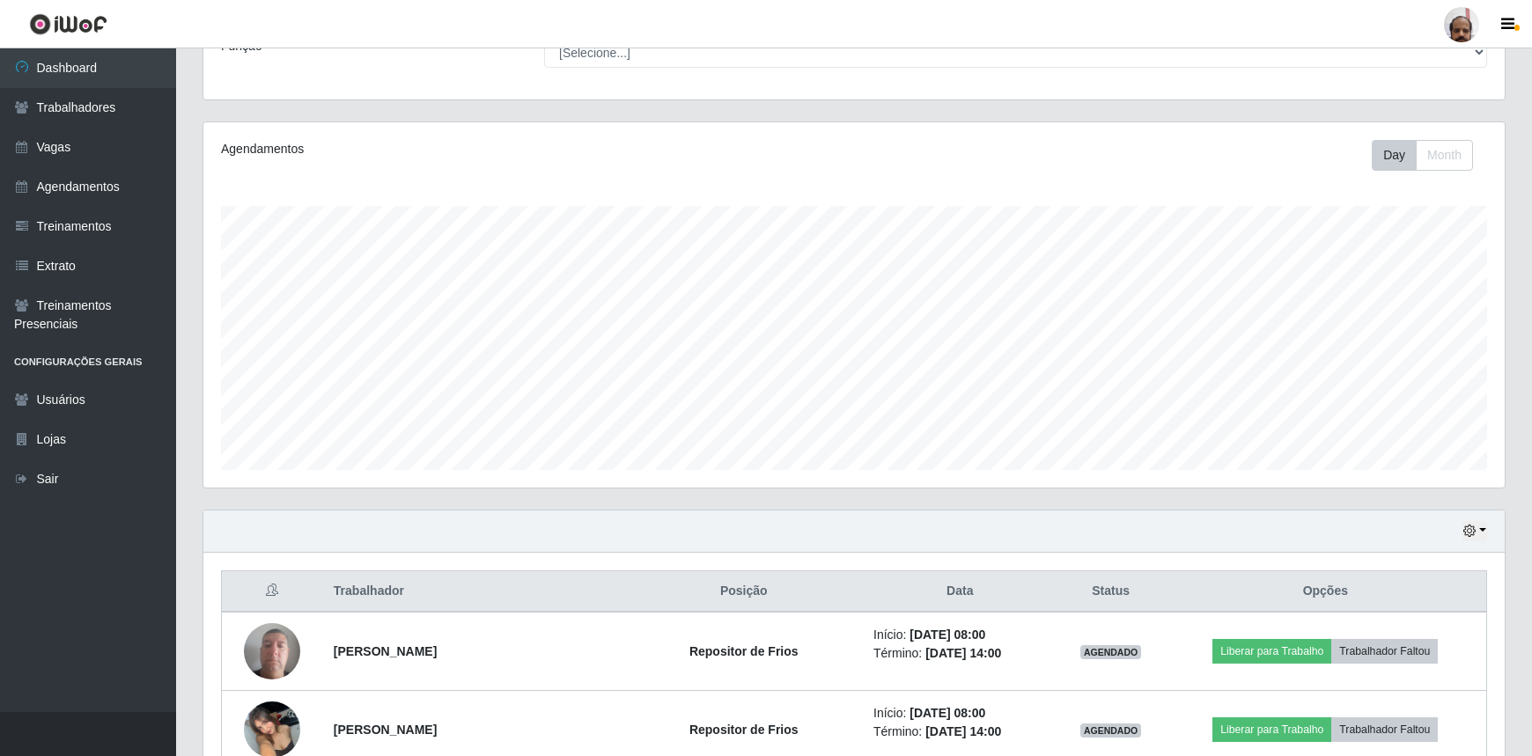
scroll to position [400, 0]
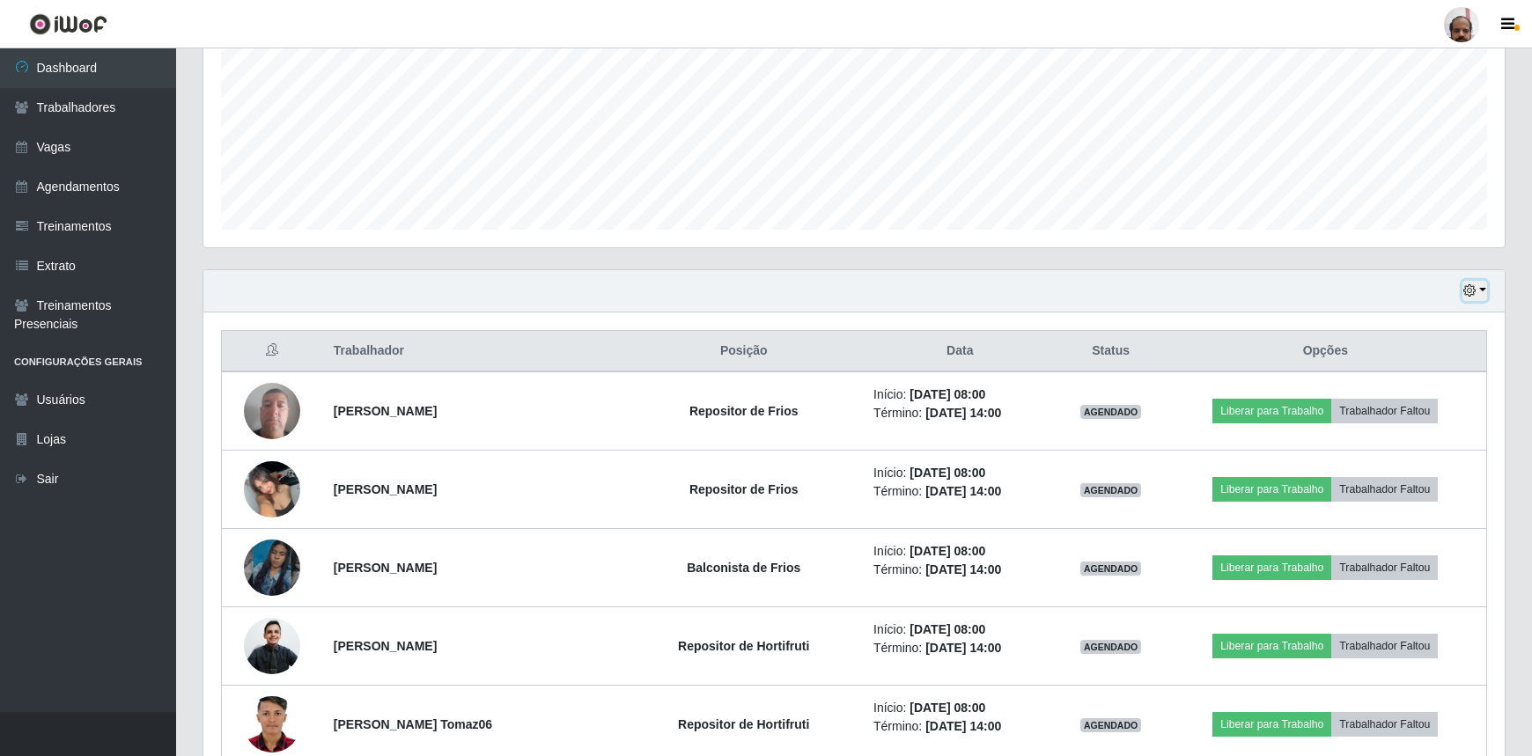
click at [1473, 290] on icon "button" at bounding box center [1470, 290] width 12 height 12
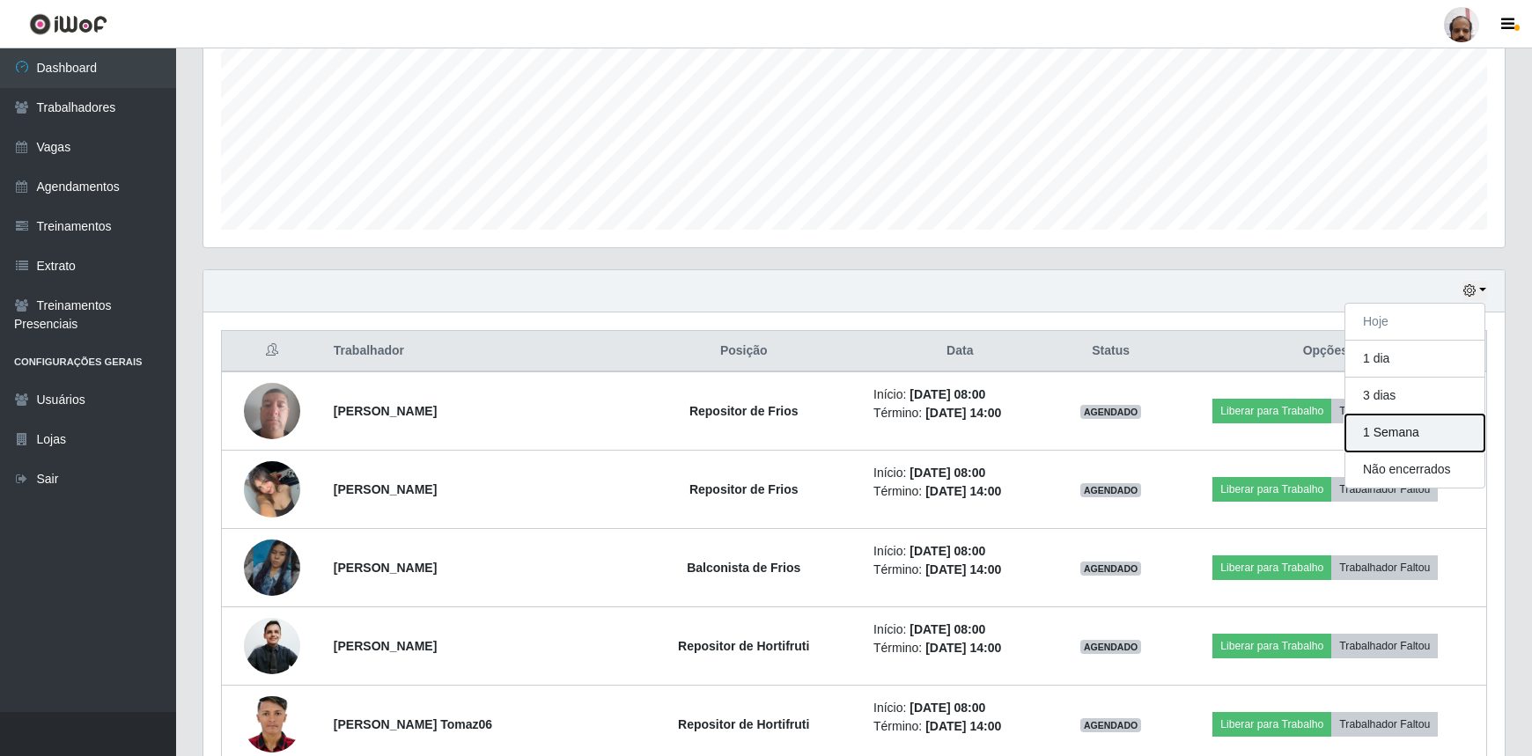
click at [1398, 432] on button "1 Semana" at bounding box center [1415, 433] width 139 height 37
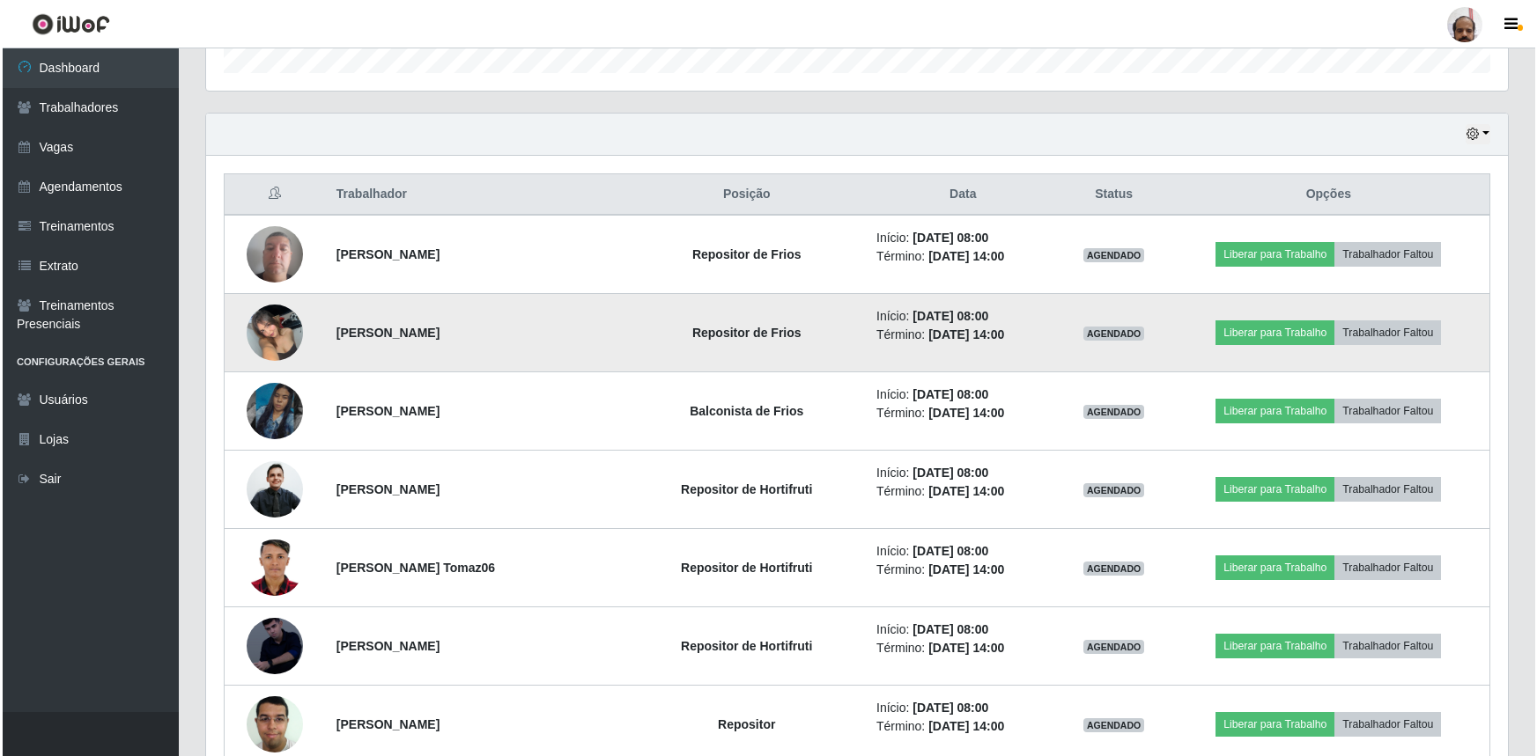
scroll to position [560, 0]
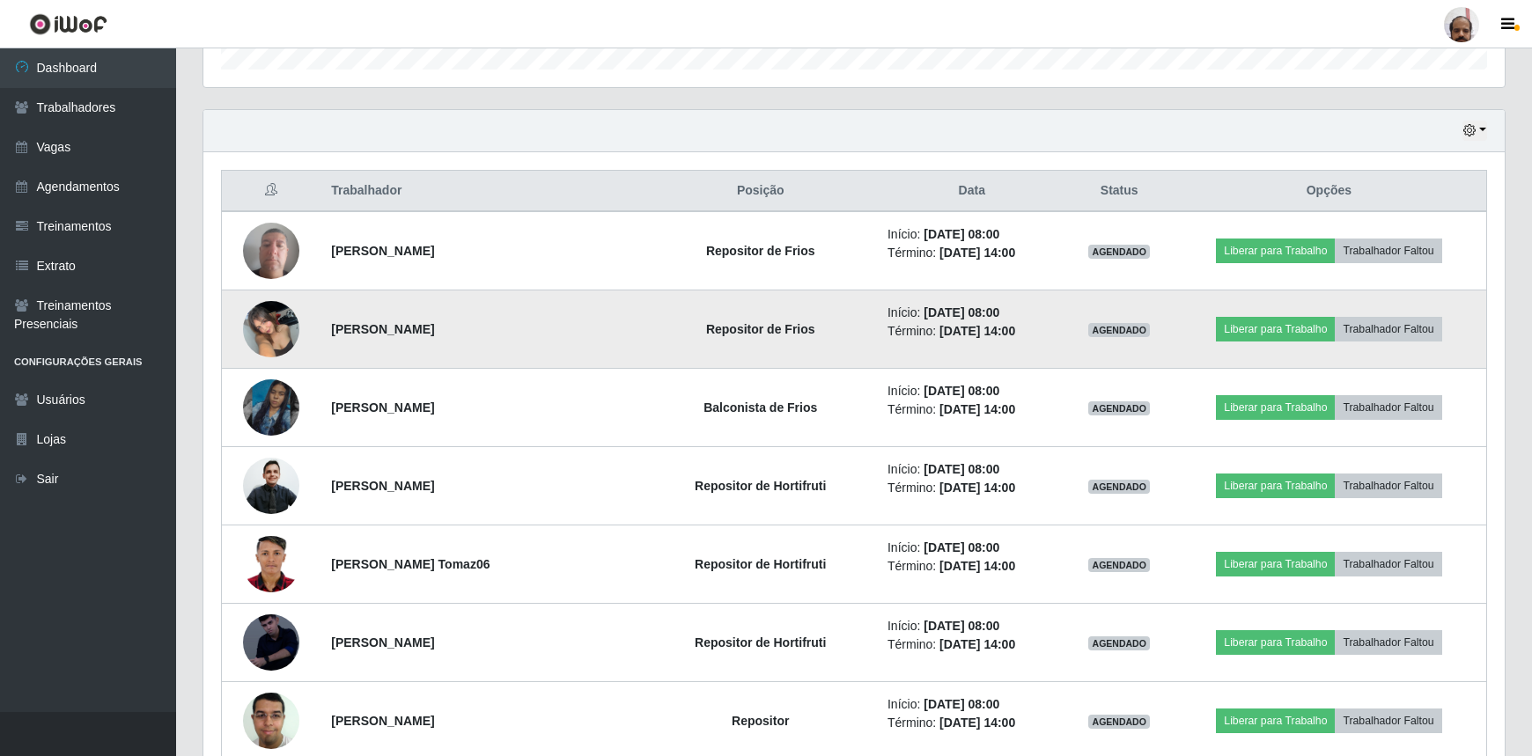
click at [281, 329] on img at bounding box center [271, 328] width 56 height 75
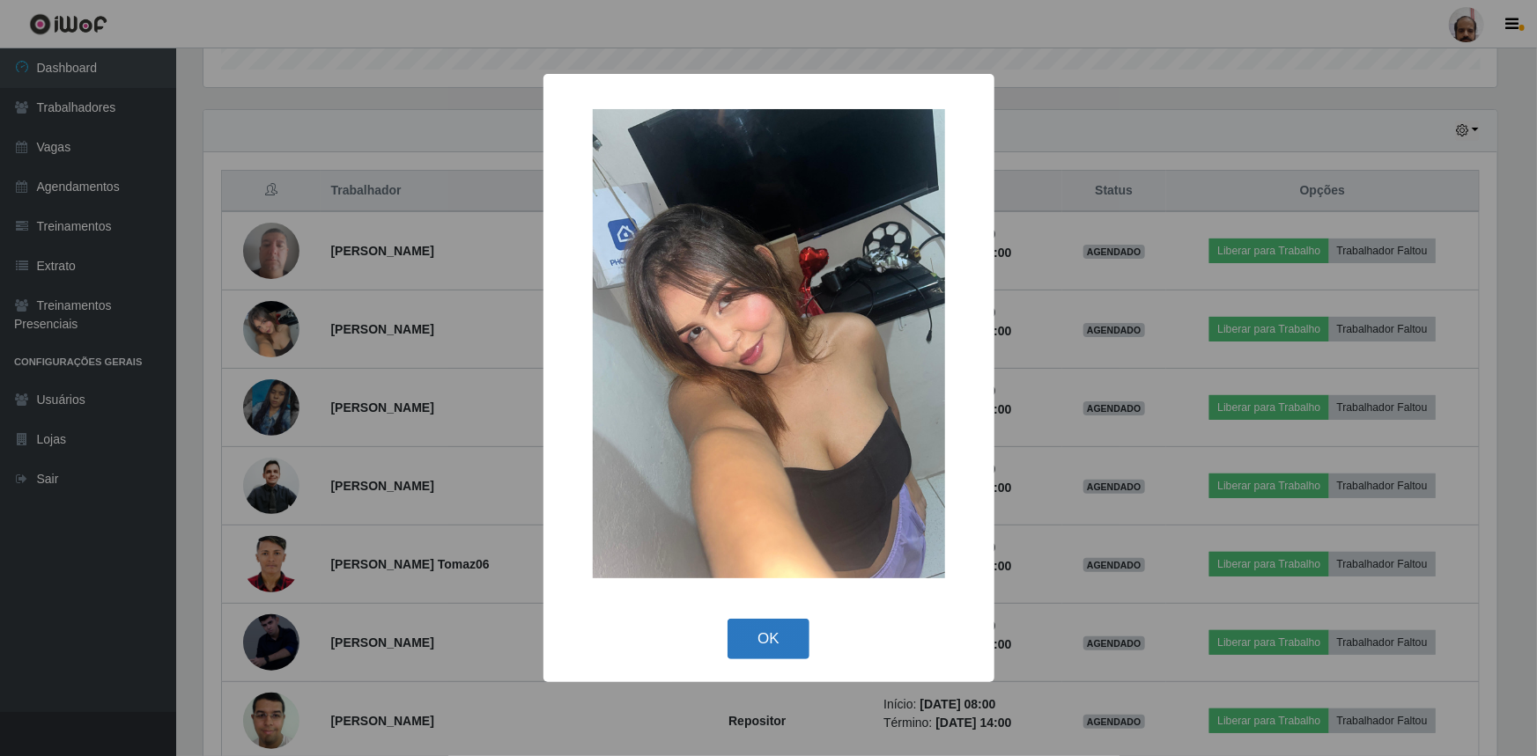
click at [752, 637] on button "OK" at bounding box center [768, 639] width 82 height 41
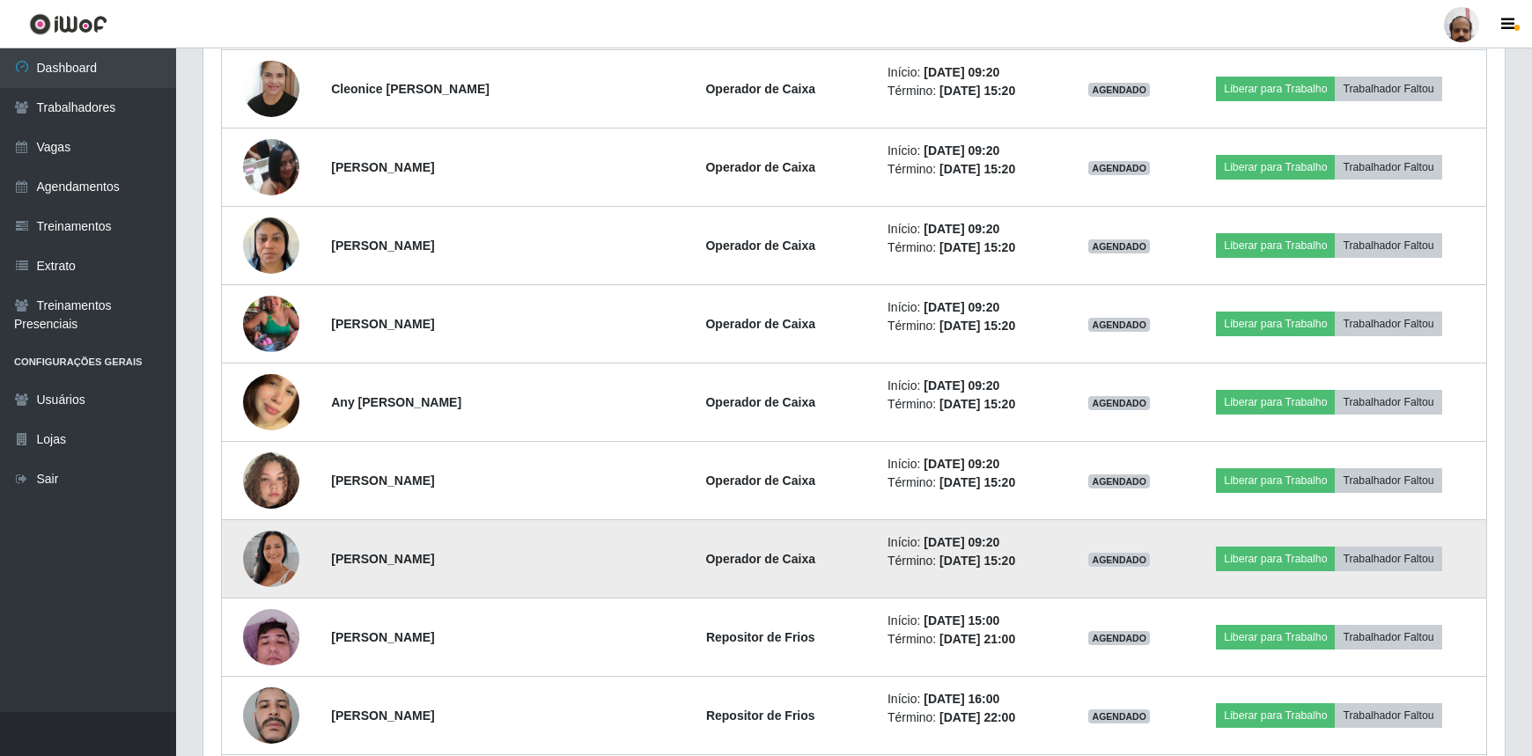
scroll to position [1521, 0]
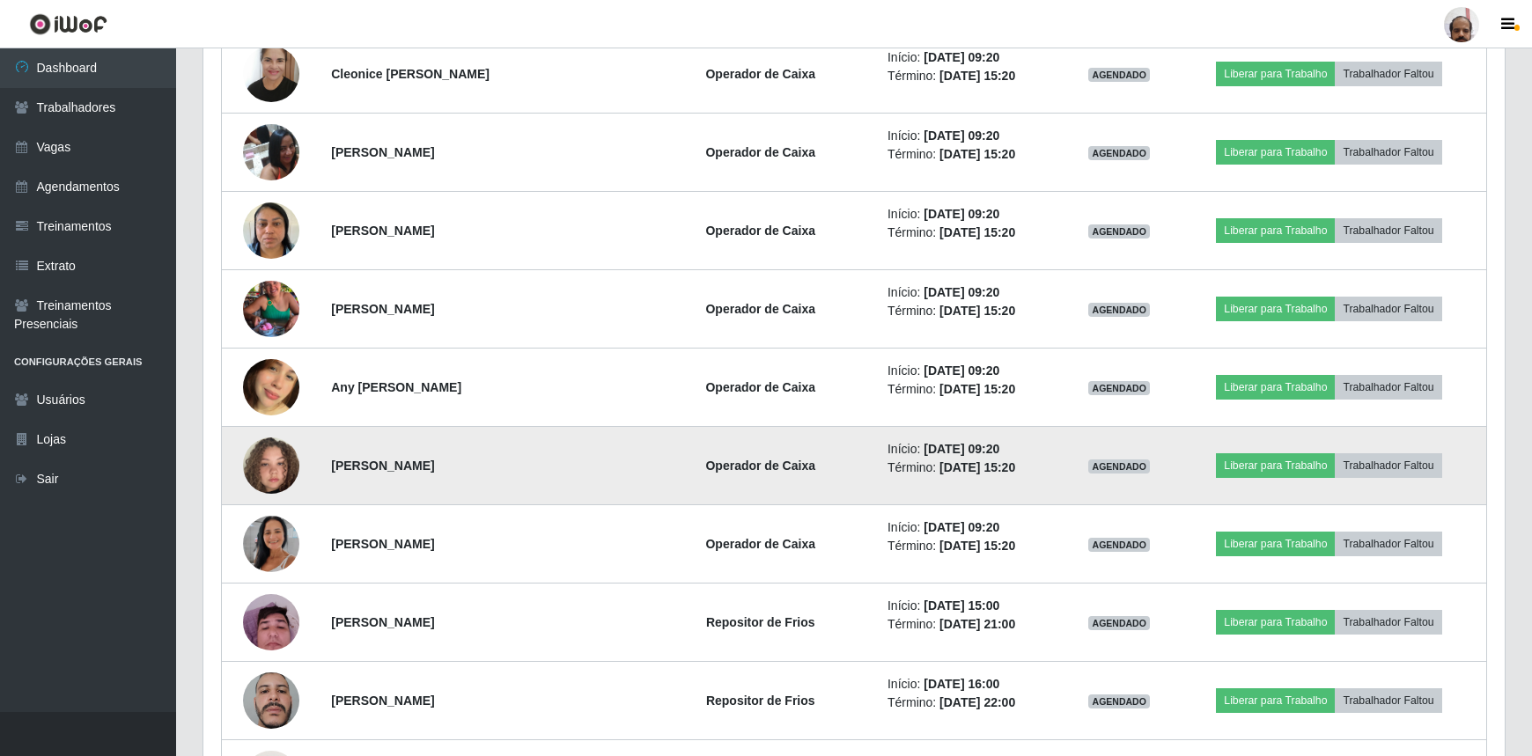
click at [268, 474] on img at bounding box center [271, 466] width 56 height 100
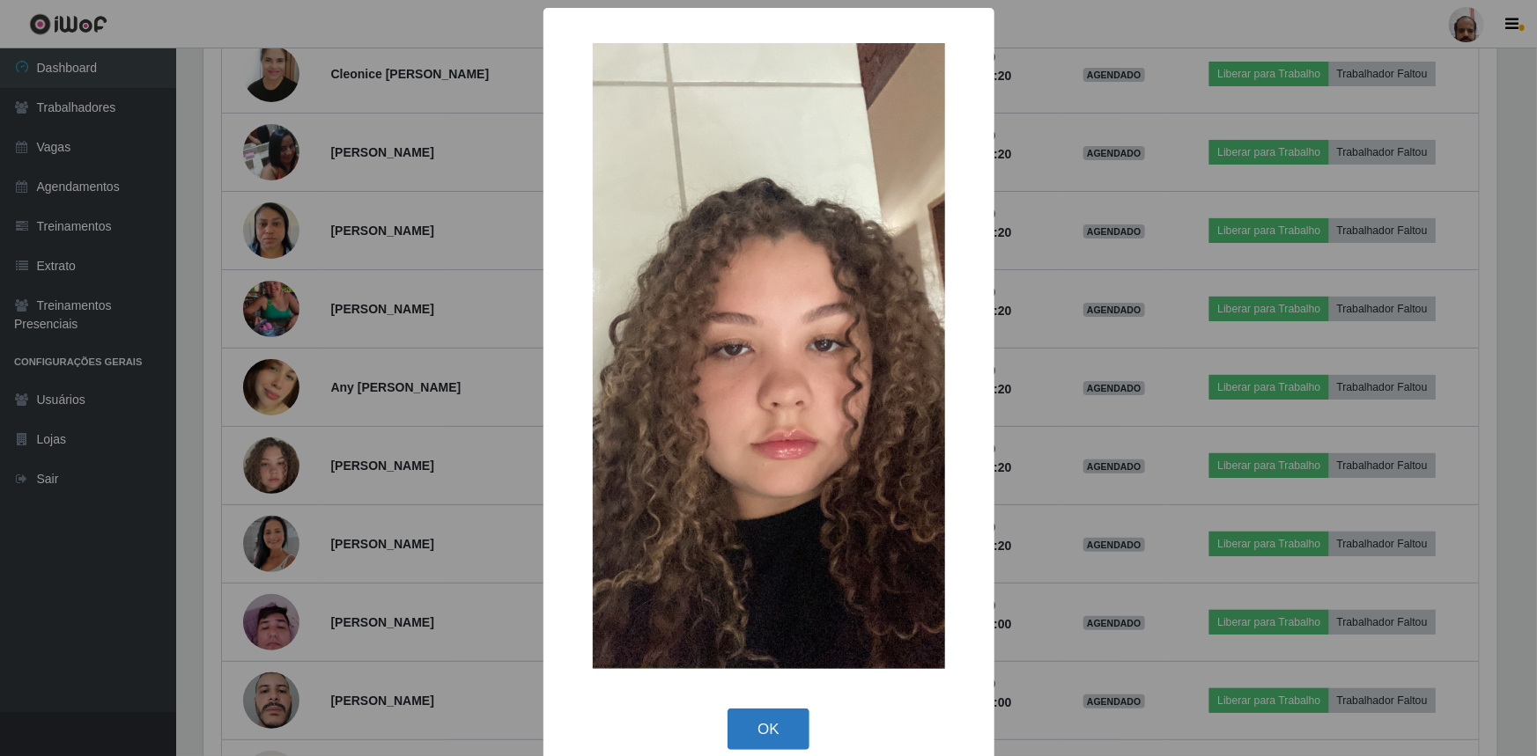
click at [776, 723] on button "OK" at bounding box center [768, 729] width 82 height 41
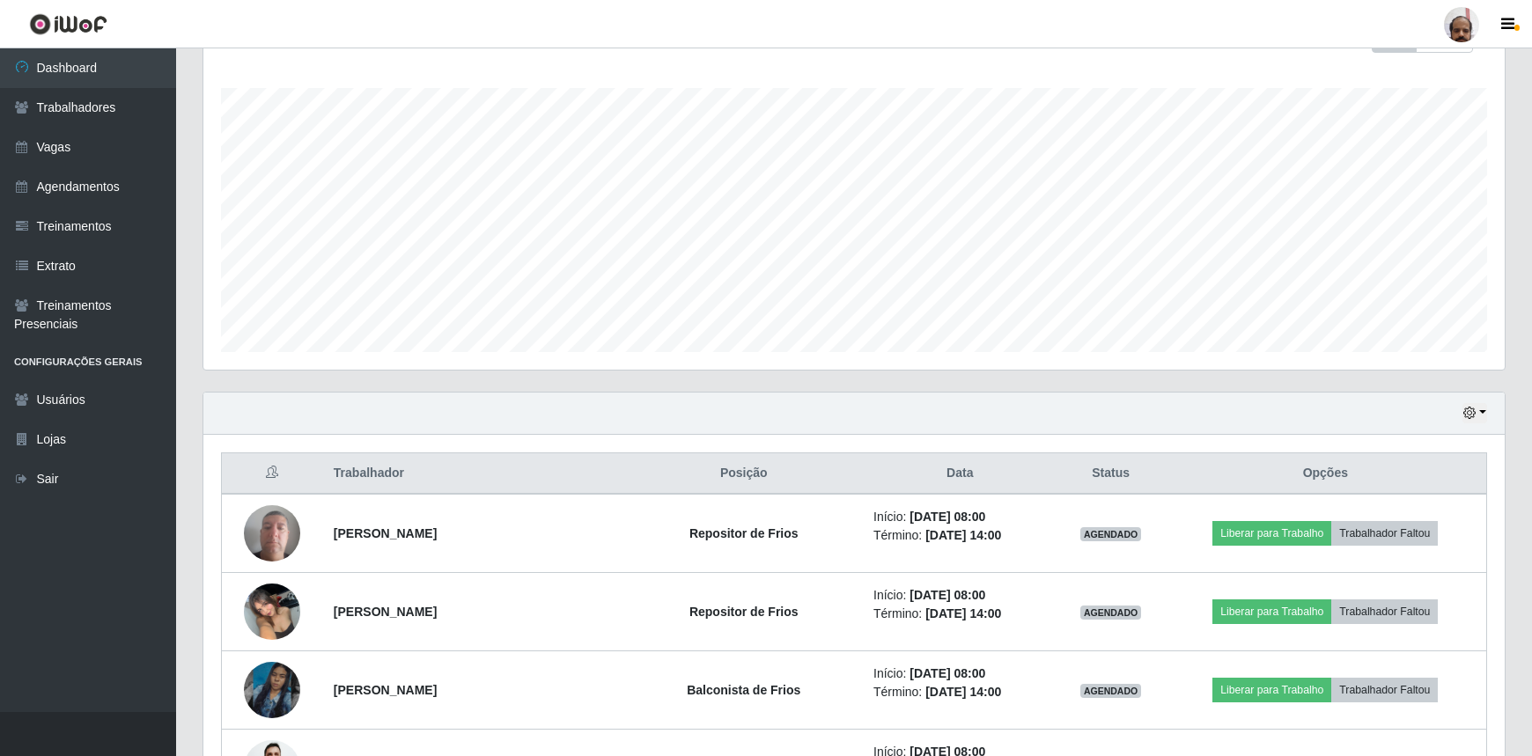
scroll to position [0, 0]
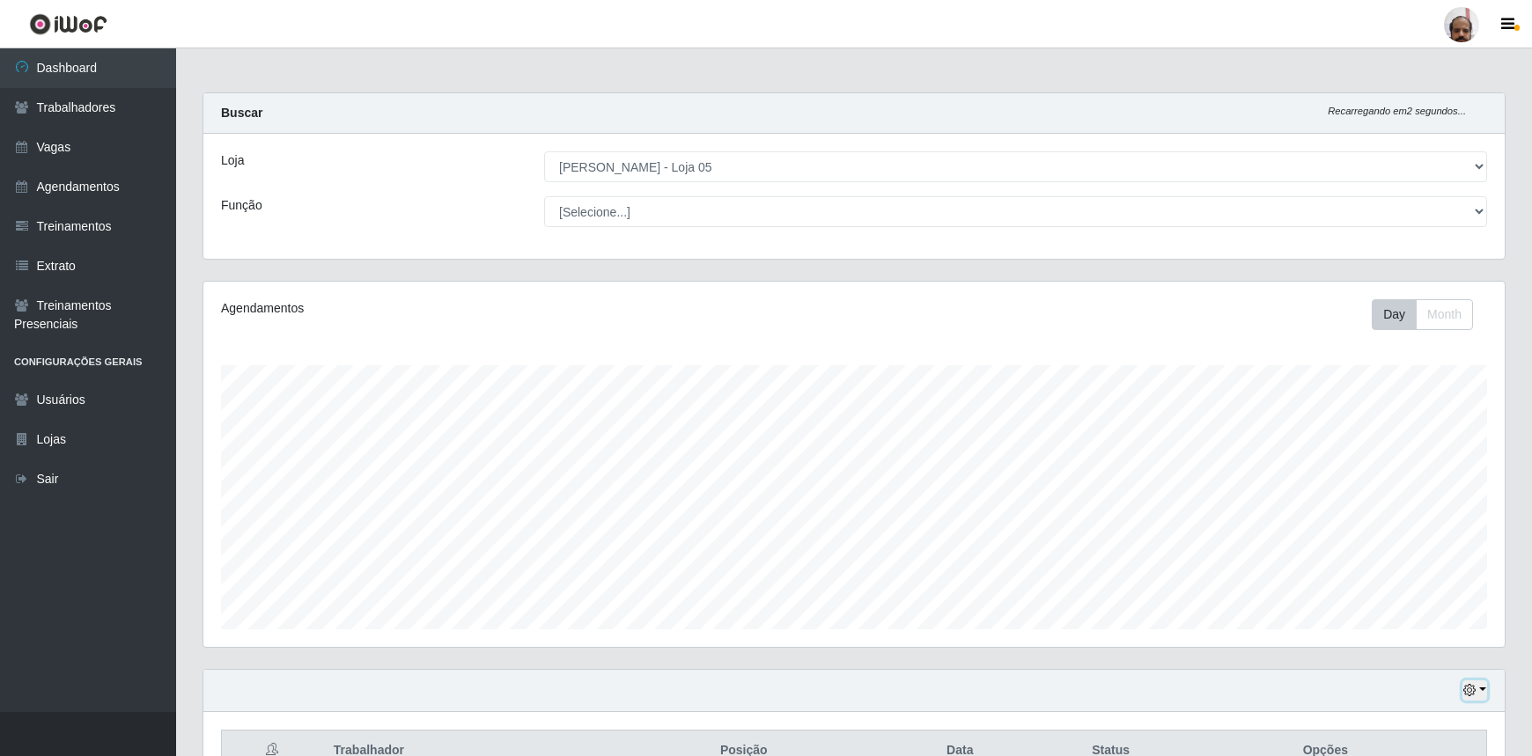
click at [1473, 691] on icon "button" at bounding box center [1470, 690] width 12 height 12
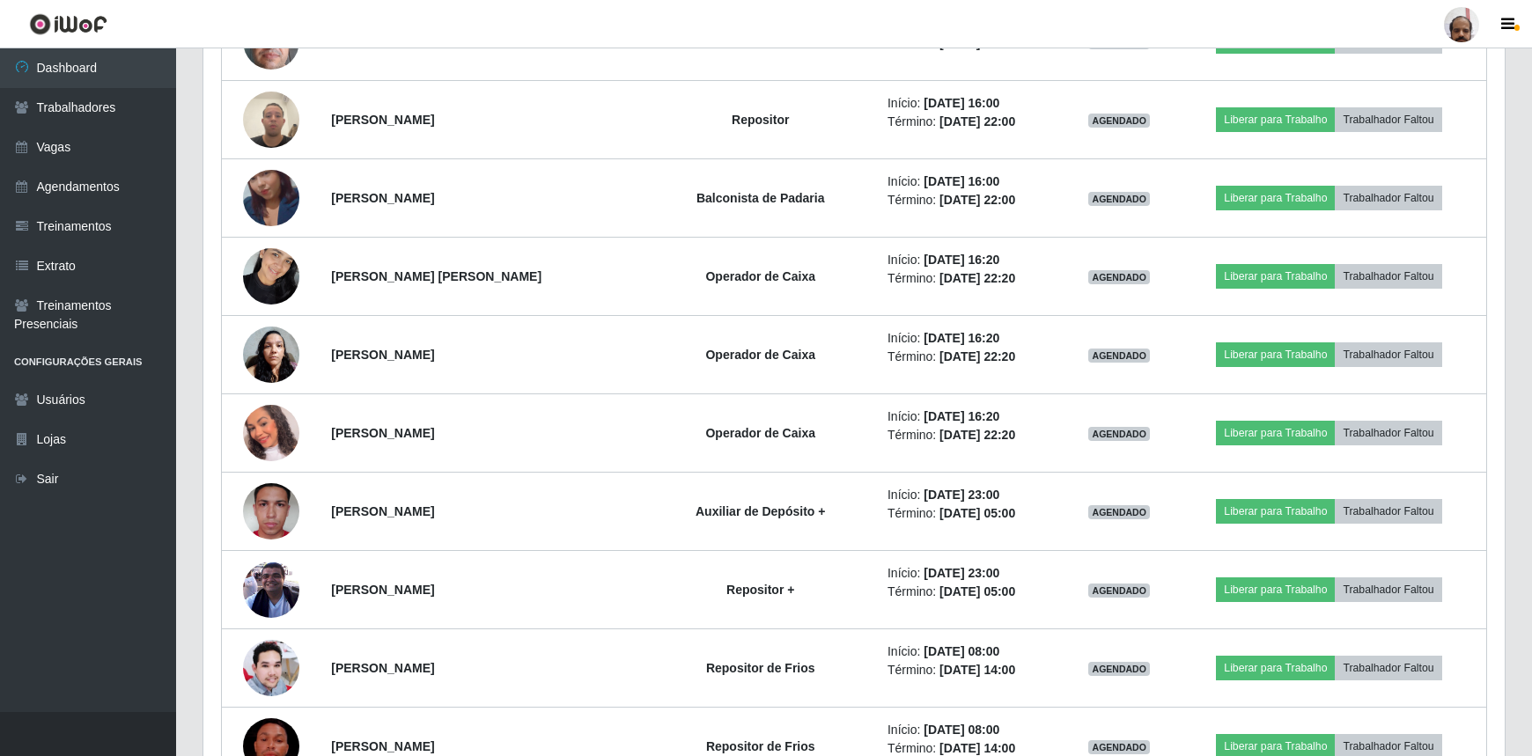
scroll to position [3933, 0]
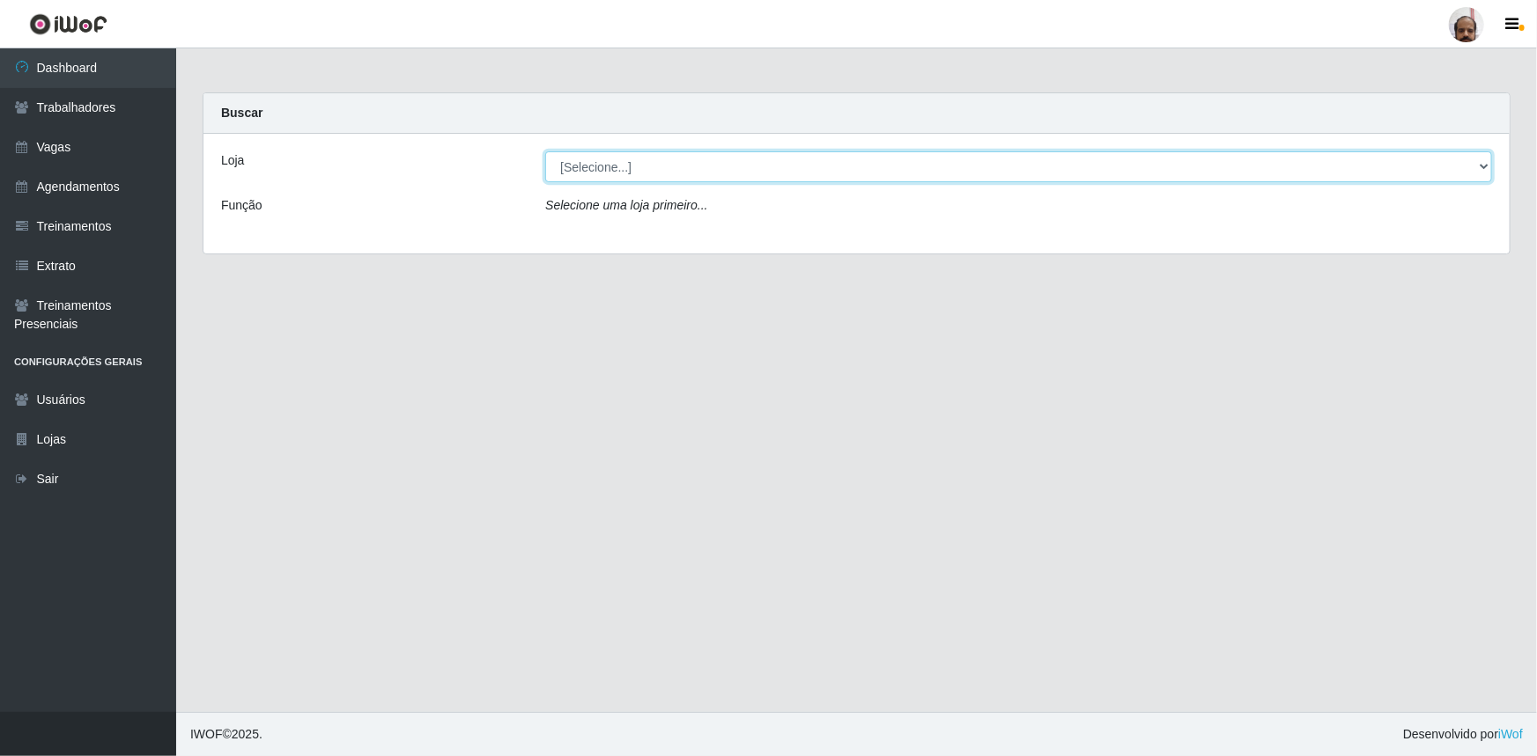
click at [1484, 164] on select "[Selecione...] Mar Vermelho - Loja 05" at bounding box center [1018, 166] width 947 height 31
select select "252"
click at [545, 151] on select "[Selecione...] Mar Vermelho - Loja 05" at bounding box center [1018, 166] width 947 height 31
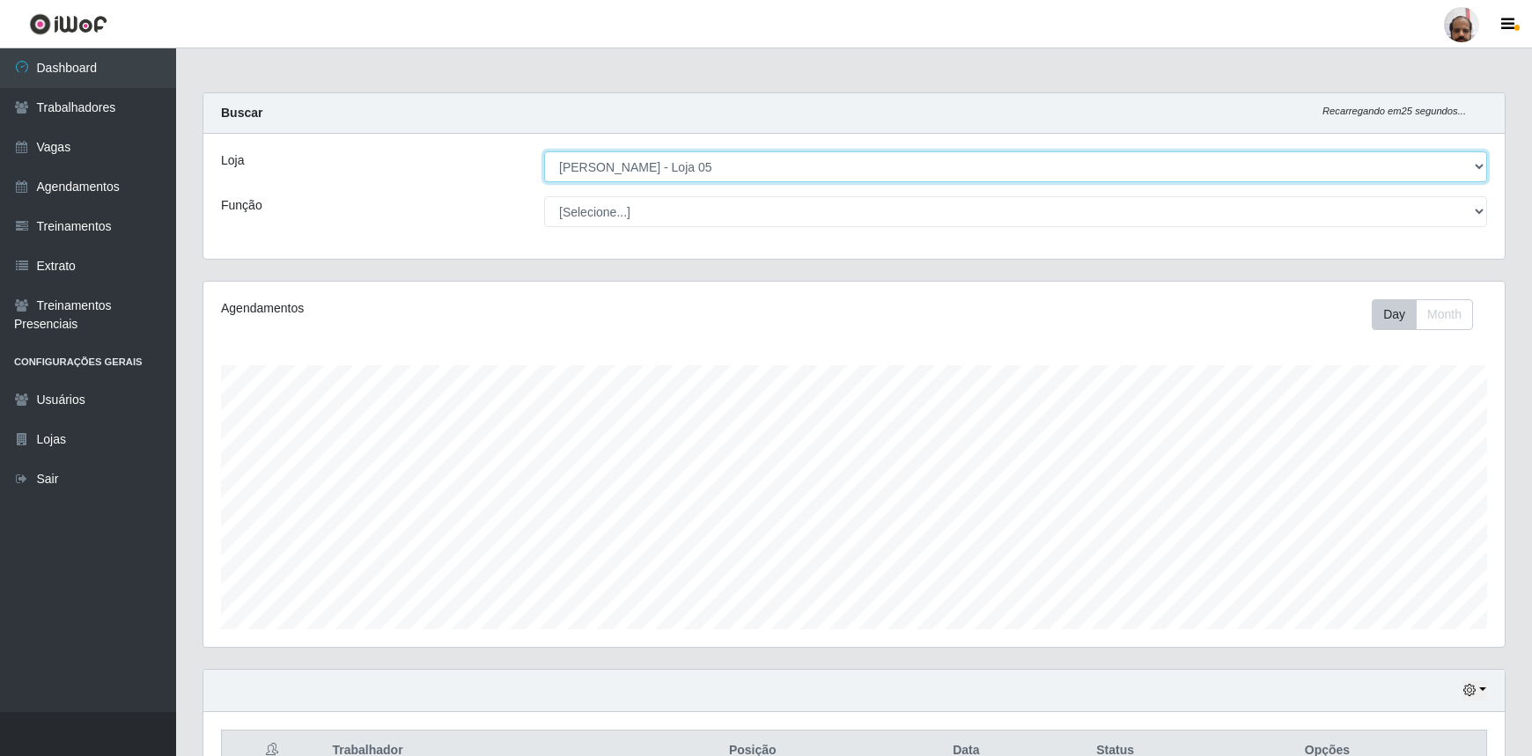
scroll to position [400, 0]
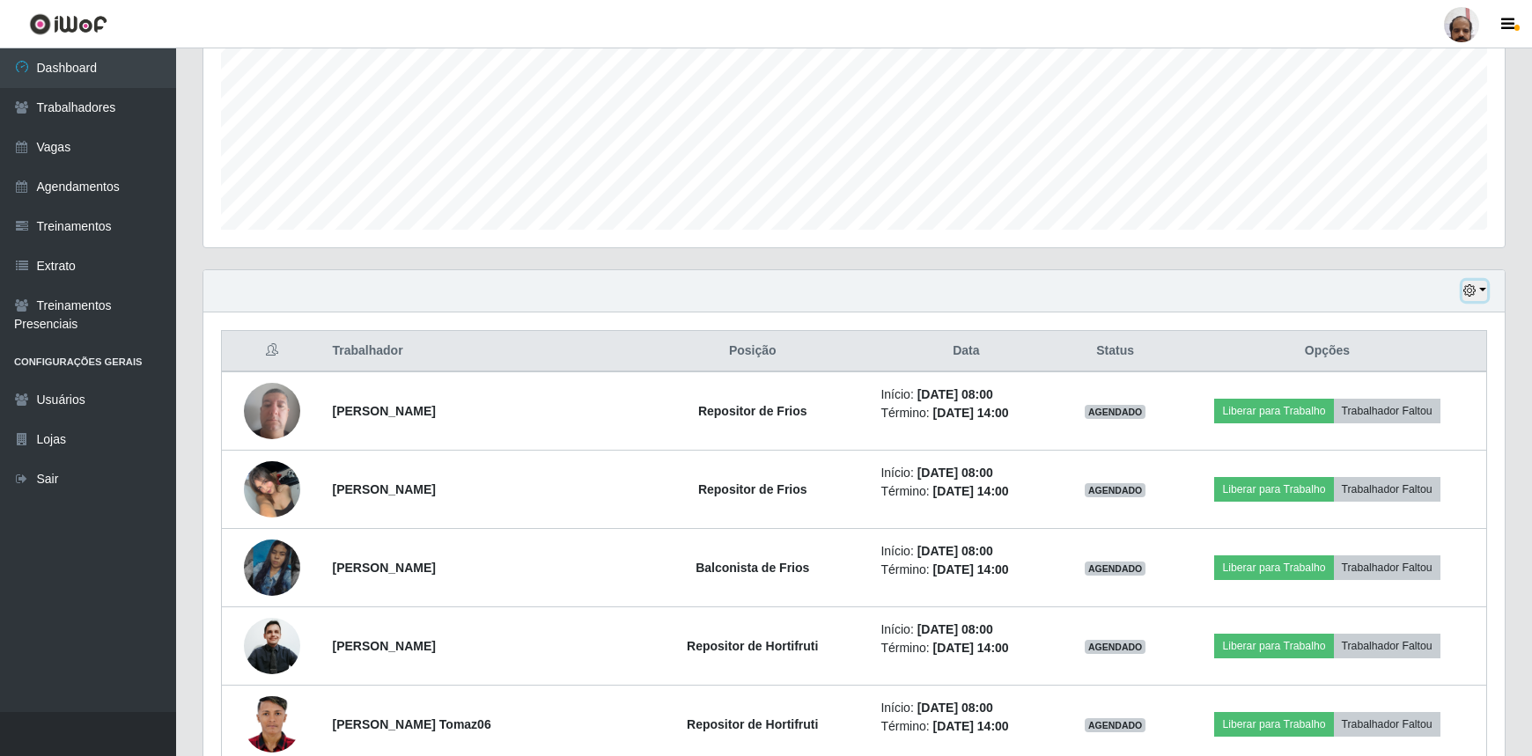
click at [1474, 289] on icon "button" at bounding box center [1470, 290] width 12 height 12
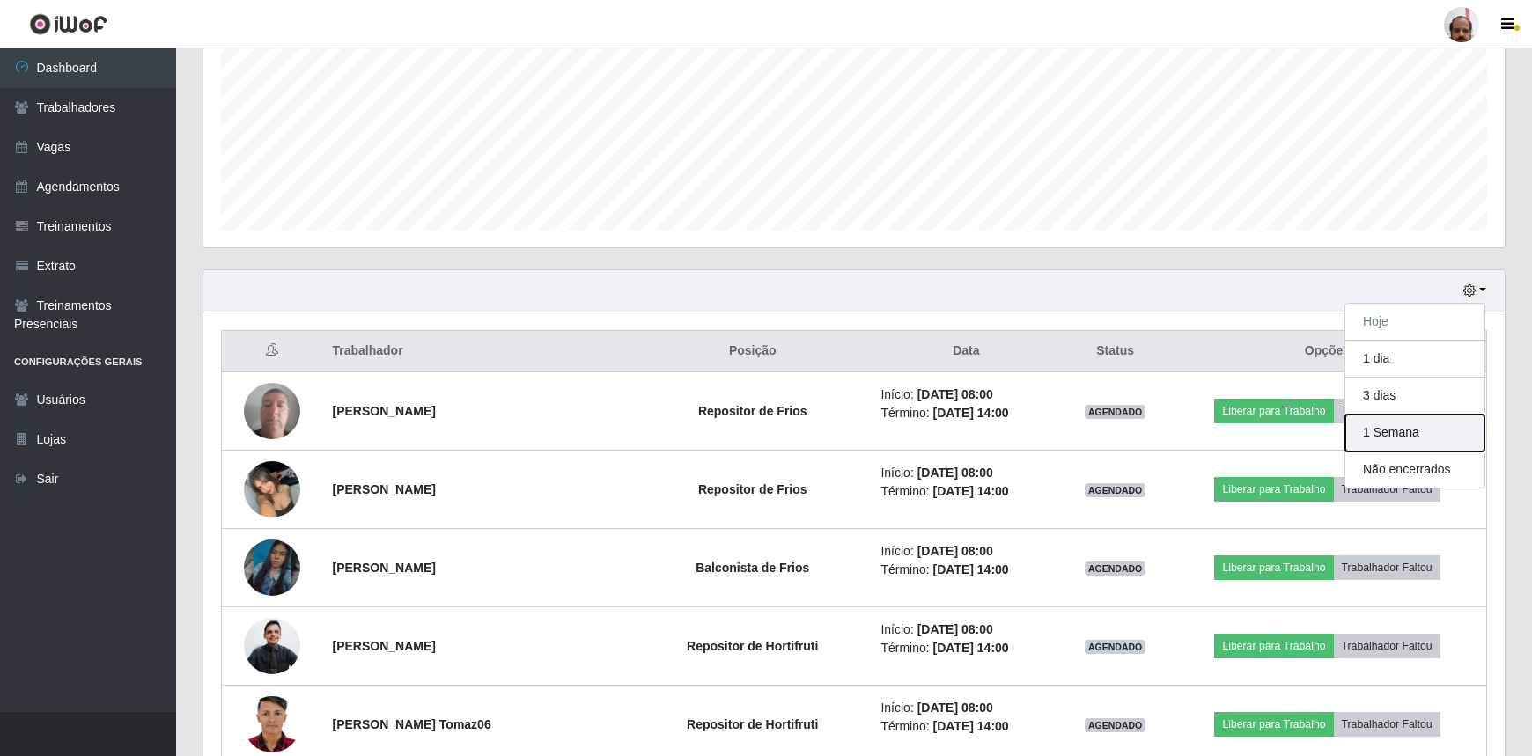
click at [1367, 438] on button "1 Semana" at bounding box center [1415, 433] width 139 height 37
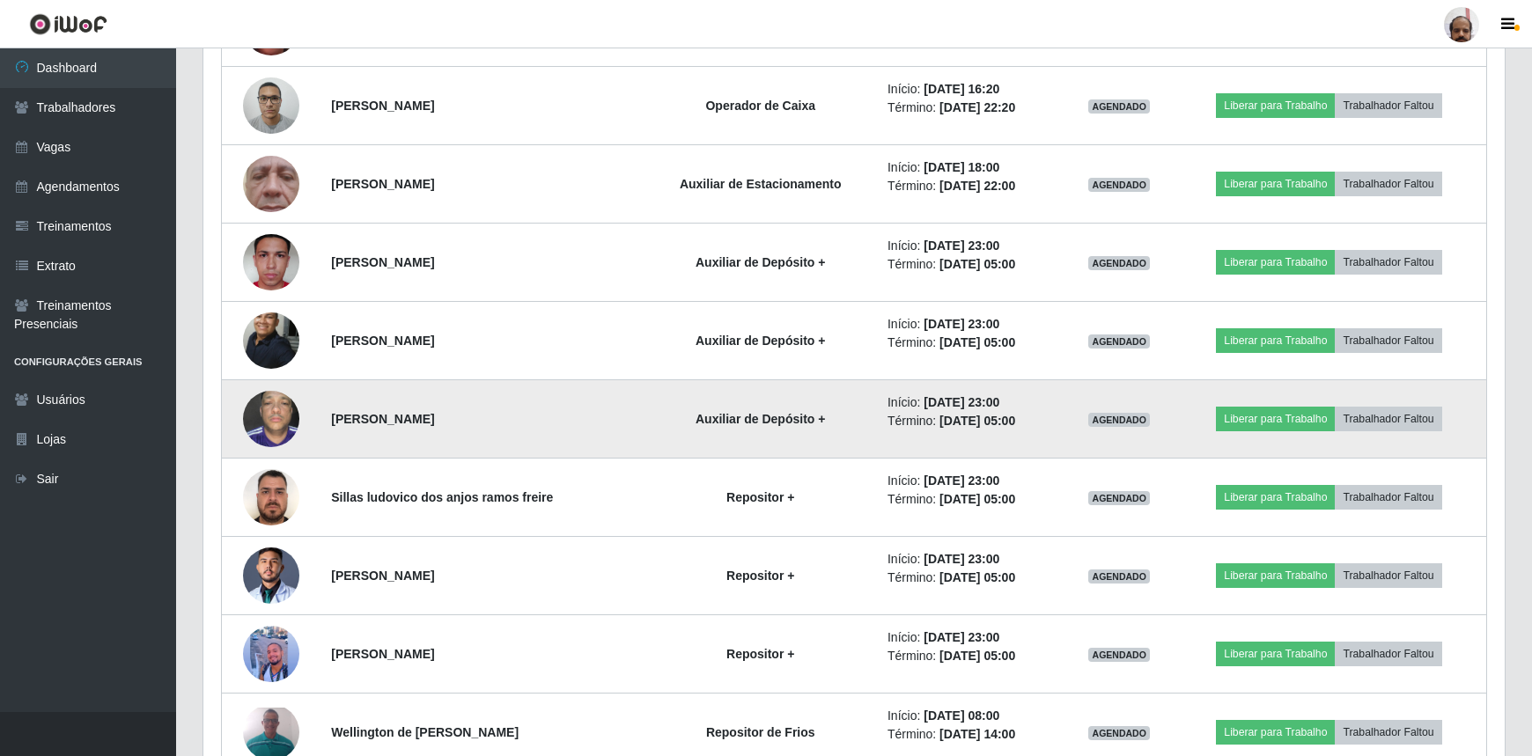
scroll to position [4181, 0]
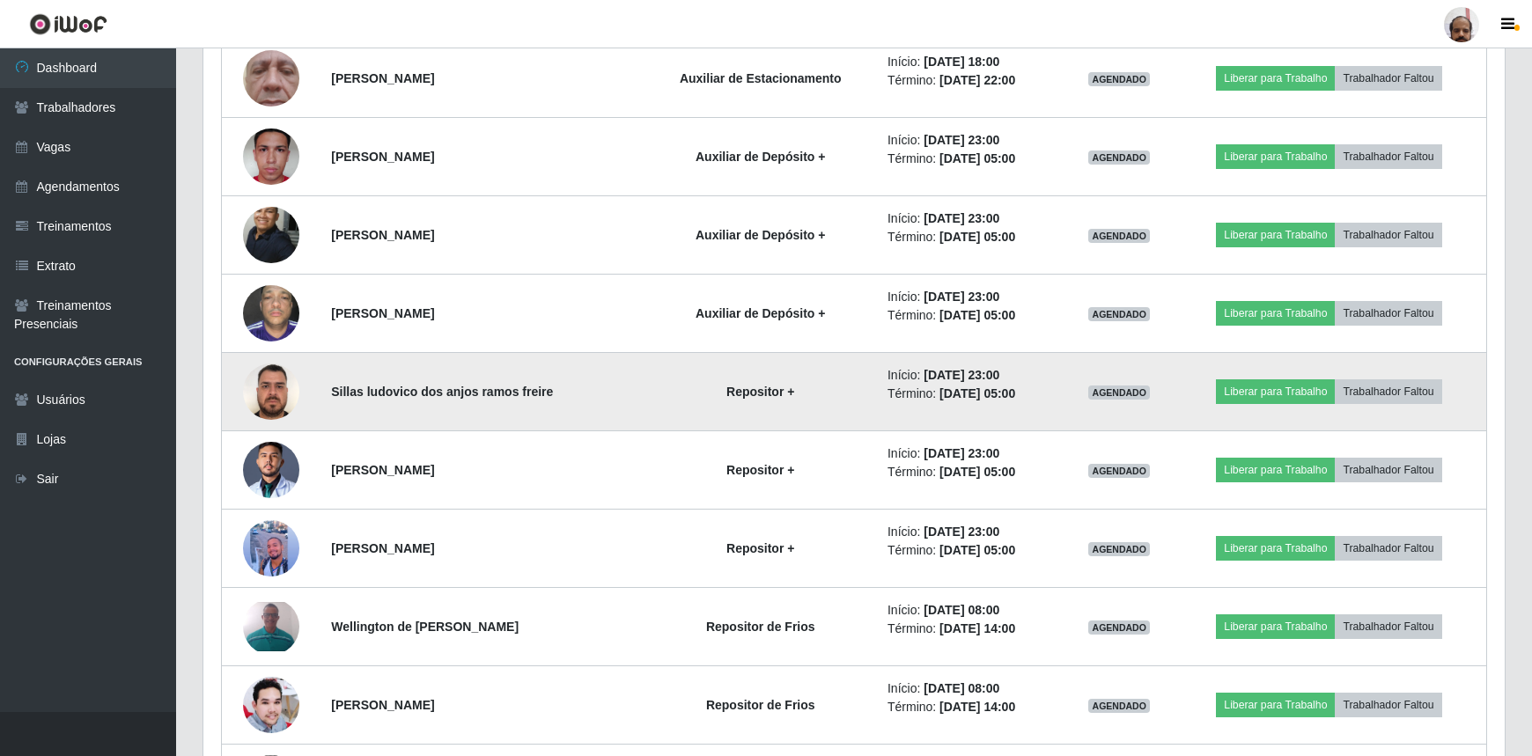
click at [254, 391] on img at bounding box center [271, 392] width 56 height 100
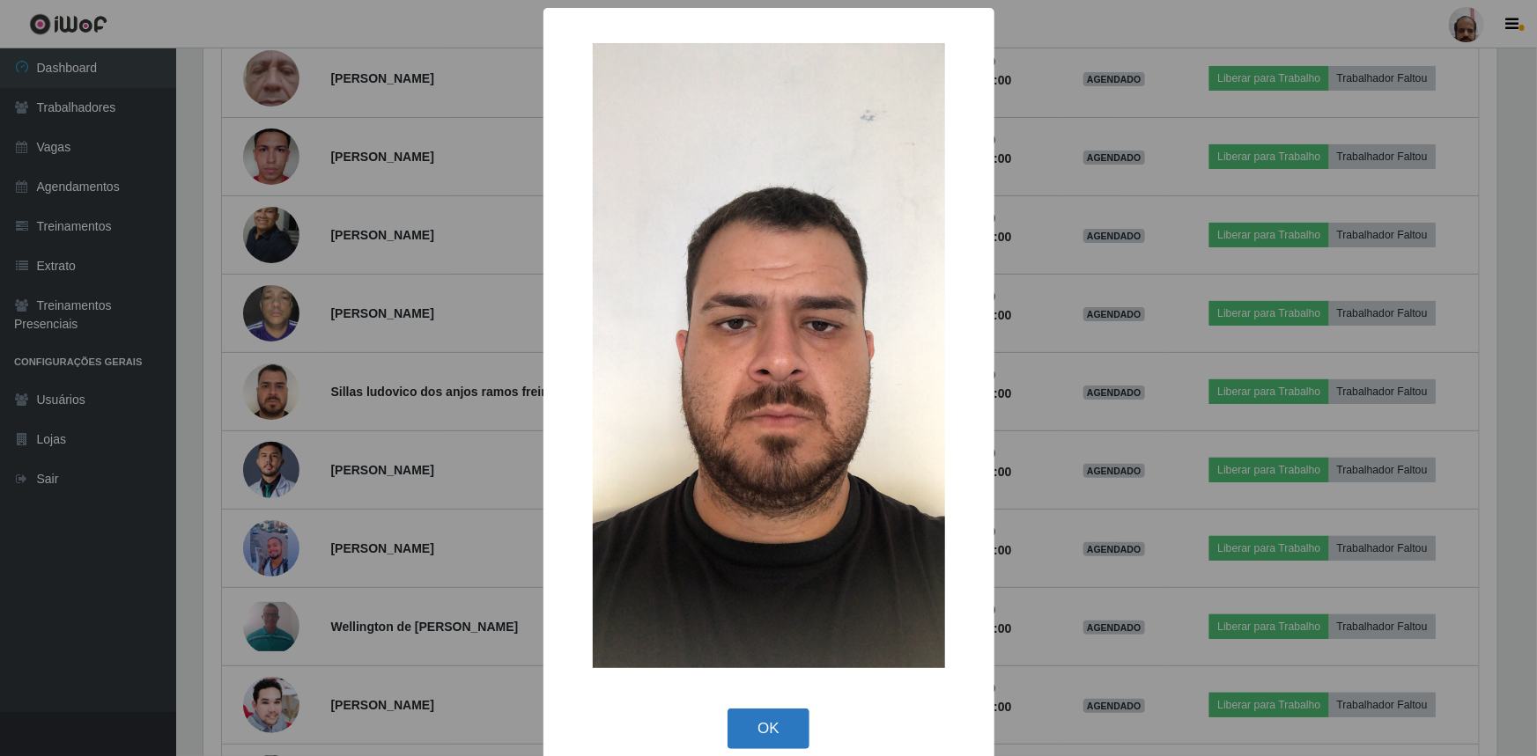
click at [772, 736] on button "OK" at bounding box center [768, 729] width 82 height 41
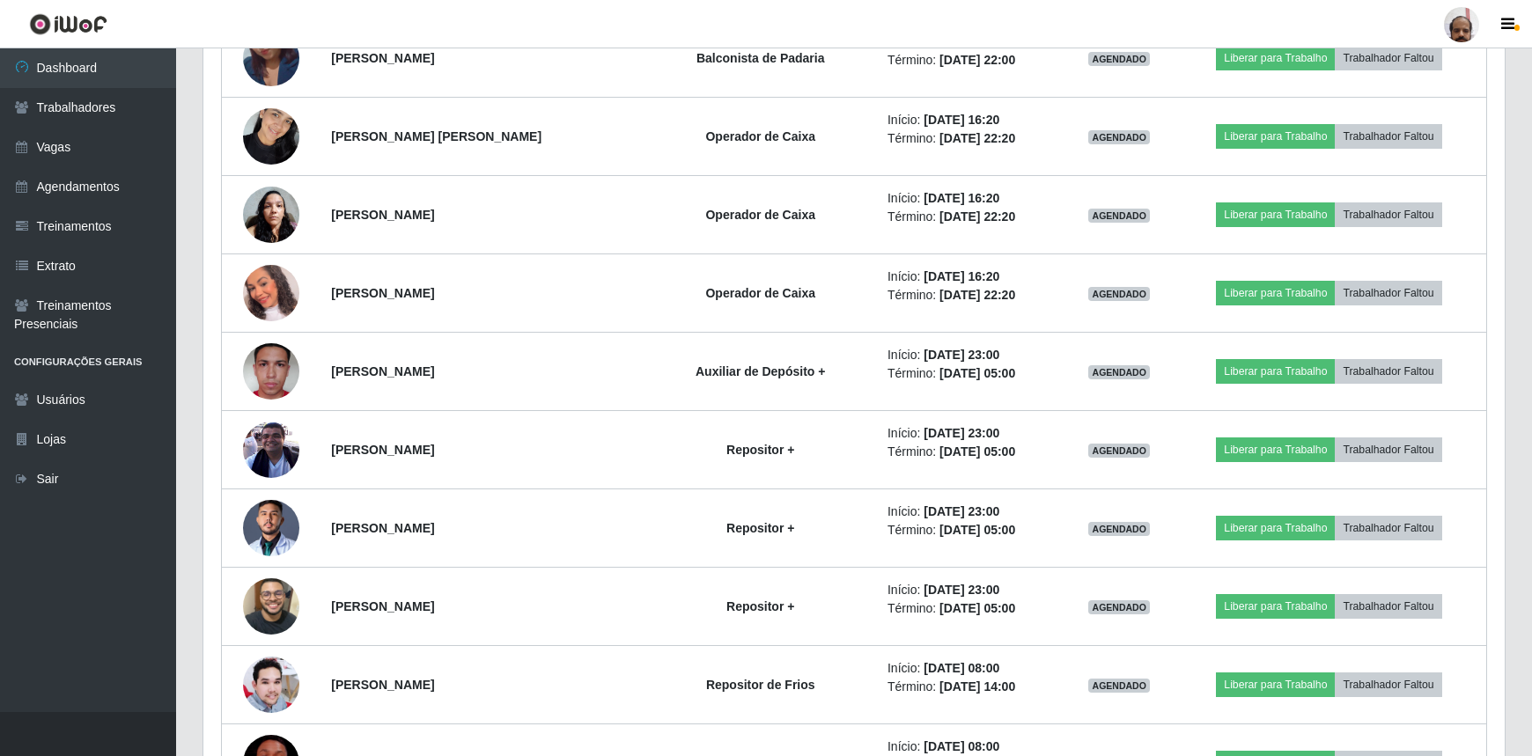
scroll to position [6663, 0]
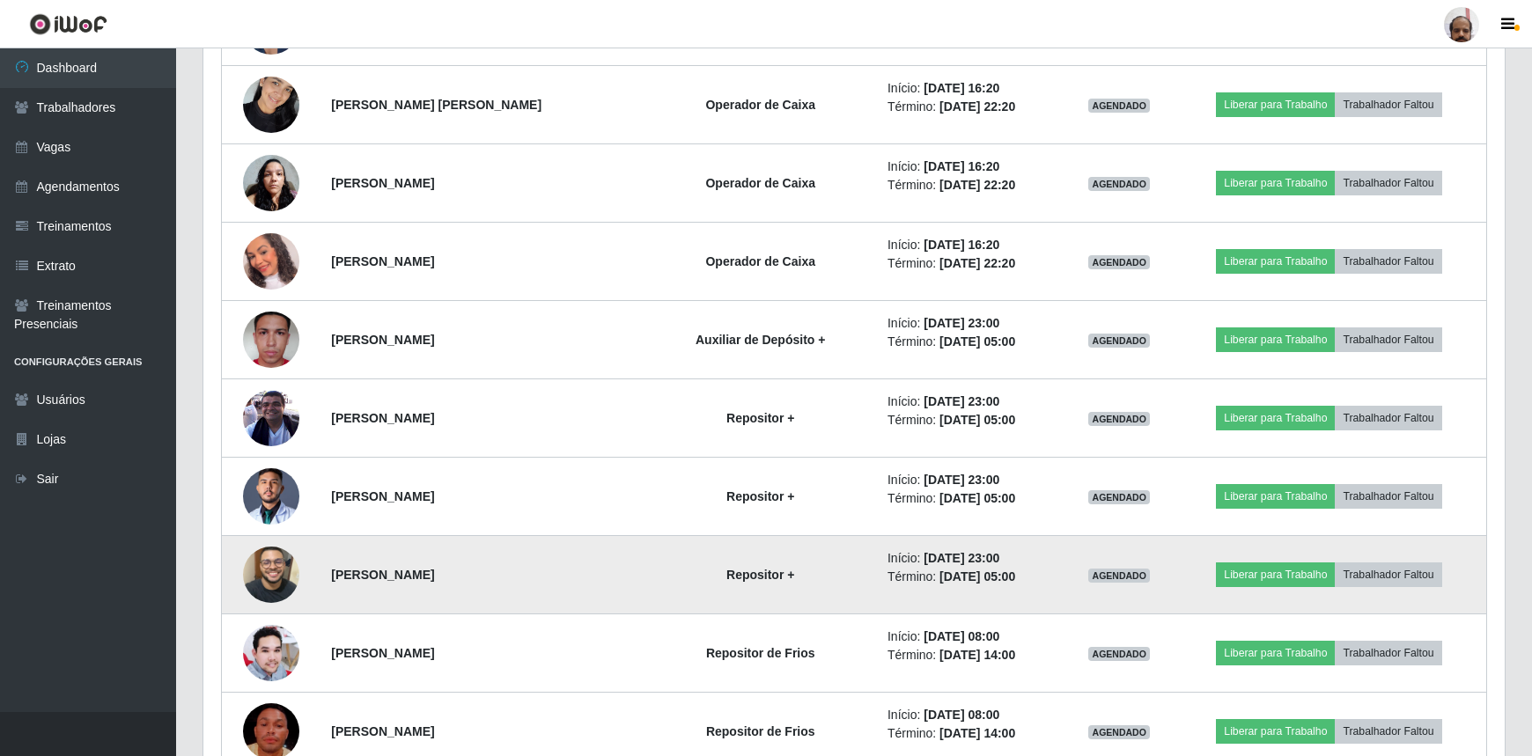
click at [258, 573] on img at bounding box center [271, 575] width 56 height 100
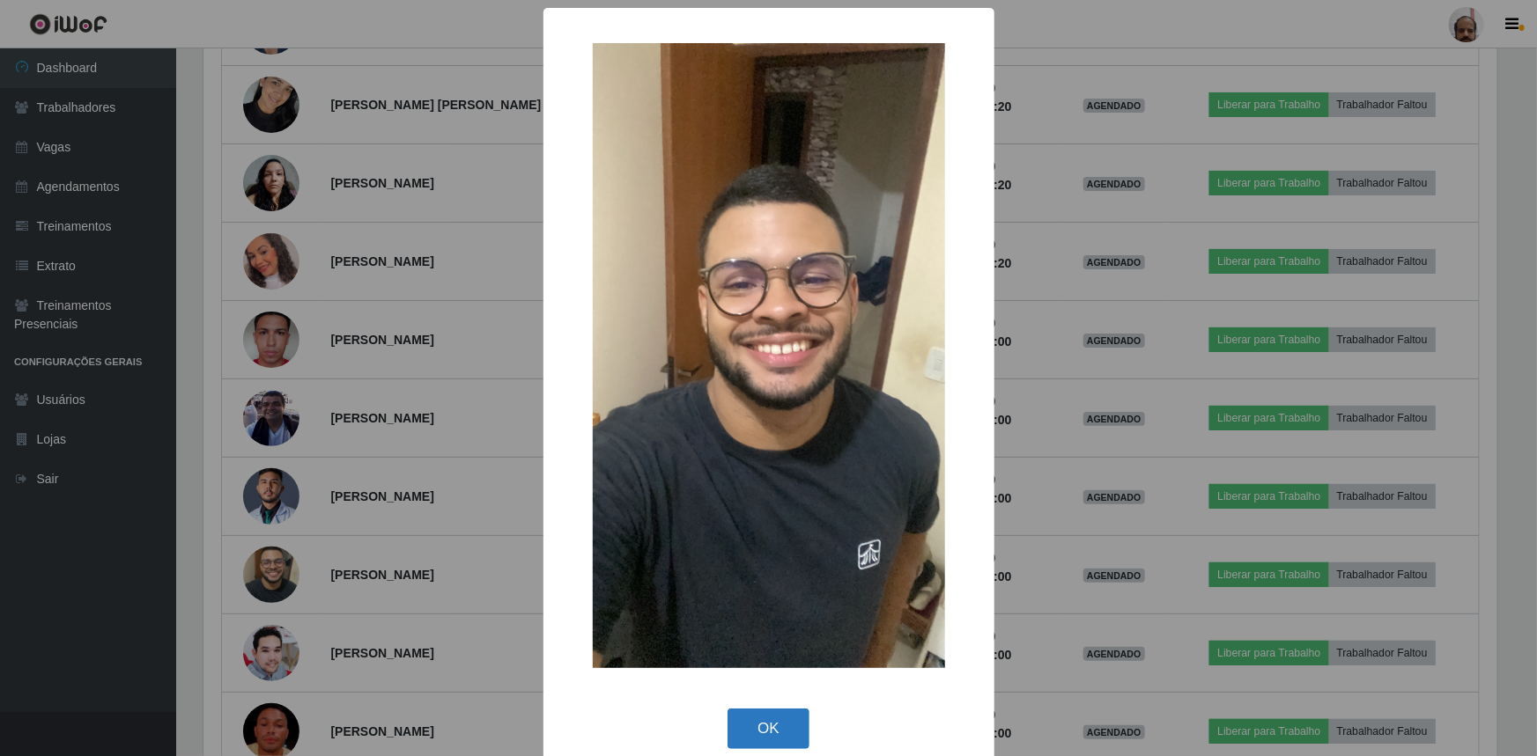
click at [776, 722] on button "OK" at bounding box center [768, 729] width 82 height 41
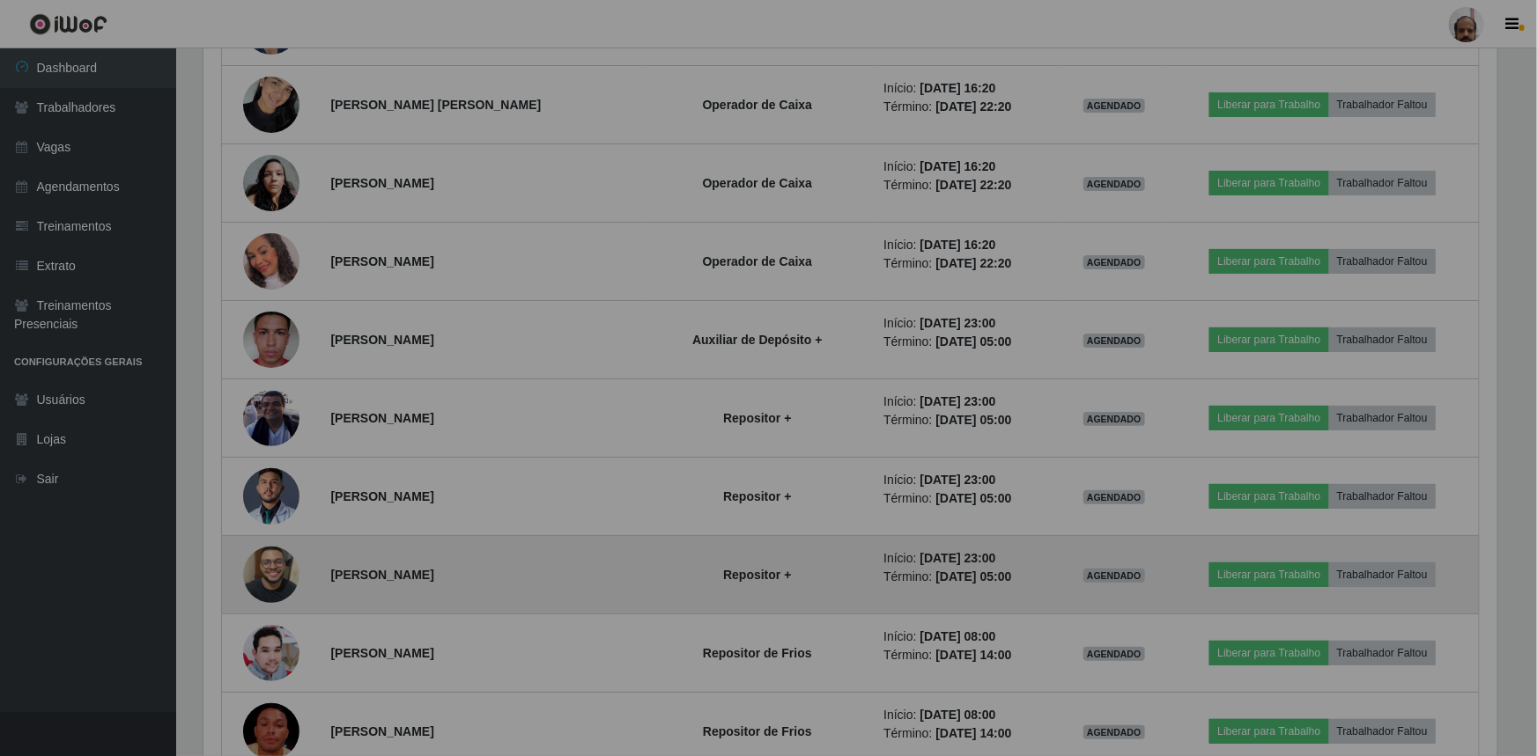
scroll to position [365, 1302]
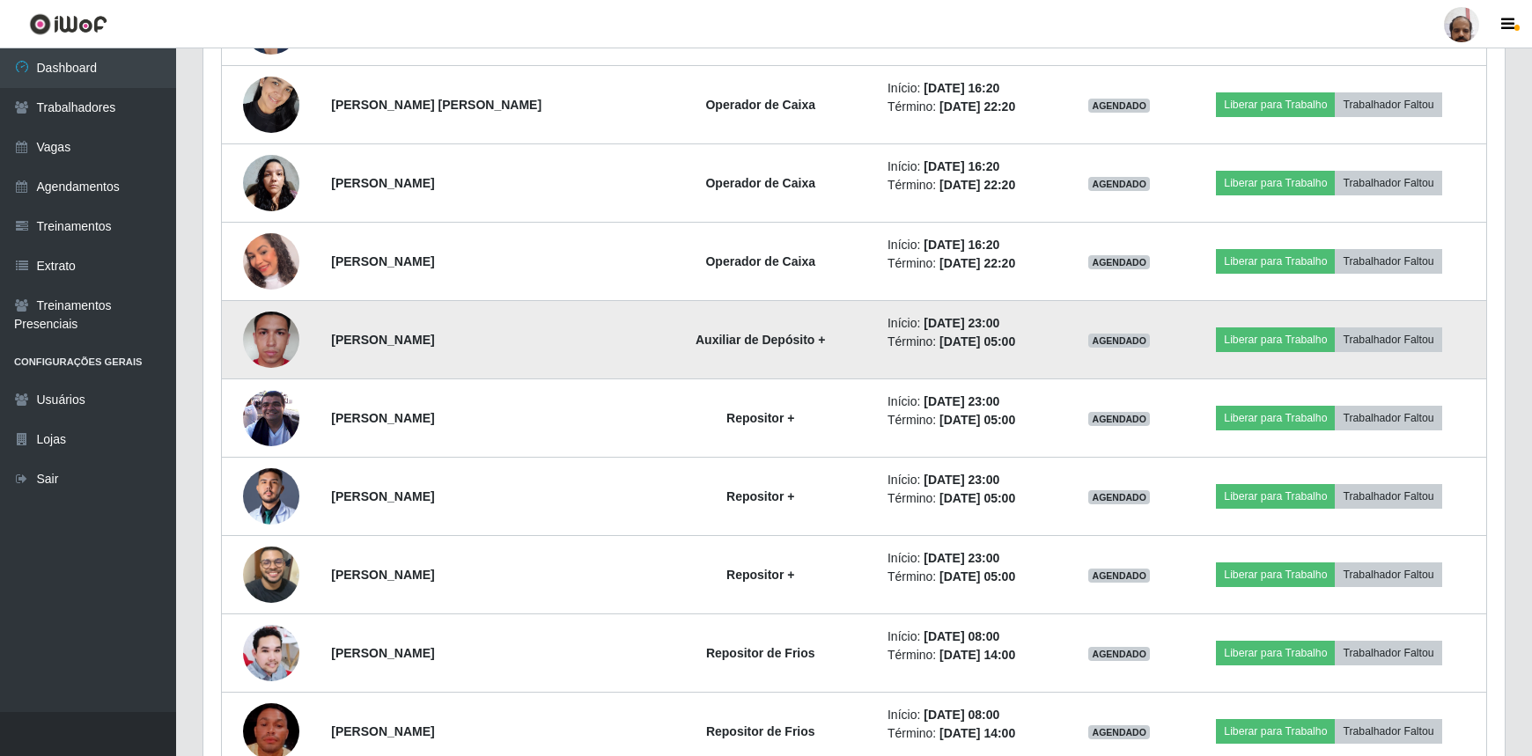
click at [272, 328] on img at bounding box center [271, 339] width 56 height 125
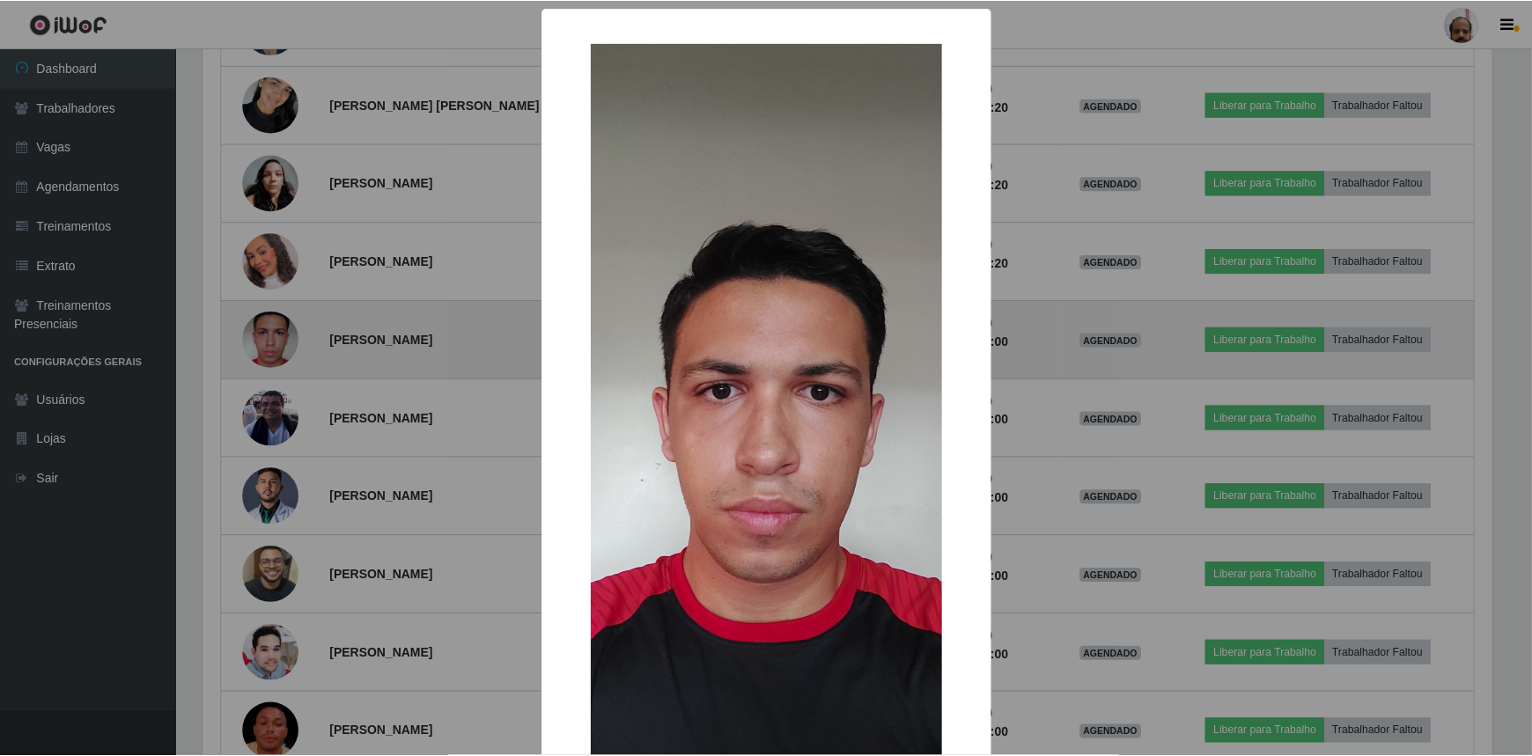
scroll to position [365, 1294]
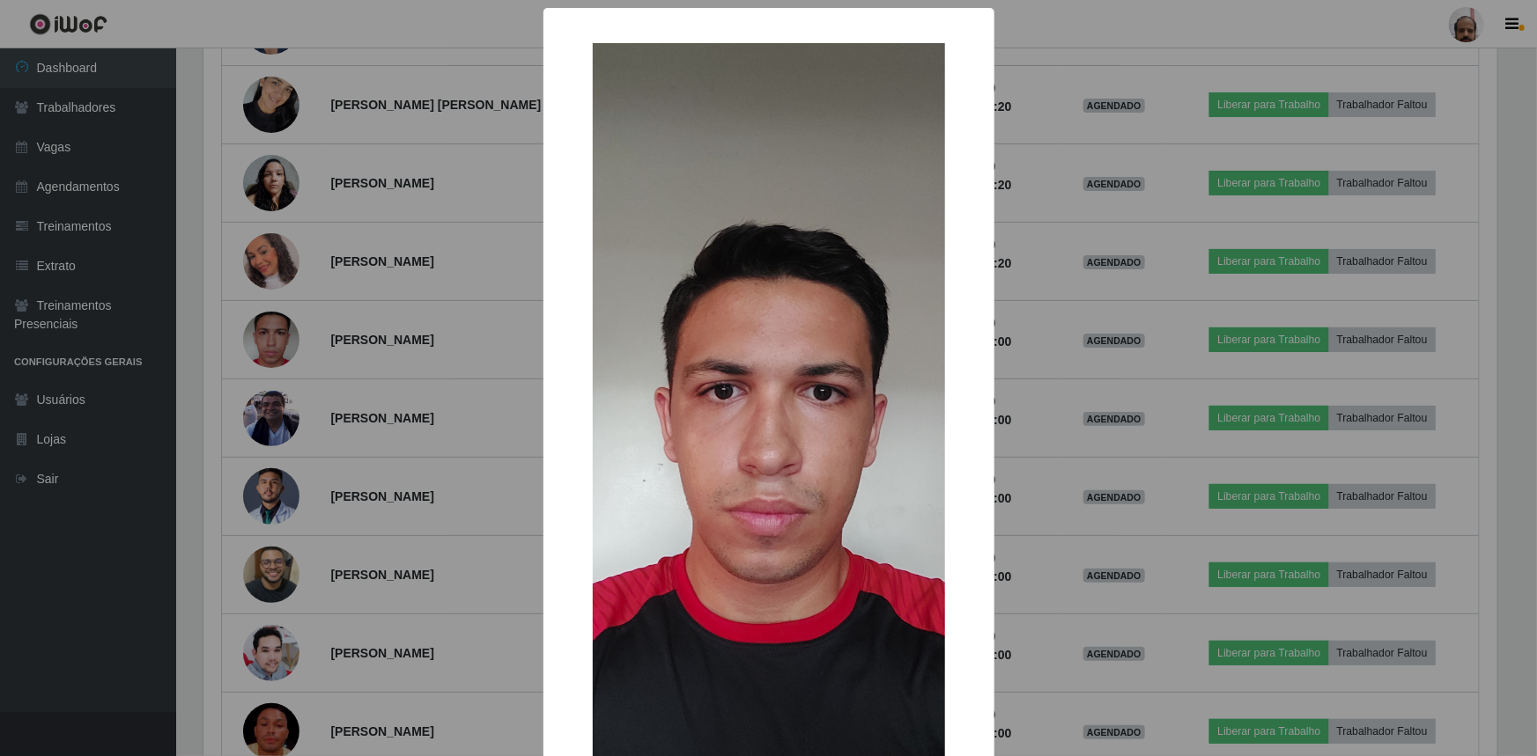
drag, startPoint x: 1166, startPoint y: 508, endPoint x: 392, endPoint y: 354, distance: 789.3
click at [1161, 505] on div "× OK Cancel" at bounding box center [768, 378] width 1537 height 756
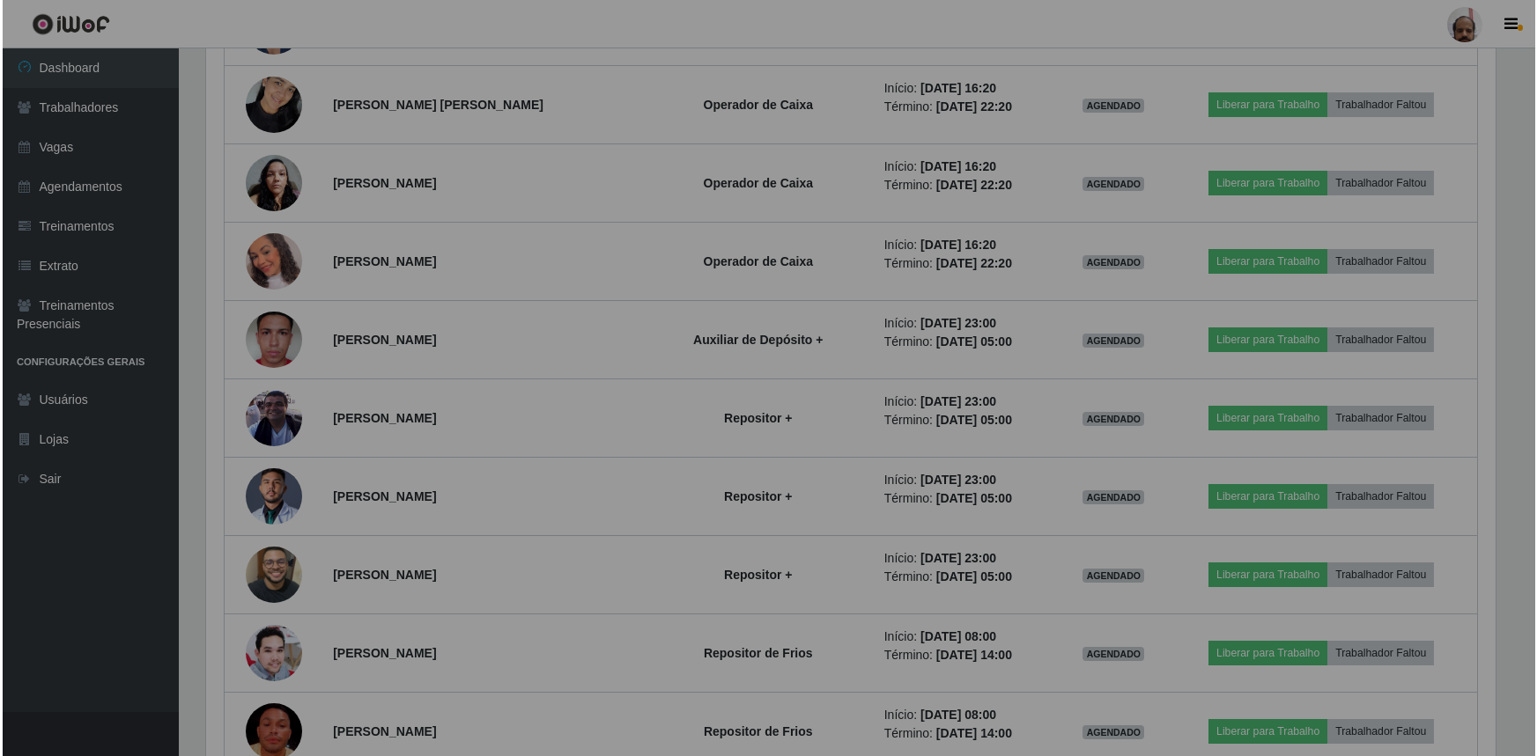
scroll to position [365, 1302]
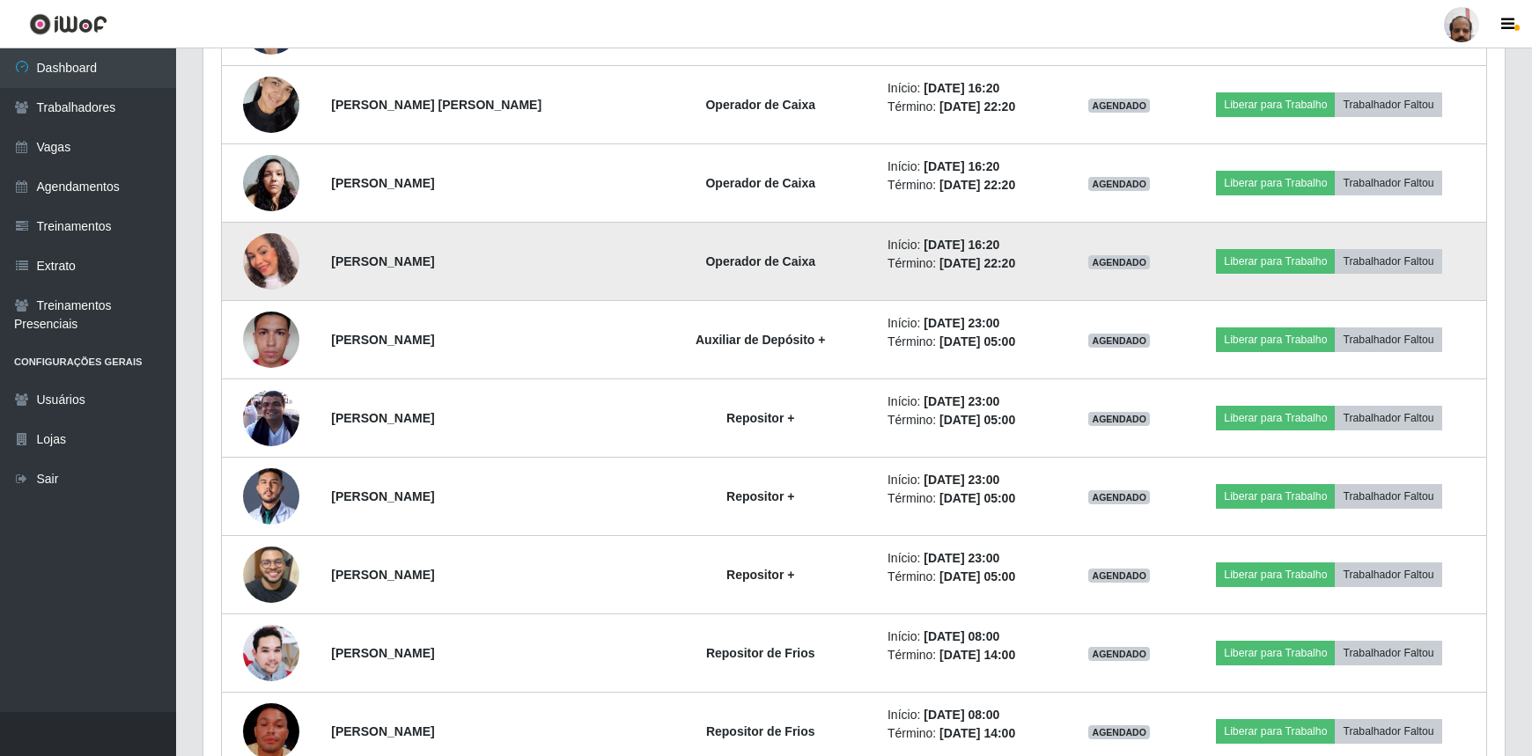
click at [259, 249] on img at bounding box center [271, 261] width 56 height 65
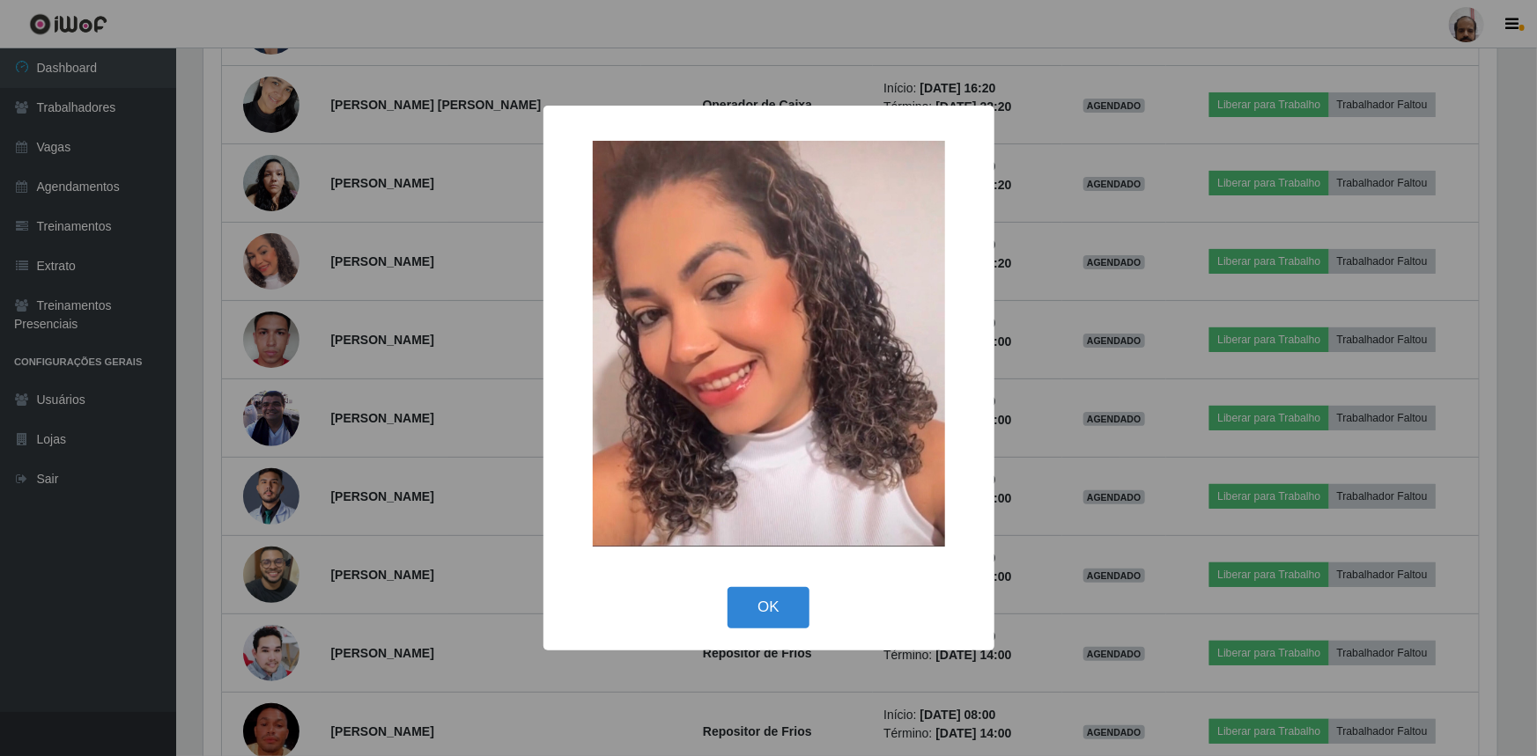
click at [1240, 499] on div "× OK Cancel" at bounding box center [768, 378] width 1537 height 756
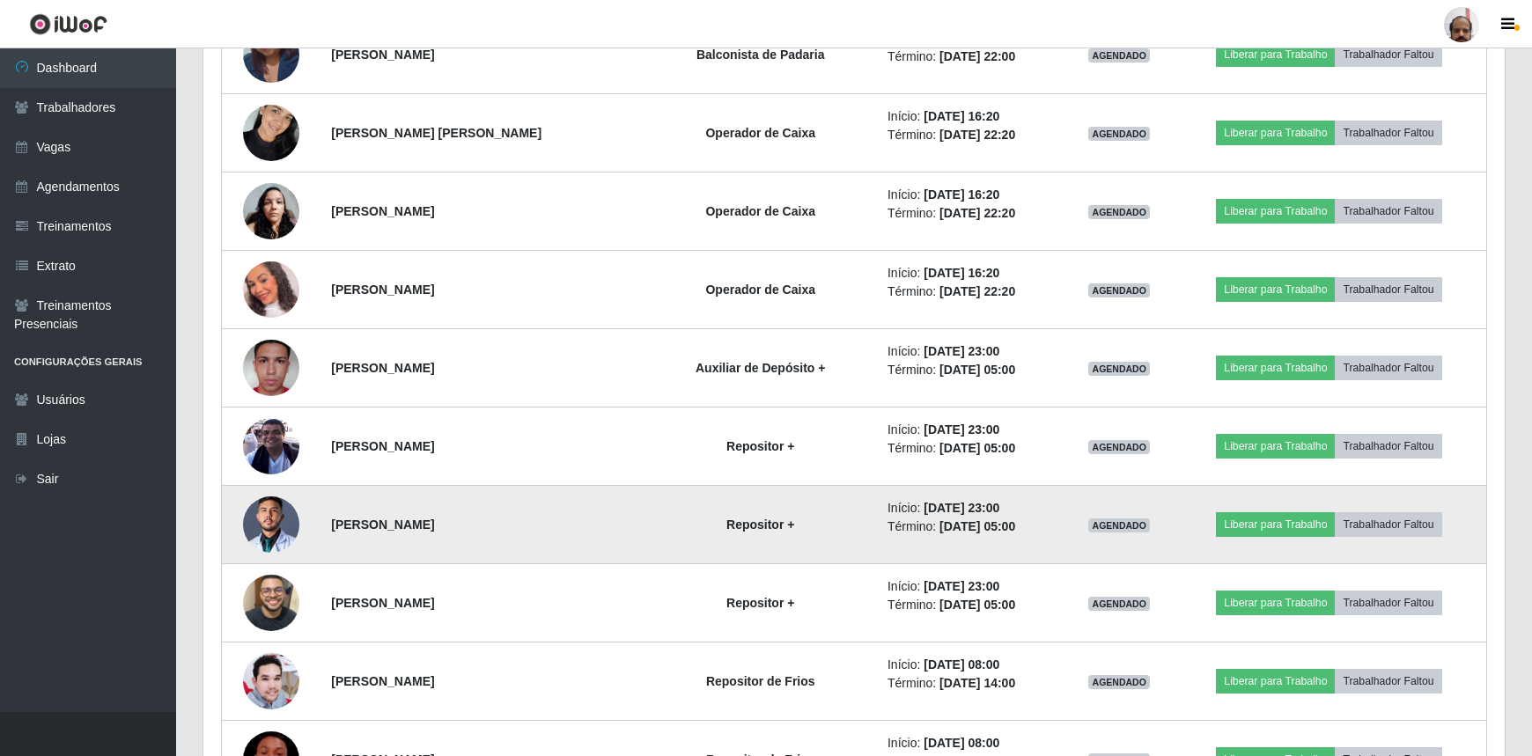
scroll to position [6583, 0]
